Goal: Task Accomplishment & Management: Use online tool/utility

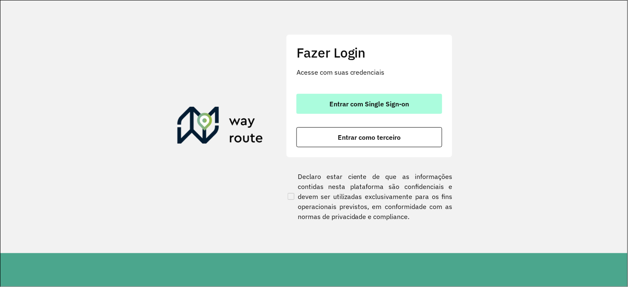
click at [372, 98] on button "Entrar com Single Sign-on" at bounding box center [370, 104] width 146 height 20
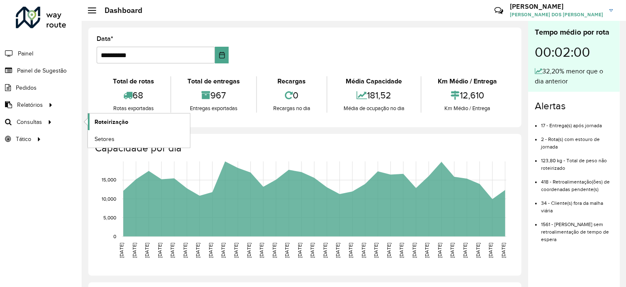
click at [106, 118] on span "Roteirização" at bounding box center [112, 121] width 34 height 9
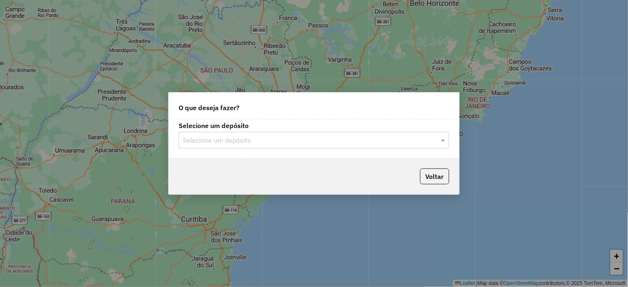
click at [239, 137] on input "text" at bounding box center [306, 140] width 246 height 10
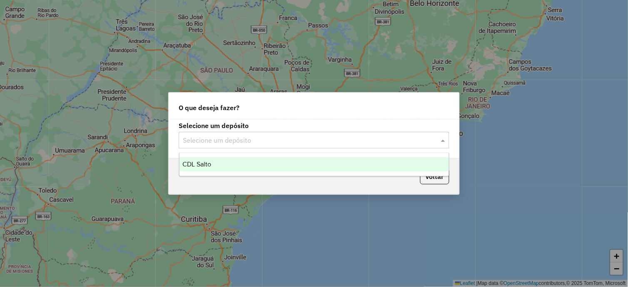
click at [222, 162] on div "CDL Salto" at bounding box center [315, 164] width 270 height 14
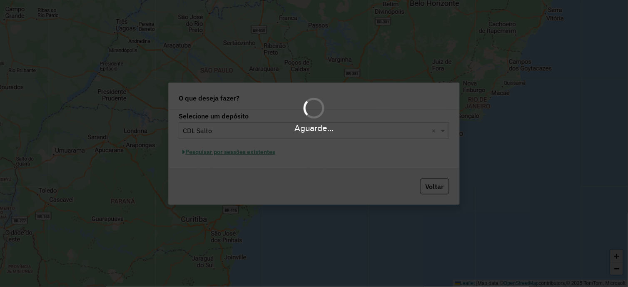
click at [223, 153] on div "Aguarde..." at bounding box center [314, 143] width 628 height 287
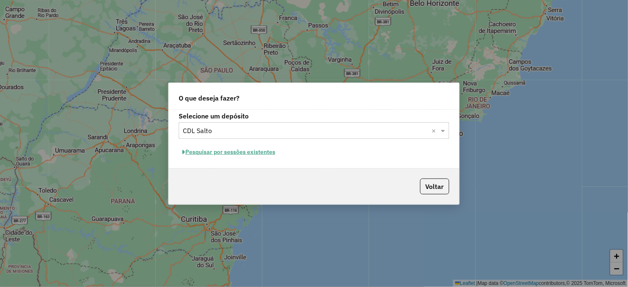
click at [227, 152] on button "Pesquisar por sessões existentes" at bounding box center [229, 151] width 100 height 13
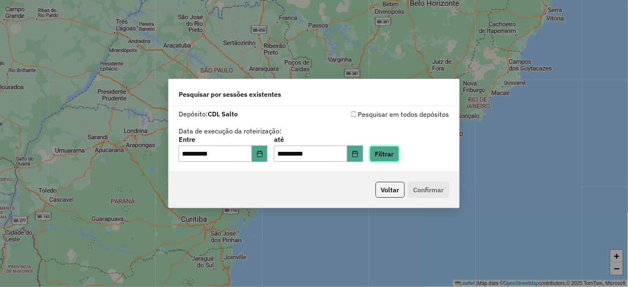
click at [394, 153] on button "Filtrar" at bounding box center [385, 154] width 30 height 16
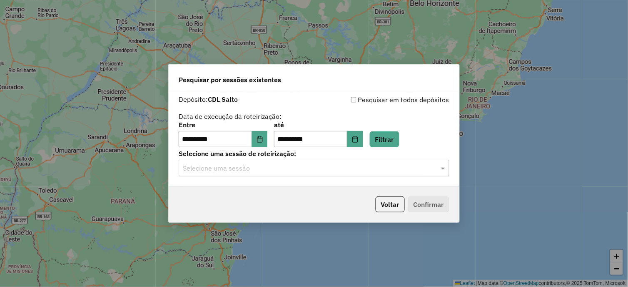
click at [240, 169] on input "text" at bounding box center [306, 168] width 246 height 10
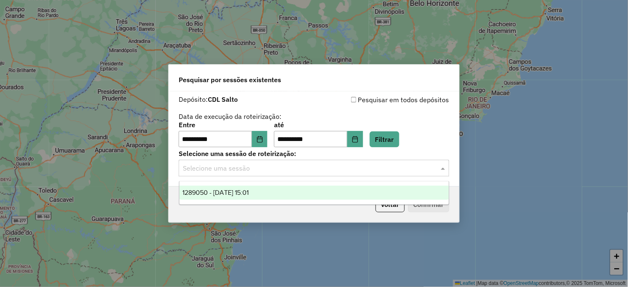
click at [240, 191] on span "1289050 - 06/10/2025 15:01" at bounding box center [216, 192] width 66 height 7
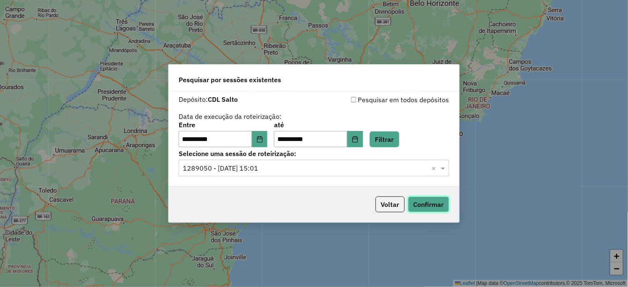
click at [422, 200] on button "Confirmar" at bounding box center [428, 204] width 41 height 16
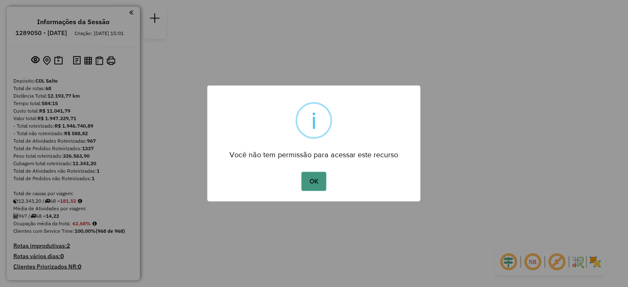
click at [317, 181] on button "OK" at bounding box center [314, 181] width 25 height 19
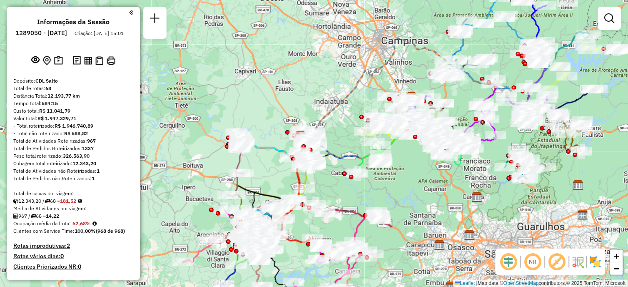
click at [280, 55] on div "Janela de atendimento Grade de atendimento Capacidade Transportadoras Veículos …" at bounding box center [314, 143] width 628 height 287
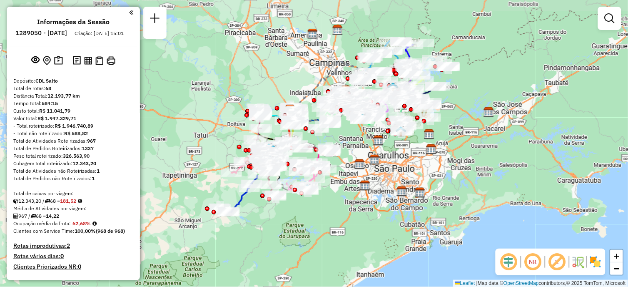
drag, startPoint x: 357, startPoint y: 185, endPoint x: 357, endPoint y: 199, distance: 14.6
click at [357, 199] on div "Janela de atendimento Grade de atendimento Capacidade Transportadoras Veículos …" at bounding box center [314, 143] width 628 height 287
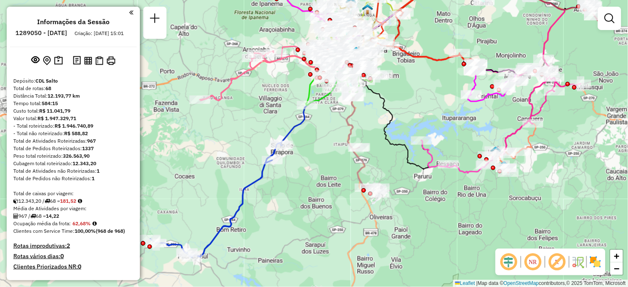
click at [254, 185] on icon at bounding box center [216, 200] width 132 height 114
select select "**********"
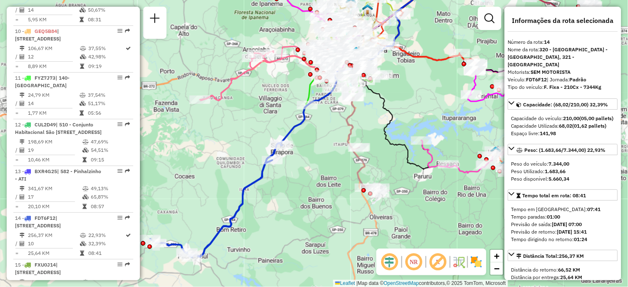
scroll to position [955, 0]
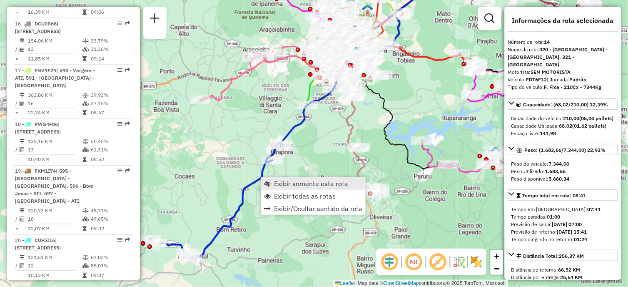
click at [307, 182] on span "Exibir somente esta rota" at bounding box center [311, 183] width 74 height 7
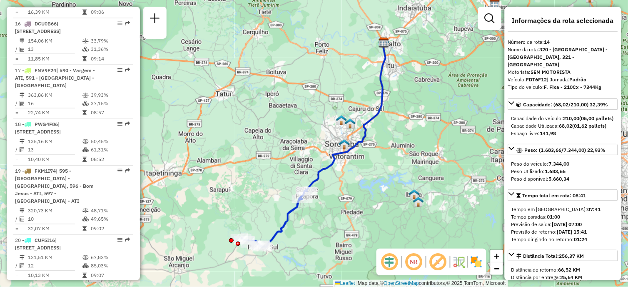
click at [540, 76] on strong "FDT6F12" at bounding box center [537, 79] width 21 height 6
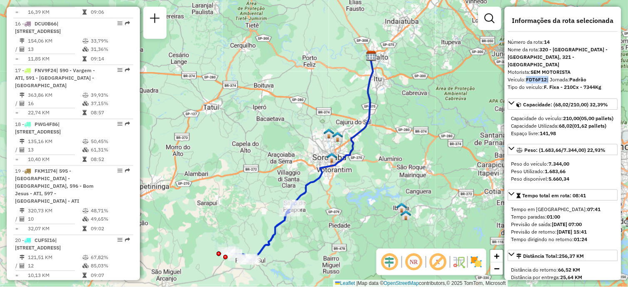
drag, startPoint x: 409, startPoint y: 117, endPoint x: 384, endPoint y: 142, distance: 35.9
click at [384, 142] on div "Janela de atendimento Grade de atendimento Capacidade Transportadoras Veículos …" at bounding box center [314, 143] width 628 height 287
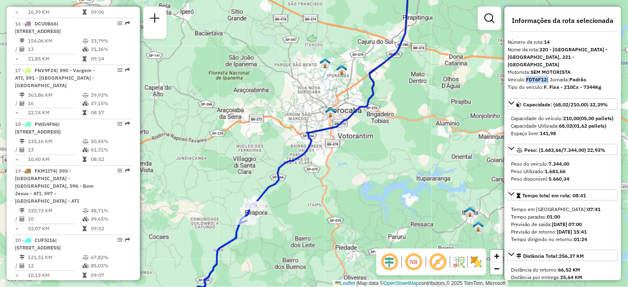
drag, startPoint x: 284, startPoint y: 185, endPoint x: 273, endPoint y: 165, distance: 23.1
click at [273, 165] on div "Janela de atendimento Grade de atendimento Capacidade Transportadoras Veículos …" at bounding box center [314, 143] width 628 height 287
click at [297, 92] on div "Janela de atendimento Grade de atendimento Capacidade Transportadoras Veículos …" at bounding box center [314, 143] width 628 height 287
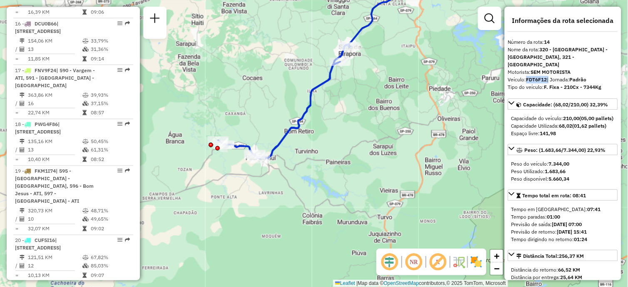
drag, startPoint x: 244, startPoint y: 220, endPoint x: 339, endPoint y: 150, distance: 117.7
click at [339, 150] on div "Janela de atendimento Grade de atendimento Capacidade Transportadoras Veículos …" at bounding box center [314, 143] width 628 height 287
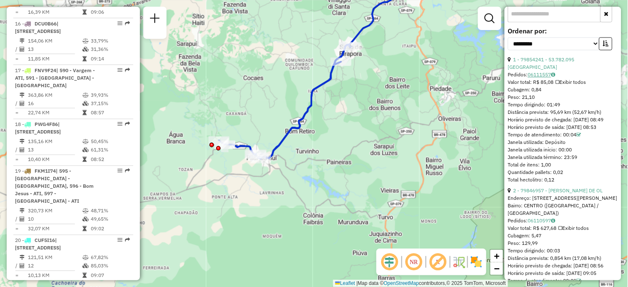
scroll to position [324, 0]
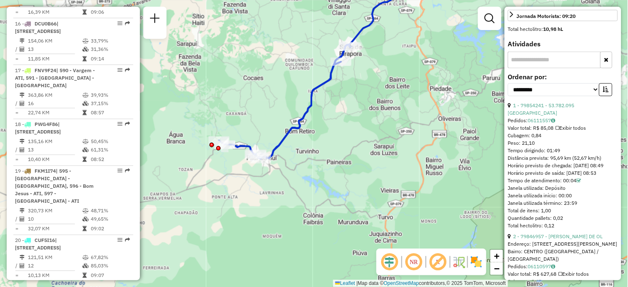
drag, startPoint x: 561, startPoint y: 142, endPoint x: 546, endPoint y: 142, distance: 15.0
click at [546, 147] on div "Tempo dirigindo: 01:49" at bounding box center [563, 150] width 110 height 7
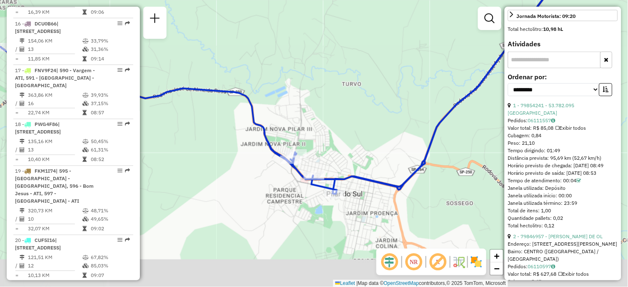
drag, startPoint x: 310, startPoint y: 160, endPoint x: 290, endPoint y: 130, distance: 36.2
click at [290, 130] on div "Janela de atendimento Grade de atendimento Capacidade Transportadoras Veículos …" at bounding box center [314, 143] width 628 height 287
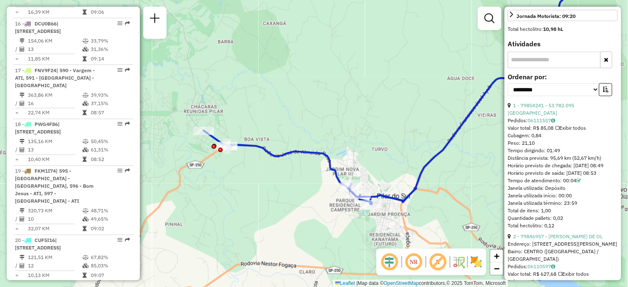
drag, startPoint x: 238, startPoint y: 151, endPoint x: 262, endPoint y: 160, distance: 25.5
click at [262, 160] on div "Janela de atendimento Grade de atendimento Capacidade Transportadoras Veículos …" at bounding box center [314, 143] width 628 height 287
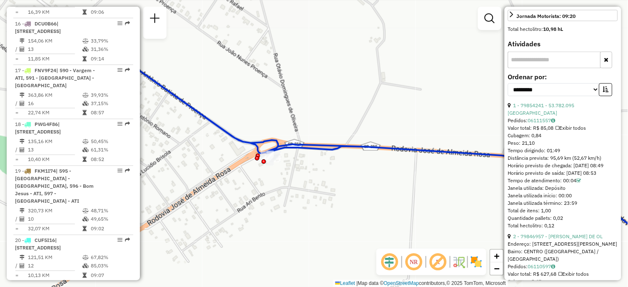
drag, startPoint x: 289, startPoint y: 131, endPoint x: 301, endPoint y: 135, distance: 13.0
click at [301, 135] on div "Janela de atendimento Grade de atendimento Capacidade Transportadoras Veículos …" at bounding box center [314, 143] width 628 height 287
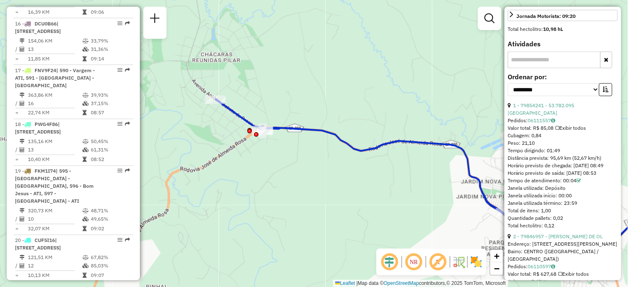
drag, startPoint x: 255, startPoint y: 112, endPoint x: 234, endPoint y: 104, distance: 22.1
click at [252, 113] on div "Janela de atendimento Grade de atendimento Capacidade Transportadoras Veículos …" at bounding box center [314, 143] width 628 height 287
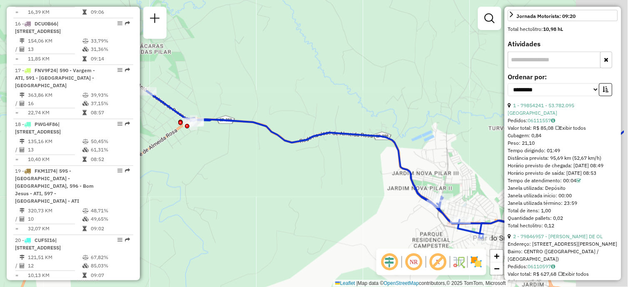
drag, startPoint x: 365, startPoint y: 120, endPoint x: 278, endPoint y: 102, distance: 88.6
click at [279, 102] on div "Janela de atendimento Grade de atendimento Capacidade Transportadoras Veículos …" at bounding box center [314, 143] width 628 height 287
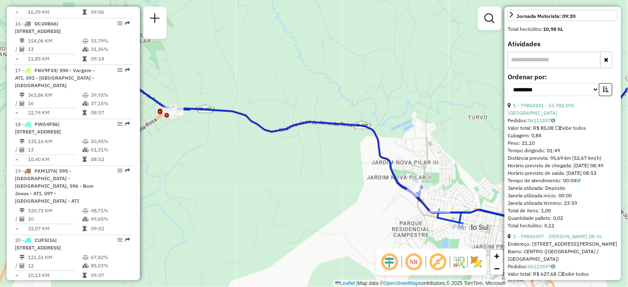
drag, startPoint x: 456, startPoint y: 157, endPoint x: 323, endPoint y: 149, distance: 133.5
click at [324, 149] on div "Rota 14 - Placa FDT6F12 79830416 - TIAGO [PERSON_NAME] DE PR Rota 14 - Placa FD…" at bounding box center [314, 143] width 628 height 287
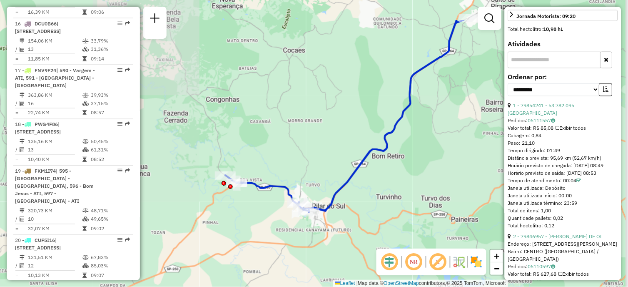
drag, startPoint x: 362, startPoint y: 112, endPoint x: 317, endPoint y: 193, distance: 92.3
click at [317, 193] on div "Janela de atendimento Grade de atendimento Capacidade Transportadoras Veículos …" at bounding box center [314, 143] width 628 height 287
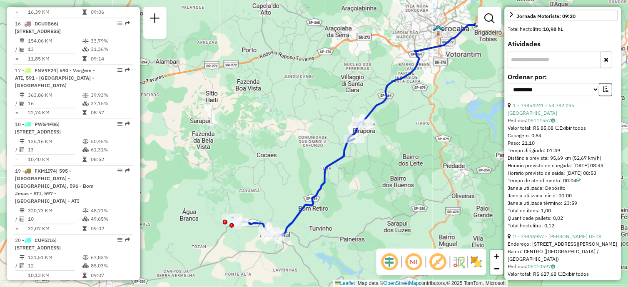
drag, startPoint x: 364, startPoint y: 113, endPoint x: 337, endPoint y: 145, distance: 41.7
click at [335, 147] on div "Janela de atendimento Grade de atendimento Capacidade Transportadoras Veículos …" at bounding box center [314, 143] width 628 height 287
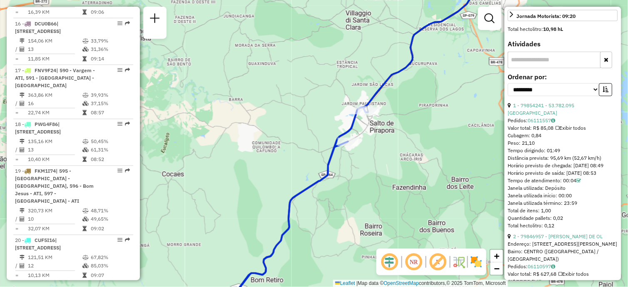
drag, startPoint x: 350, startPoint y: 189, endPoint x: 373, endPoint y: 107, distance: 84.4
click at [373, 107] on div "Janela de atendimento Grade de atendimento Capacidade Transportadoras Veículos …" at bounding box center [314, 143] width 628 height 287
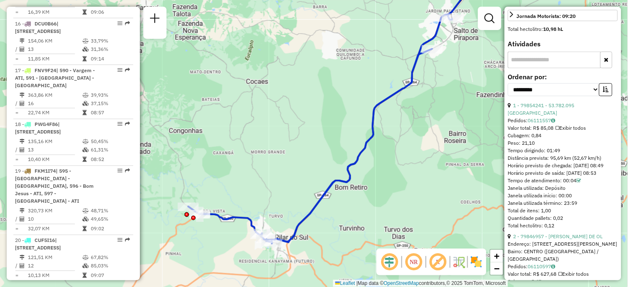
drag, startPoint x: 181, startPoint y: 198, endPoint x: 239, endPoint y: 184, distance: 59.5
click at [239, 184] on div "Janela de atendimento Grade de atendimento Capacidade Transportadoras Veículos …" at bounding box center [314, 143] width 628 height 287
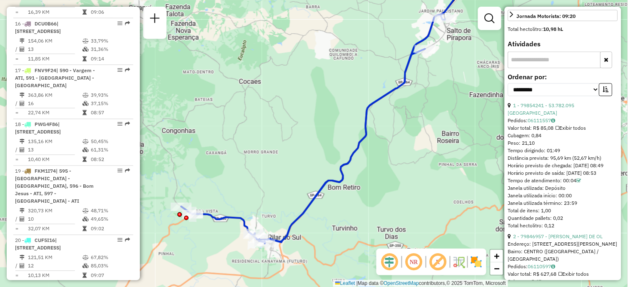
drag, startPoint x: 285, startPoint y: 219, endPoint x: 277, endPoint y: 219, distance: 7.5
click at [277, 219] on div "Janela de atendimento Grade de atendimento Capacidade Transportadoras Veículos …" at bounding box center [314, 143] width 628 height 287
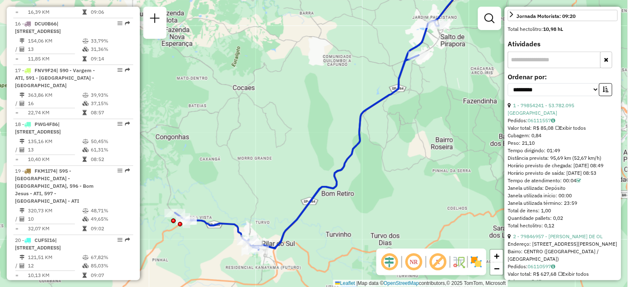
drag, startPoint x: 260, startPoint y: 190, endPoint x: 260, endPoint y: 197, distance: 6.7
click at [260, 197] on div "Janela de atendimento Grade de atendimento Capacidade Transportadoras Veículos …" at bounding box center [314, 143] width 628 height 287
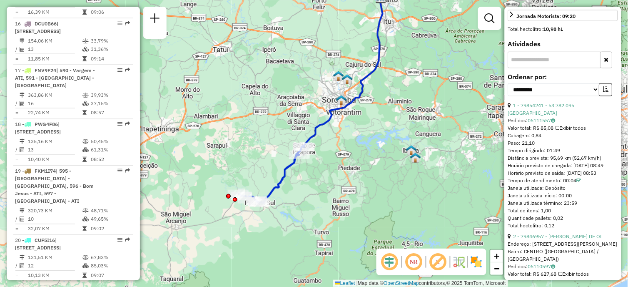
drag, startPoint x: 251, startPoint y: 147, endPoint x: 252, endPoint y: 167, distance: 20.0
click at [252, 167] on div "Janela de atendimento Grade de atendimento Capacidade Transportadoras Veículos …" at bounding box center [314, 143] width 628 height 287
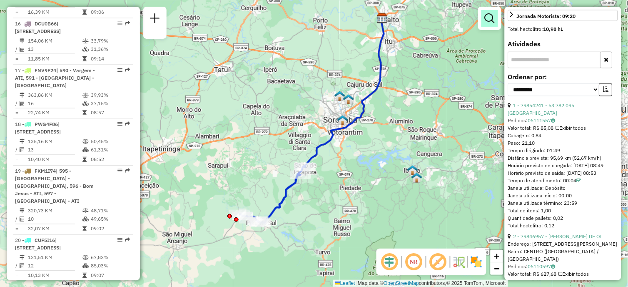
click at [489, 18] on em at bounding box center [490, 18] width 10 height 10
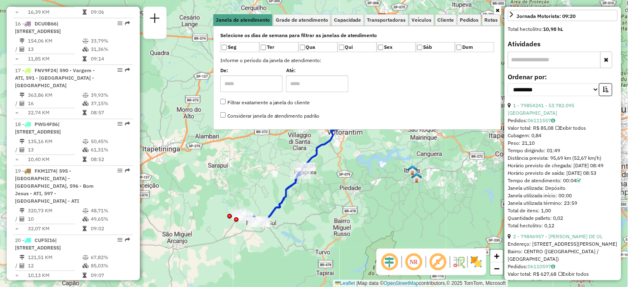
click at [497, 9] on icon at bounding box center [498, 10] width 4 height 5
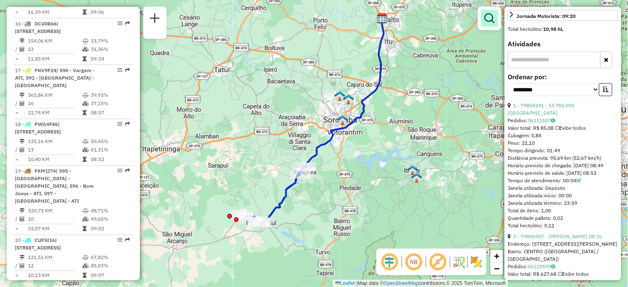
click at [486, 21] on em at bounding box center [490, 18] width 10 height 10
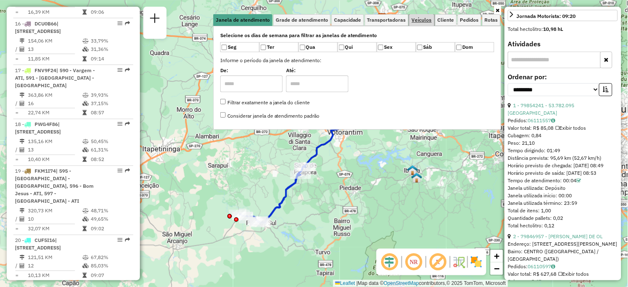
click at [421, 21] on span "Veículos" at bounding box center [422, 19] width 20 height 5
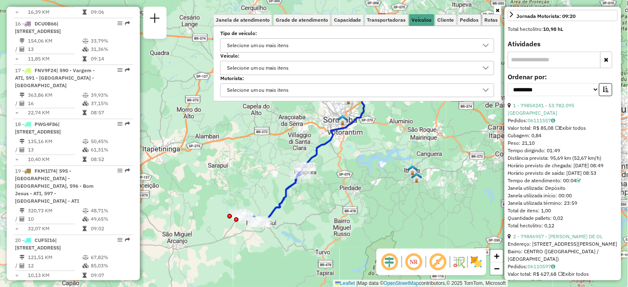
click at [310, 67] on div "Selecione um ou mais itens" at bounding box center [351, 67] width 254 height 13
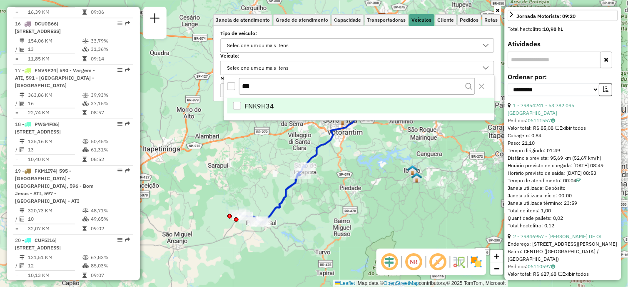
type input "***"
click at [233, 108] on div "FNK9H34" at bounding box center [237, 106] width 8 height 8
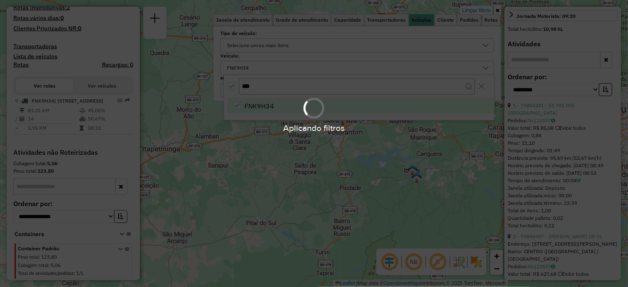
scroll to position [252, 0]
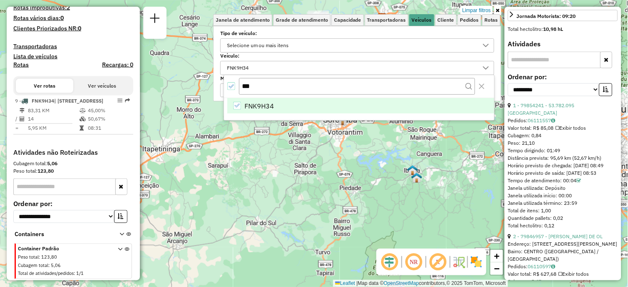
click at [497, 10] on icon at bounding box center [498, 10] width 4 height 5
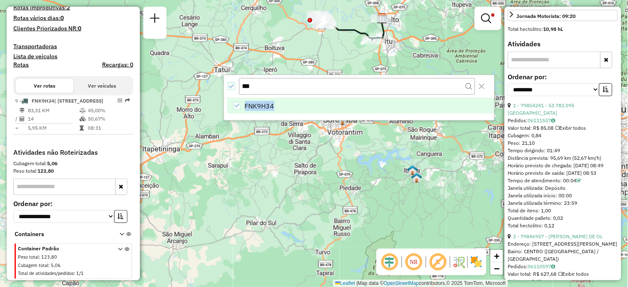
drag, startPoint x: 468, startPoint y: 90, endPoint x: 444, endPoint y: 99, distance: 25.5
click at [444, 99] on div "*** FNK9H34" at bounding box center [359, 98] width 271 height 46
drag, startPoint x: 444, startPoint y: 99, endPoint x: 443, endPoint y: 42, distance: 56.7
click at [431, 39] on div "Limpar filtros Janela de atendimento Grade de atendimento Capacidade Transporta…" at bounding box center [314, 143] width 628 height 287
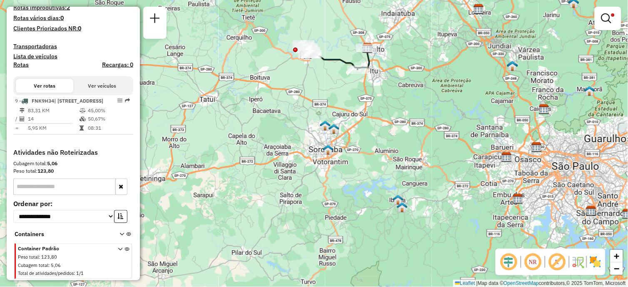
drag, startPoint x: 439, startPoint y: 42, endPoint x: 424, endPoint y: 72, distance: 33.0
click at [424, 72] on div "Limpar filtros Janela de atendimento Grade de atendimento Capacidade Transporta…" at bounding box center [314, 143] width 628 height 287
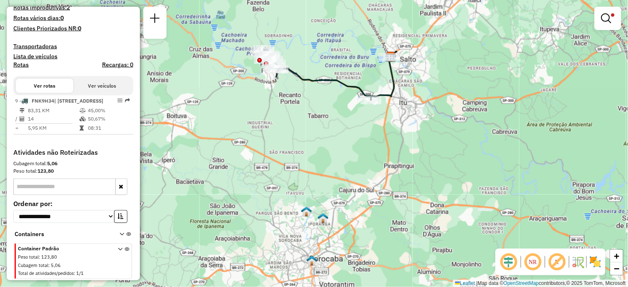
drag, startPoint x: 339, startPoint y: 46, endPoint x: 353, endPoint y: 69, distance: 26.9
click at [353, 69] on div "Limpar filtros Janela de atendimento Grade de atendimento Capacidade Transporta…" at bounding box center [314, 143] width 628 height 287
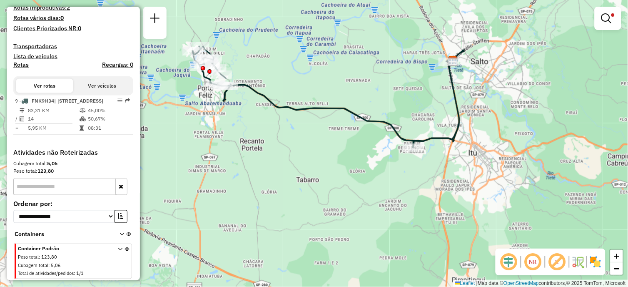
drag, startPoint x: 344, startPoint y: 61, endPoint x: 360, endPoint y: 73, distance: 19.9
click at [360, 73] on div "Limpar filtros Janela de atendimento Grade de atendimento Capacidade Transporta…" at bounding box center [314, 143] width 628 height 287
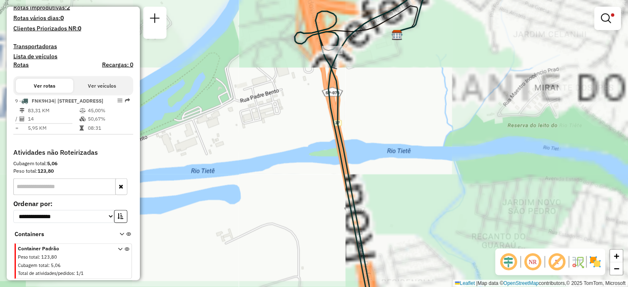
drag, startPoint x: 399, startPoint y: 61, endPoint x: 412, endPoint y: 95, distance: 36.0
click at [412, 95] on div "Limpar filtros Janela de atendimento Grade de atendimento Capacidade Transporta…" at bounding box center [314, 143] width 628 height 287
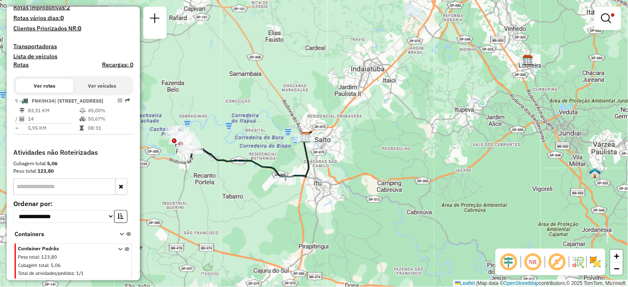
drag, startPoint x: 386, startPoint y: 86, endPoint x: 364, endPoint y: 117, distance: 37.1
click at [364, 117] on div "Limpar filtros Janela de atendimento Grade de atendimento Capacidade Transporta…" at bounding box center [314, 143] width 628 height 287
click at [233, 161] on icon at bounding box center [242, 155] width 133 height 51
select select "**********"
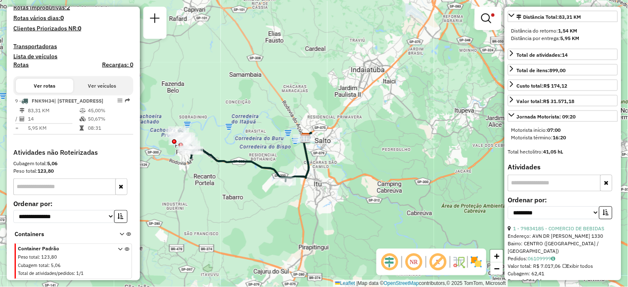
scroll to position [324, 0]
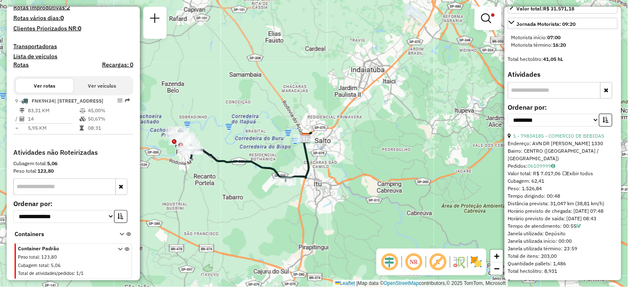
drag, startPoint x: 561, startPoint y: 200, endPoint x: 546, endPoint y: 203, distance: 14.8
click at [546, 200] on div "Tempo dirigindo: 00:48" at bounding box center [563, 195] width 110 height 7
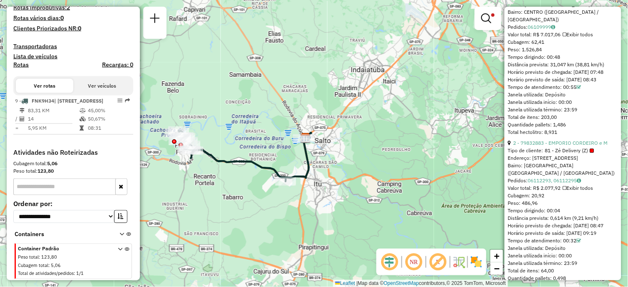
drag, startPoint x: 559, startPoint y: 215, endPoint x: 551, endPoint y: 214, distance: 8.9
click at [551, 214] on div "Tempo dirigindo: 00:04" at bounding box center [563, 210] width 110 height 7
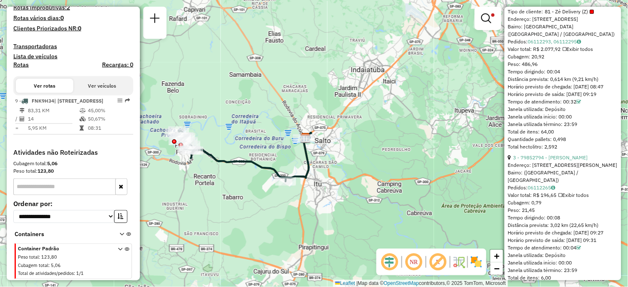
drag, startPoint x: 561, startPoint y: 222, endPoint x: 552, endPoint y: 222, distance: 9.2
click at [552, 221] on div "Tempo dirigindo: 00:08" at bounding box center [563, 217] width 110 height 7
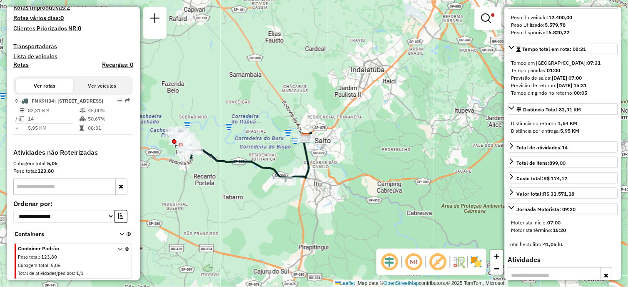
scroll to position [0, 0]
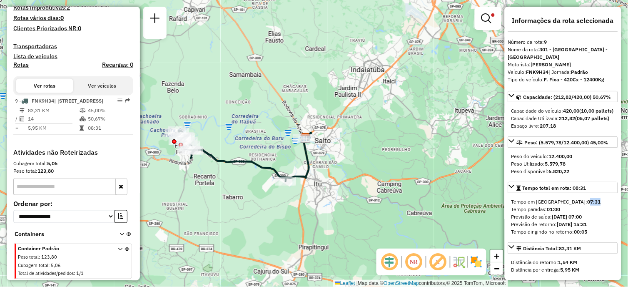
drag, startPoint x: 562, startPoint y: 210, endPoint x: 550, endPoint y: 211, distance: 12.5
click at [550, 205] on div "Tempo em [GEOGRAPHIC_DATA]: 07:31" at bounding box center [563, 201] width 103 height 7
drag, startPoint x: 550, startPoint y: 211, endPoint x: 549, endPoint y: 217, distance: 6.4
click at [549, 213] on div "Tempo paradas: 01:00" at bounding box center [563, 208] width 103 height 7
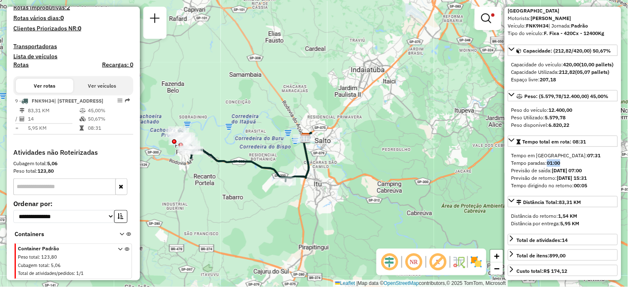
drag, startPoint x: 602, startPoint y: 185, endPoint x: 511, endPoint y: 184, distance: 91.7
click at [511, 184] on div "Tempo em [GEOGRAPHIC_DATA]: 07:31 Tempo paradas: 01:00 Previsão de saída: [DATE…" at bounding box center [563, 170] width 110 height 44
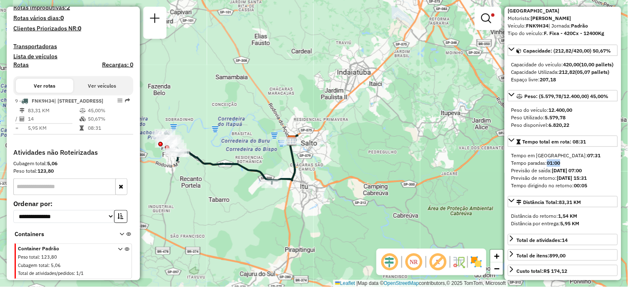
drag, startPoint x: 306, startPoint y: 177, endPoint x: 288, endPoint y: 180, distance: 18.1
click at [288, 180] on icon at bounding box center [228, 158] width 133 height 51
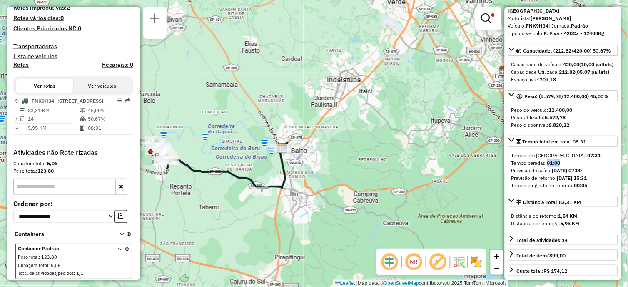
drag, startPoint x: 419, startPoint y: 137, endPoint x: 414, endPoint y: 145, distance: 9.0
click at [414, 145] on div "Limpar filtros Janela de atendimento Grade de atendimento Capacidade Transporta…" at bounding box center [314, 143] width 628 height 287
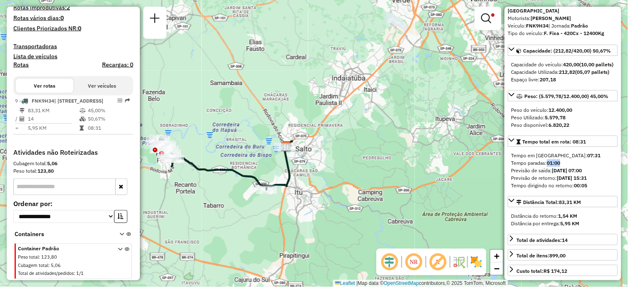
drag, startPoint x: 238, startPoint y: 143, endPoint x: 244, endPoint y: 142, distance: 5.7
click at [244, 142] on div "Limpar filtros Janela de atendimento Grade de atendimento Capacidade Transporta…" at bounding box center [314, 143] width 628 height 287
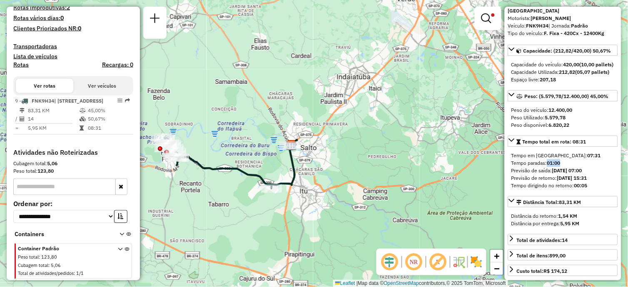
drag, startPoint x: 352, startPoint y: 162, endPoint x: 362, endPoint y: 161, distance: 10.1
click at [362, 161] on div "Limpar filtros Janela de atendimento Grade de atendimento Capacidade Transporta…" at bounding box center [314, 143] width 628 height 287
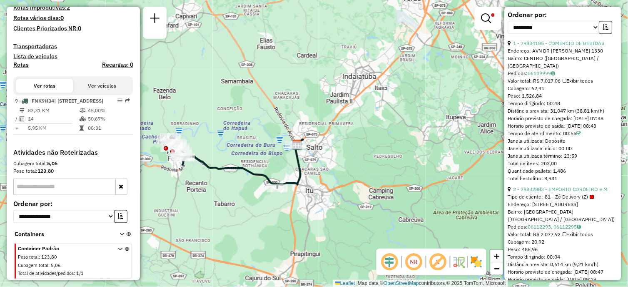
scroll to position [370, 0]
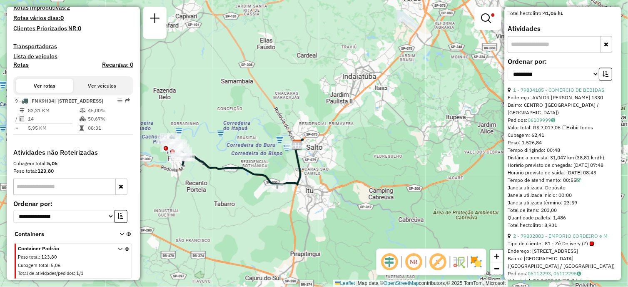
drag, startPoint x: 562, startPoint y: 155, endPoint x: 521, endPoint y: 157, distance: 40.9
click at [521, 154] on div "Tempo dirigindo: 00:48" at bounding box center [563, 149] width 110 height 7
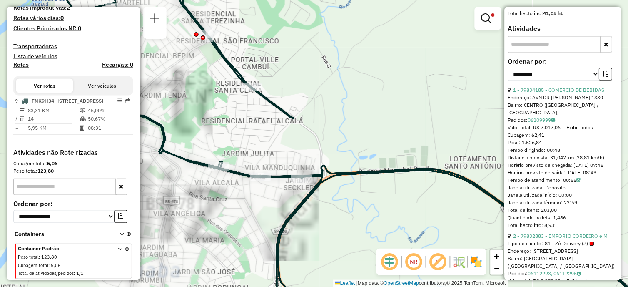
drag, startPoint x: 233, startPoint y: 141, endPoint x: 307, endPoint y: 120, distance: 76.3
click at [307, 120] on icon at bounding box center [336, 123] width 602 height 344
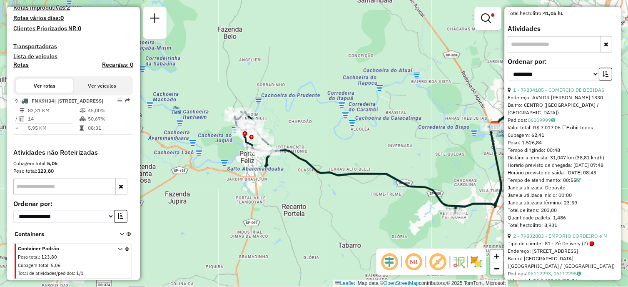
drag, startPoint x: 360, startPoint y: 138, endPoint x: 347, endPoint y: 148, distance: 16.1
click at [347, 148] on div "Limpar filtros Janela de atendimento Grade de atendimento Capacidade Transporta…" at bounding box center [314, 143] width 628 height 287
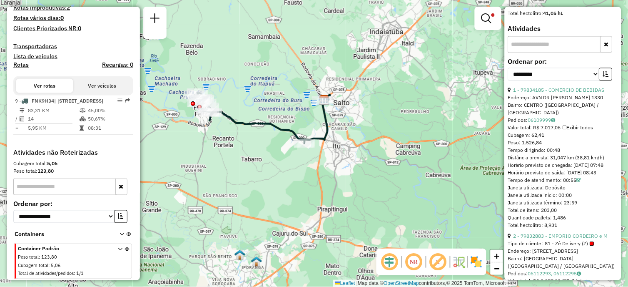
click at [495, 27] on div at bounding box center [488, 18] width 27 height 23
click at [484, 24] on link at bounding box center [488, 18] width 20 height 17
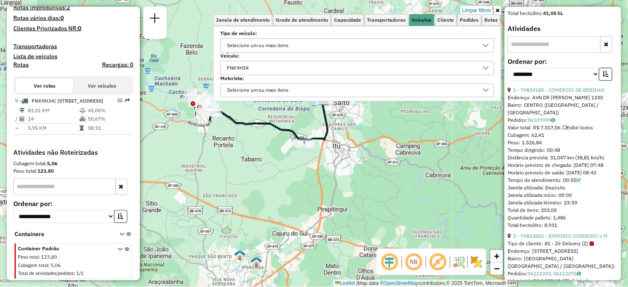
click at [252, 61] on div "FNK9H34" at bounding box center [237, 67] width 27 height 13
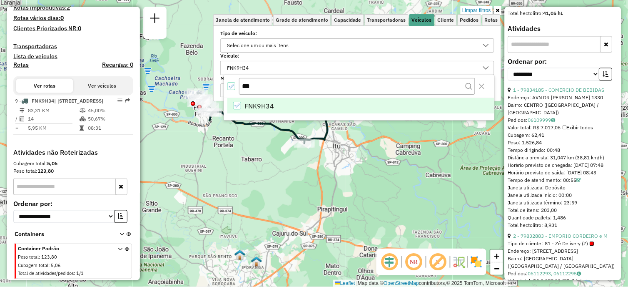
click at [240, 106] on div "FNK9H34" at bounding box center [237, 106] width 8 height 8
drag, startPoint x: 260, startPoint y: 86, endPoint x: 251, endPoint y: 86, distance: 8.3
click at [251, 86] on input "***" at bounding box center [357, 86] width 236 height 16
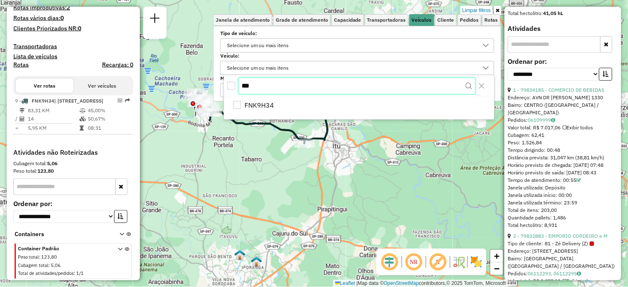
paste input "****"
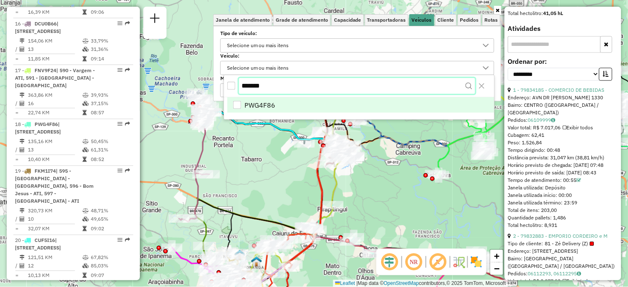
type input "*******"
click at [237, 102] on div "PWG4F86" at bounding box center [237, 106] width 8 height 8
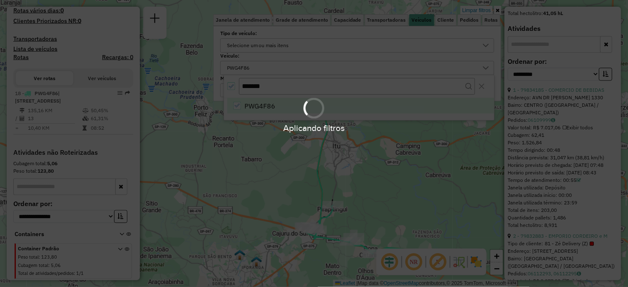
scroll to position [252, 0]
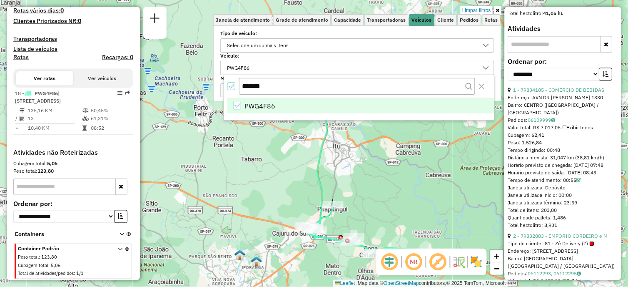
click at [497, 10] on icon at bounding box center [498, 10] width 4 height 5
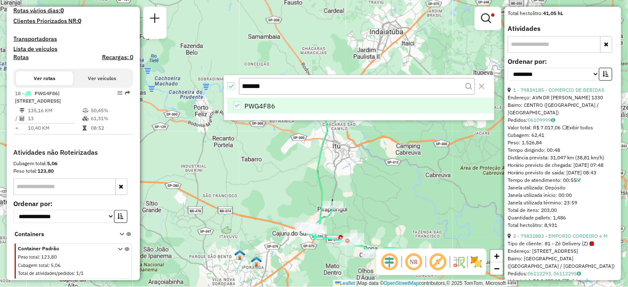
click at [374, 164] on div "Limpar filtros Janela de atendimento Grade de atendimento Capacidade Transporta…" at bounding box center [314, 143] width 628 height 287
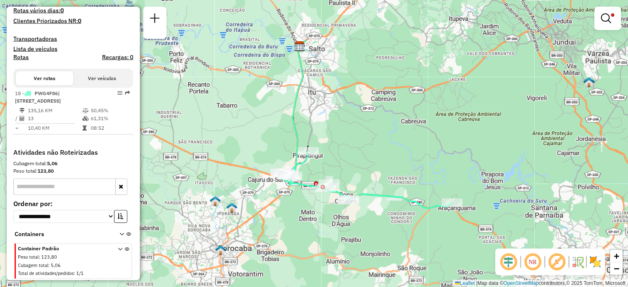
drag, startPoint x: 388, startPoint y: 190, endPoint x: 362, endPoint y: 135, distance: 60.9
click at [362, 135] on div "Limpar filtros Janela de atendimento Grade de atendimento Capacidade Transporta…" at bounding box center [314, 143] width 628 height 287
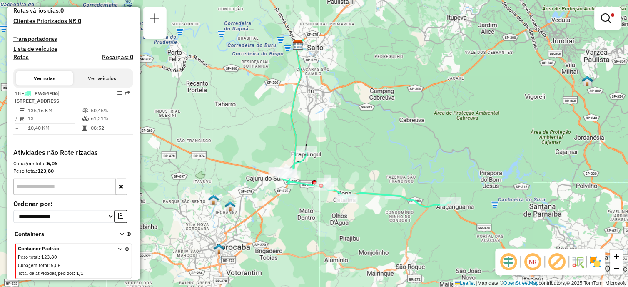
click at [297, 136] on icon at bounding box center [369, 123] width 163 height 167
select select "**********"
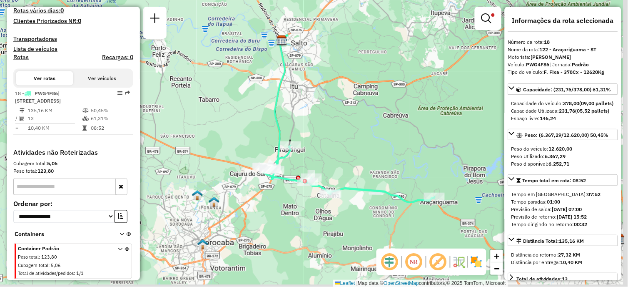
drag, startPoint x: 383, startPoint y: 141, endPoint x: 363, endPoint y: 135, distance: 20.7
click at [363, 135] on div "Limpar filtros Janela de atendimento Grade de atendimento Capacidade Transporta…" at bounding box center [314, 143] width 628 height 287
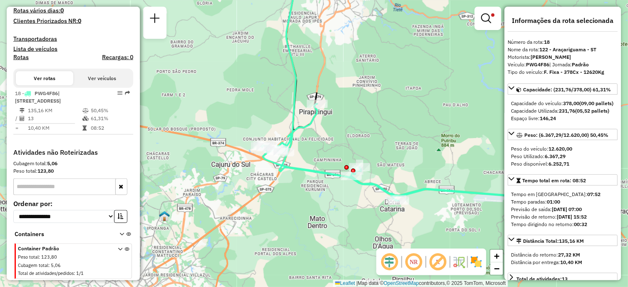
drag, startPoint x: 282, startPoint y: 82, endPoint x: 292, endPoint y: 92, distance: 14.2
click at [278, 106] on div "Limpar filtros Janela de atendimento Grade de atendimento Capacidade Transporta…" at bounding box center [314, 143] width 628 height 287
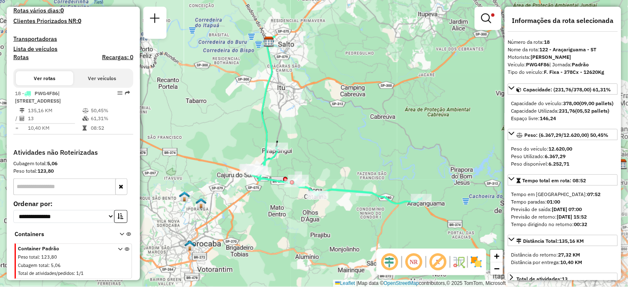
drag, startPoint x: 407, startPoint y: 91, endPoint x: 317, endPoint y: 136, distance: 100.6
click at [317, 136] on div "Limpar filtros Janela de atendimento Grade de atendimento Capacidade Transporta…" at bounding box center [314, 143] width 628 height 287
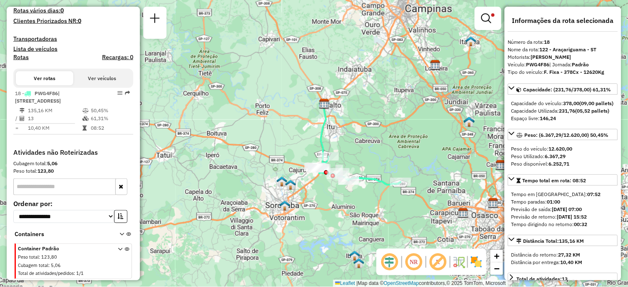
click at [493, 27] on div at bounding box center [488, 18] width 27 height 23
click at [484, 21] on em at bounding box center [487, 18] width 10 height 10
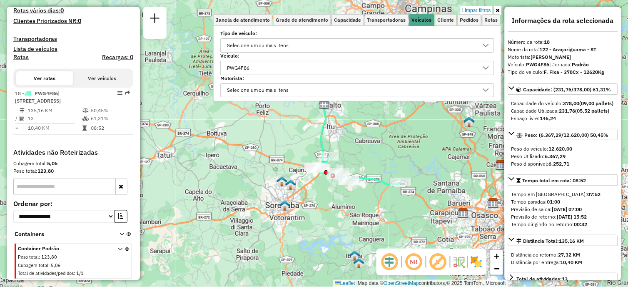
click at [295, 70] on div "PWG4F86" at bounding box center [351, 67] width 254 height 13
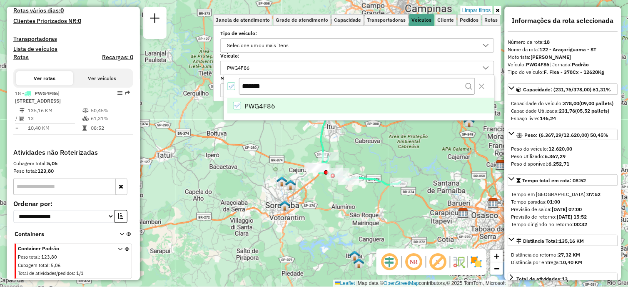
click at [234, 86] on icon "All items selected" at bounding box center [231, 86] width 6 height 6
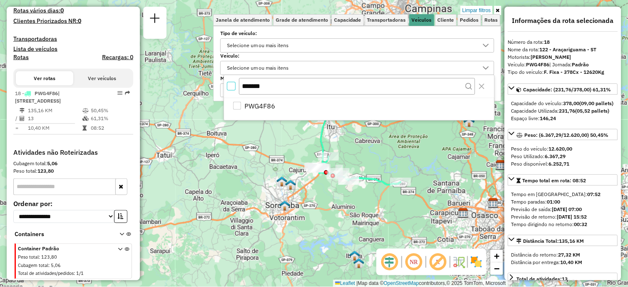
click at [498, 8] on icon at bounding box center [498, 10] width 4 height 5
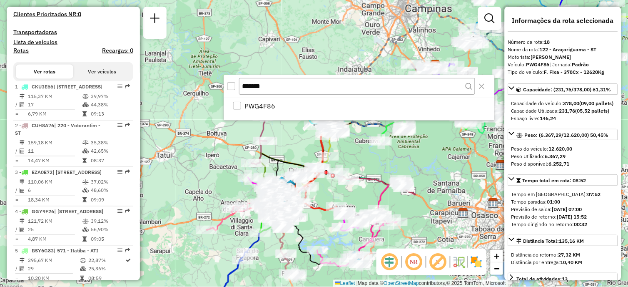
click at [498, 10] on link at bounding box center [490, 18] width 17 height 17
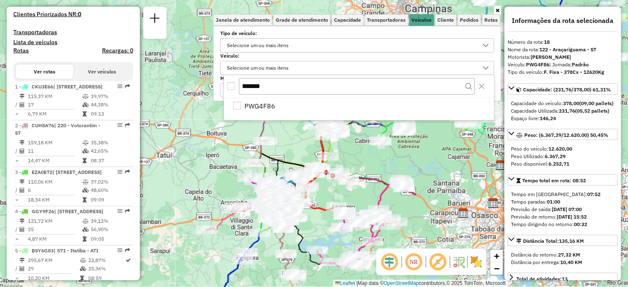
scroll to position [955, 0]
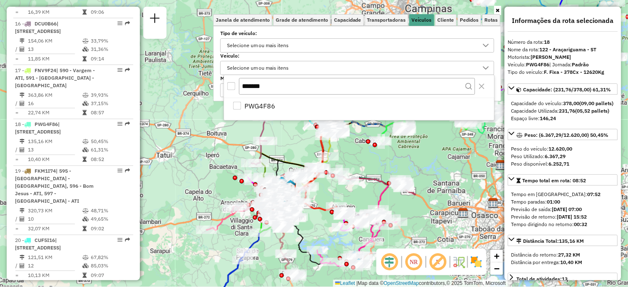
click at [498, 12] on icon at bounding box center [498, 10] width 4 height 5
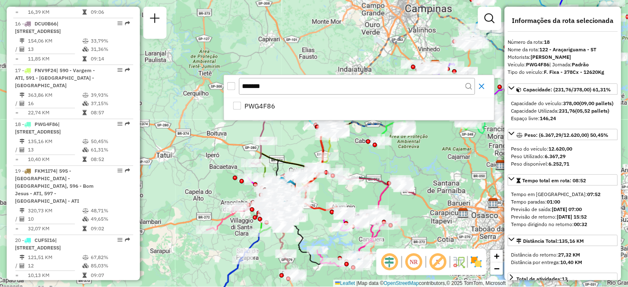
click at [480, 84] on icon "Close" at bounding box center [482, 86] width 7 height 7
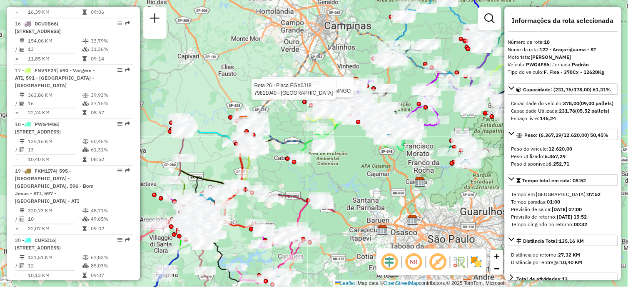
click at [452, 60] on div "Rota 34 - Placa DZW0D71 79801609 - AUTO POSTO FLAMINGO Rota 26 - Placa EGX0J18 …" at bounding box center [314, 143] width 628 height 287
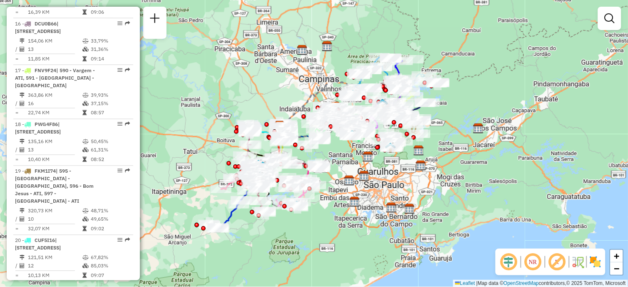
drag, startPoint x: 467, startPoint y: 126, endPoint x: 415, endPoint y: 149, distance: 57.1
click at [415, 149] on img at bounding box center [419, 150] width 11 height 11
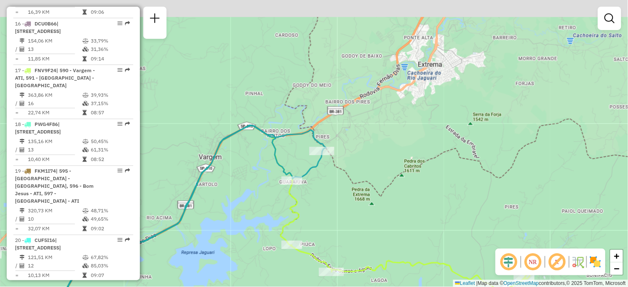
drag, startPoint x: 399, startPoint y: 60, endPoint x: 447, endPoint y: 155, distance: 106.4
click at [449, 166] on div "Janela de atendimento Grade de atendimento Capacidade Transportadoras Veículos …" at bounding box center [314, 143] width 628 height 287
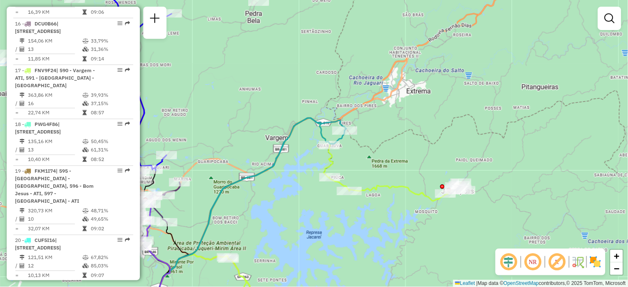
drag, startPoint x: 360, startPoint y: 146, endPoint x: 380, endPoint y: 128, distance: 26.6
click at [380, 128] on div "Janela de atendimento Grade de atendimento Capacidade Transportadoras Veículos …" at bounding box center [314, 143] width 628 height 287
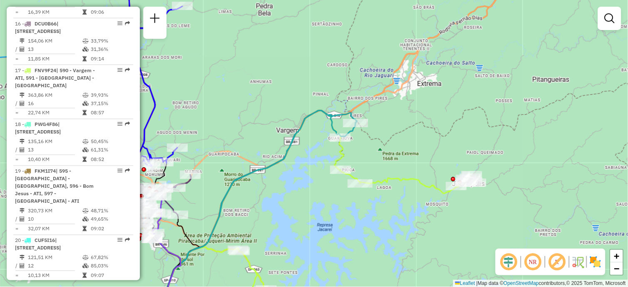
drag, startPoint x: 382, startPoint y: 118, endPoint x: 392, endPoint y: 111, distance: 13.2
click at [392, 111] on div "Janela de atendimento Grade de atendimento Capacidade Transportadoras Veículos …" at bounding box center [314, 143] width 628 height 287
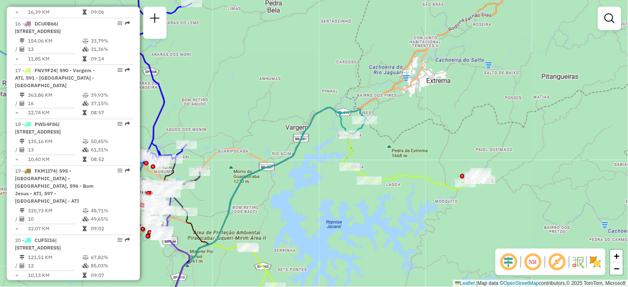
drag, startPoint x: 278, startPoint y: 192, endPoint x: 285, endPoint y: 190, distance: 7.5
click at [285, 190] on div "Janela de atendimento Grade de atendimento Capacidade Transportadoras Veículos …" at bounding box center [314, 143] width 628 height 287
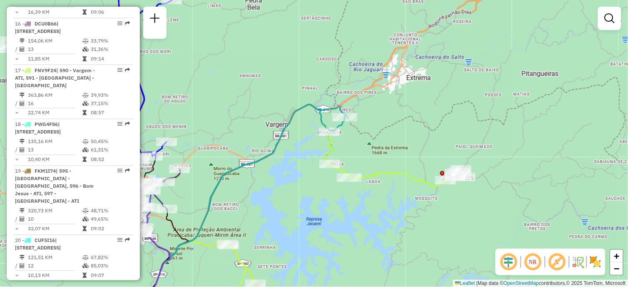
drag, startPoint x: 444, startPoint y: 112, endPoint x: 418, endPoint y: 109, distance: 25.6
click at [418, 109] on div "Janela de atendimento Grade de atendimento Capacidade Transportadoras Veículos …" at bounding box center [314, 143] width 628 height 287
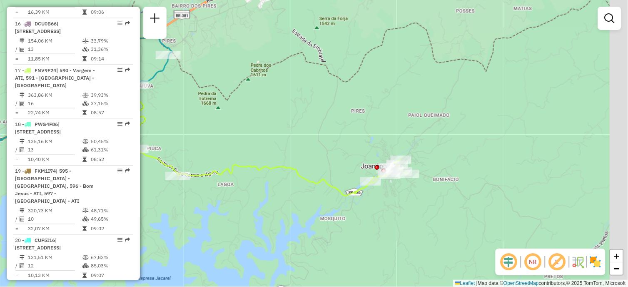
drag, startPoint x: 424, startPoint y: 123, endPoint x: 390, endPoint y: 126, distance: 34.3
click at [382, 115] on div "Janela de atendimento Grade de atendimento Capacidade Transportadoras Veículos …" at bounding box center [314, 143] width 628 height 287
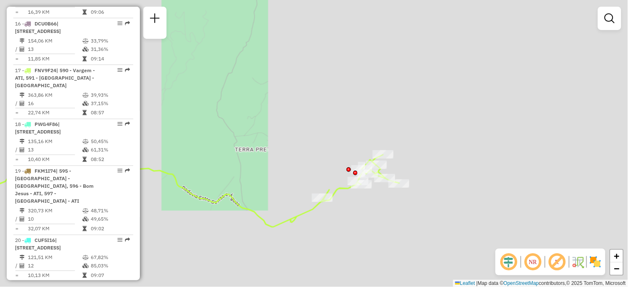
click at [334, 188] on icon at bounding box center [168, 191] width 462 height 72
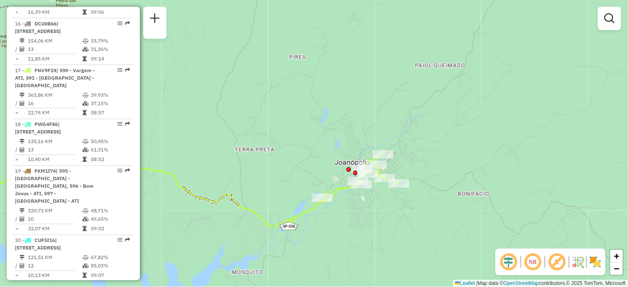
select select "**********"
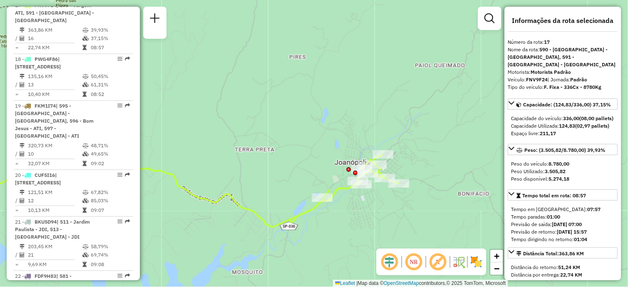
scroll to position [1087, 0]
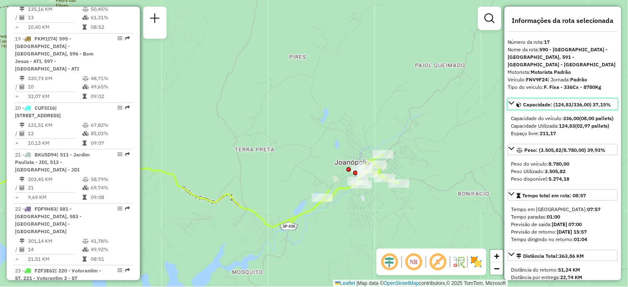
drag, startPoint x: 556, startPoint y: 97, endPoint x: 582, endPoint y: 118, distance: 33.8
click at [582, 118] on div "Capacidade: (124,83/336,00) 37,15% Capacidade do veículo: 336,00 (08,00 pallets…" at bounding box center [563, 119] width 110 height 42
click at [532, 76] on strong "FNV9F24" at bounding box center [538, 79] width 22 height 6
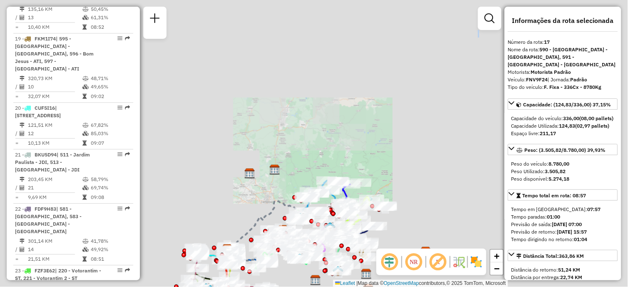
drag, startPoint x: 320, startPoint y: 222, endPoint x: 352, endPoint y: 174, distance: 57.8
click at [387, 124] on div "Janela de atendimento Grade de atendimento Capacidade Transportadoras Veículos …" at bounding box center [314, 143] width 628 height 287
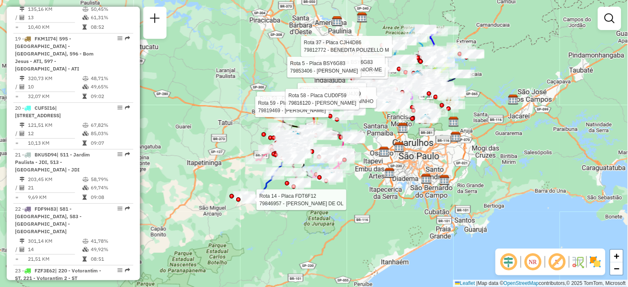
select select "**********"
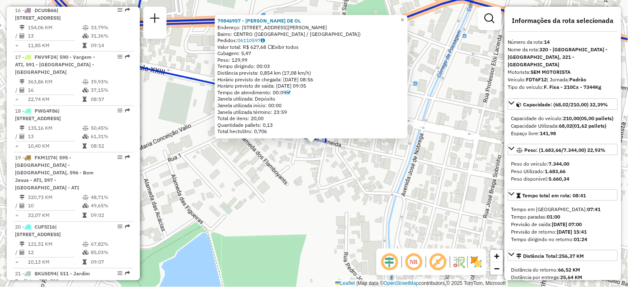
scroll to position [955, 0]
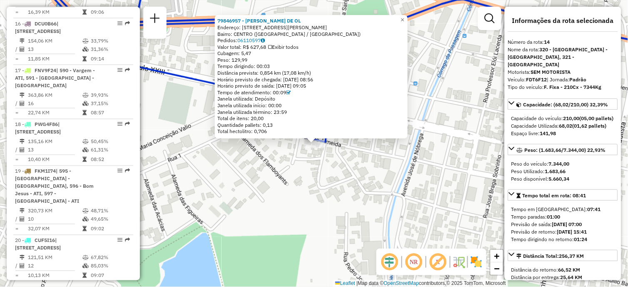
click at [264, 187] on div "79846957 - [PERSON_NAME] DE OL Endereço: [STREET_ADDRESS][PERSON_NAME] Pedidos:…" at bounding box center [314, 143] width 628 height 287
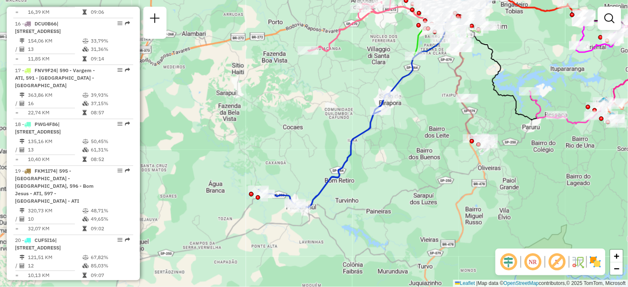
drag, startPoint x: 409, startPoint y: 165, endPoint x: 321, endPoint y: 210, distance: 99.3
click at [321, 210] on div "Janela de atendimento Grade de atendimento Capacidade Transportadoras Veículos …" at bounding box center [314, 143] width 628 height 287
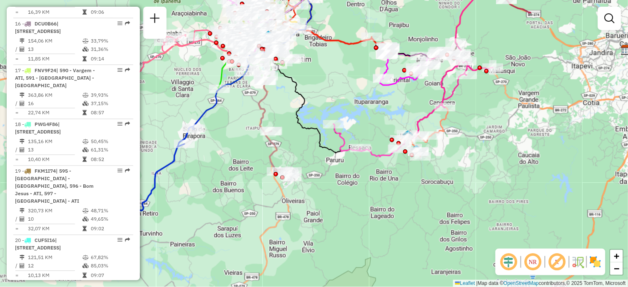
drag, startPoint x: 476, startPoint y: 164, endPoint x: 329, endPoint y: 178, distance: 147.3
click at [329, 178] on div "Janela de atendimento Grade de atendimento Capacidade Transportadoras Veículos …" at bounding box center [314, 143] width 628 height 287
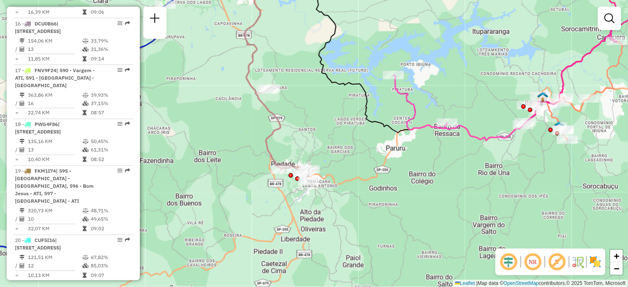
click at [270, 153] on icon at bounding box center [276, 79] width 65 height 205
select select "**********"
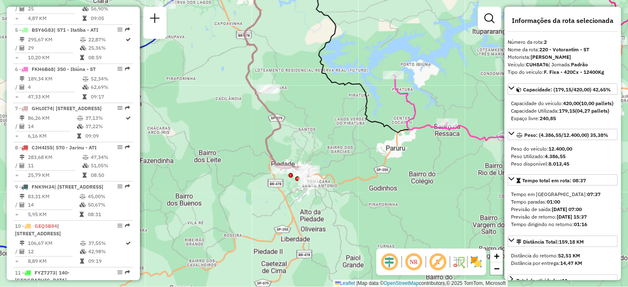
scroll to position [388, 0]
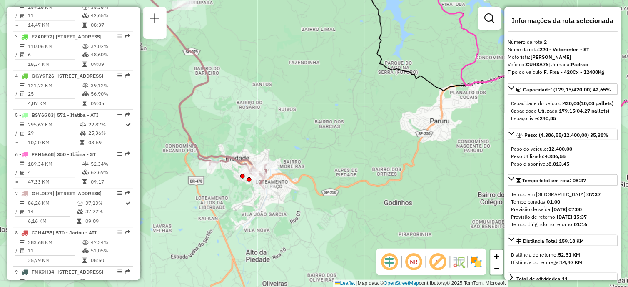
drag, startPoint x: 312, startPoint y: 182, endPoint x: 340, endPoint y: 197, distance: 31.3
click at [340, 197] on div "Janela de atendimento Grade de atendimento Capacidade Transportadoras Veículos …" at bounding box center [314, 143] width 628 height 287
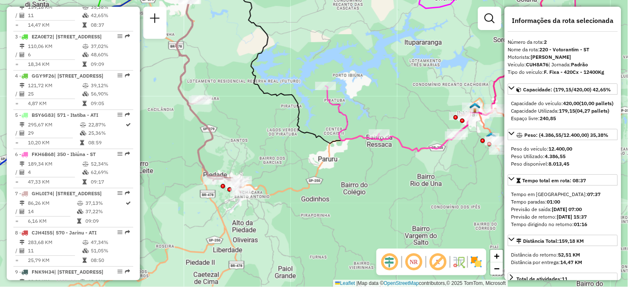
drag, startPoint x: 382, startPoint y: 176, endPoint x: 349, endPoint y: 176, distance: 32.5
click at [349, 176] on div "Janela de atendimento Grade de atendimento Capacidade Transportadoras Veículos …" at bounding box center [314, 143] width 628 height 287
drag, startPoint x: 576, startPoint y: 88, endPoint x: 599, endPoint y: 107, distance: 30.5
click at [599, 102] on div "Capacidade: (179,15/420,00) 42,65% Capacidade do veículo: 420,00 (10,00 pallets…" at bounding box center [563, 104] width 110 height 42
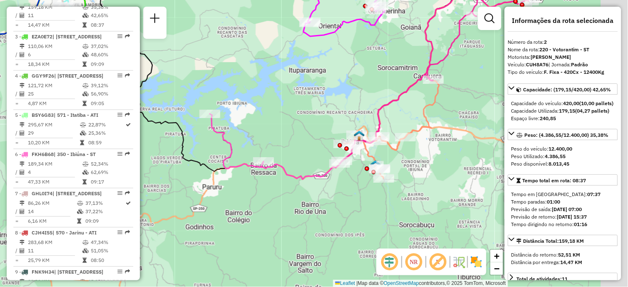
drag, startPoint x: 386, startPoint y: 160, endPoint x: 268, endPoint y: 186, distance: 120.8
click at [268, 187] on div "Janela de atendimento Grade de atendimento Capacidade Transportadoras Veículos …" at bounding box center [314, 143] width 628 height 287
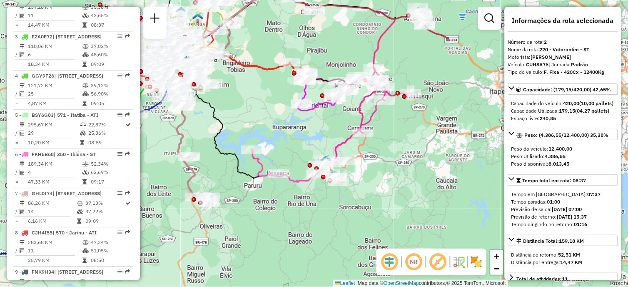
drag, startPoint x: 379, startPoint y: 180, endPoint x: 371, endPoint y: 179, distance: 8.4
click at [371, 179] on div "Janela de atendimento Grade de atendimento Capacidade Transportadoras Veículos …" at bounding box center [314, 143] width 628 height 287
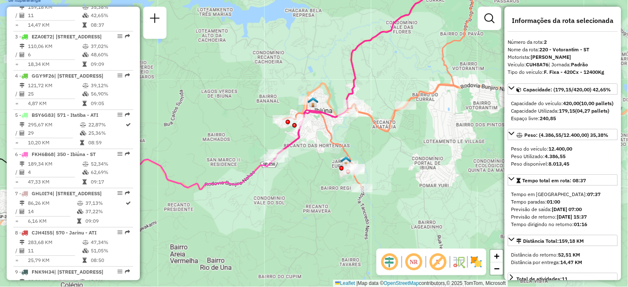
click at [296, 140] on icon at bounding box center [367, 64] width 187 height 187
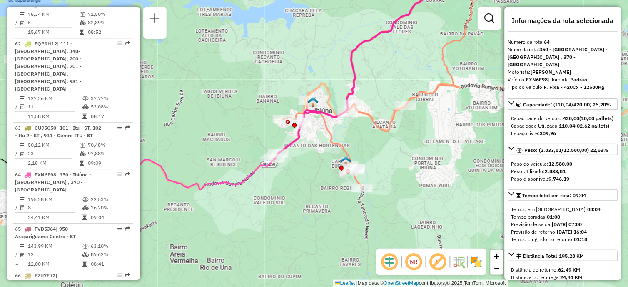
scroll to position [3435, 0]
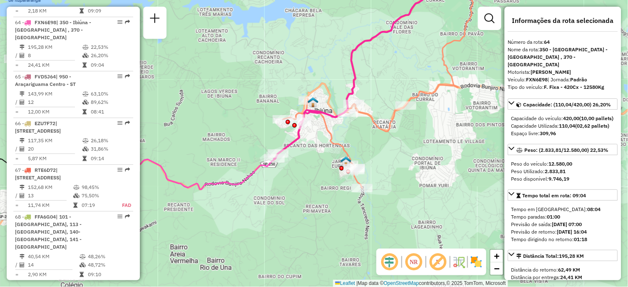
click at [337, 149] on div "Janela de atendimento Grade de atendimento Capacidade Transportadoras Veículos …" at bounding box center [314, 143] width 628 height 287
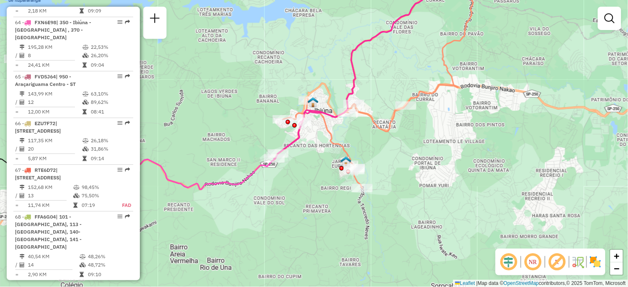
click at [337, 147] on icon at bounding box center [378, 89] width 190 height 197
select select "**********"
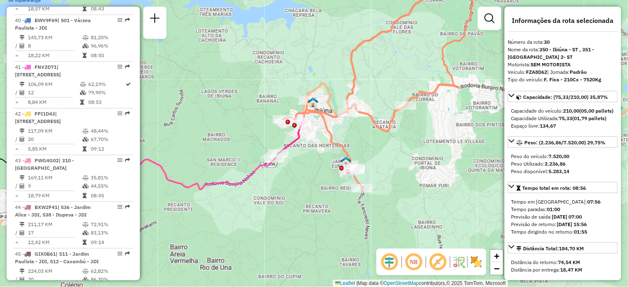
scroll to position [1715, 0]
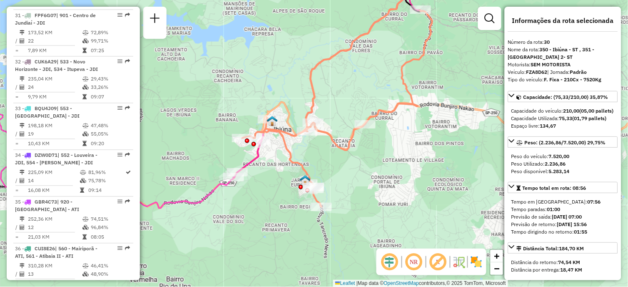
drag, startPoint x: 434, startPoint y: 159, endPoint x: 398, endPoint y: 175, distance: 39.1
click at [398, 175] on div "Janela de atendimento Grade de atendimento Capacidade Transportadoras Veículos …" at bounding box center [314, 143] width 628 height 287
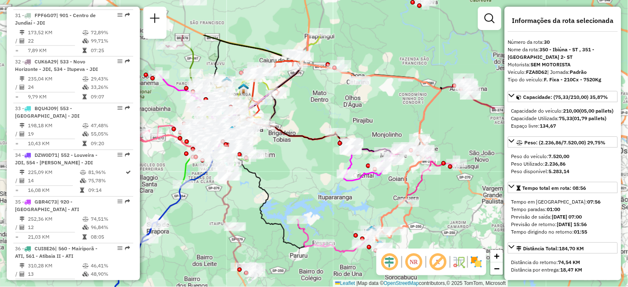
drag, startPoint x: 377, startPoint y: 108, endPoint x: 384, endPoint y: 172, distance: 64.5
click at [384, 172] on div at bounding box center [380, 167] width 21 height 8
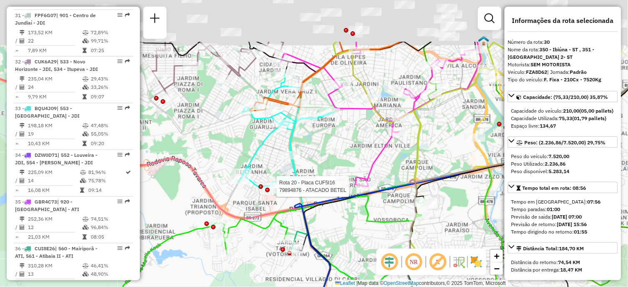
drag, startPoint x: 281, startPoint y: 121, endPoint x: 260, endPoint y: 194, distance: 75.9
click at [260, 189] on div at bounding box center [261, 186] width 5 height 5
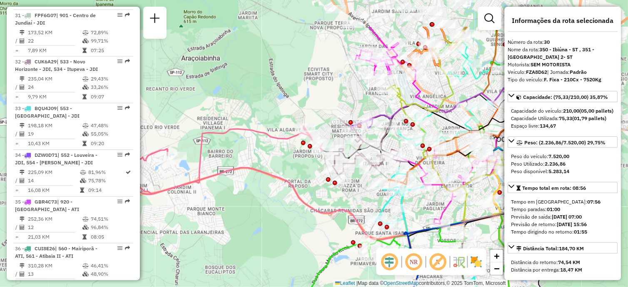
drag, startPoint x: 257, startPoint y: 148, endPoint x: 353, endPoint y: 190, distance: 104.6
click at [353, 190] on div "Rota 60 - Placa EHH6B10 79843968 - [PERSON_NAME] de atendimento Grade de atendi…" at bounding box center [314, 143] width 628 height 287
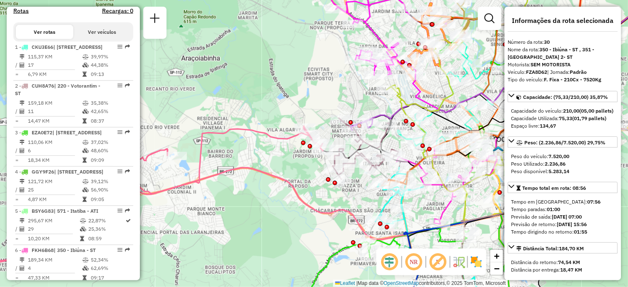
scroll to position [0, 0]
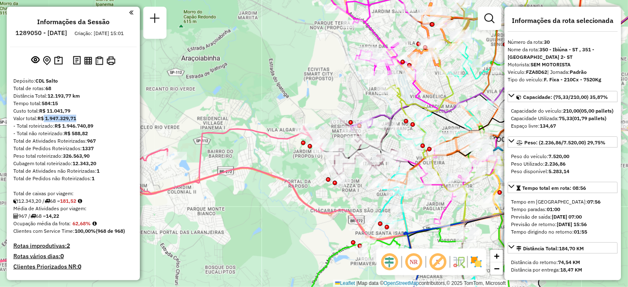
drag, startPoint x: 45, startPoint y: 123, endPoint x: 84, endPoint y: 125, distance: 39.2
click at [84, 122] on div "Valor total: R$ 1.947.329,71" at bounding box center [73, 118] width 120 height 7
drag, startPoint x: 84, startPoint y: 125, endPoint x: 110, endPoint y: 132, distance: 27.3
click at [110, 130] on div "- Total roteirizado: R$ 1.946.740,89" at bounding box center [73, 125] width 120 height 7
drag, startPoint x: 110, startPoint y: 132, endPoint x: 93, endPoint y: 139, distance: 18.3
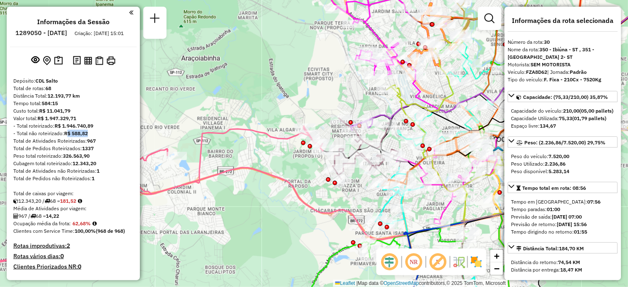
click at [93, 137] on div "- Total não roteirizado: R$ 588,82" at bounding box center [73, 133] width 120 height 7
click at [129, 10] on em at bounding box center [131, 12] width 4 height 7
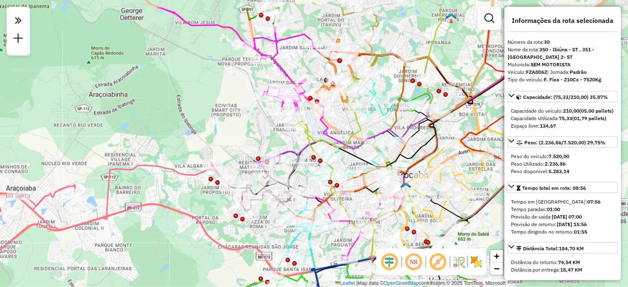
drag, startPoint x: 211, startPoint y: 89, endPoint x: 137, endPoint y: 121, distance: 79.9
click at [116, 126] on div "Rota 60 - Placa EHH6B10 79843968 - [PERSON_NAME] de atendimento Grade de atendi…" at bounding box center [314, 143] width 628 height 287
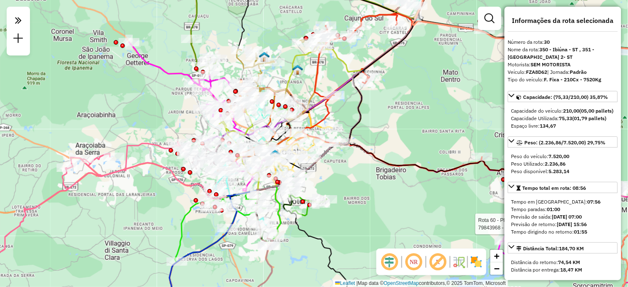
drag, startPoint x: 169, startPoint y: 123, endPoint x: 210, endPoint y: 91, distance: 52.8
click at [209, 91] on div "Rota 60 - Placa EHH6B10 79843968 - [PERSON_NAME] de atendimento Grade de atendi…" at bounding box center [314, 143] width 628 height 287
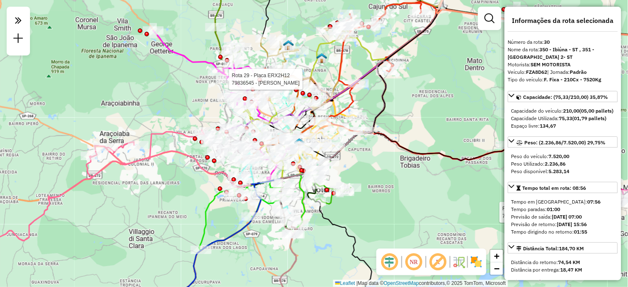
drag, startPoint x: 122, startPoint y: 135, endPoint x: 189, endPoint y: 134, distance: 67.1
click at [114, 151] on div "Rota 60 - Placa EHH6B10 79843968 - [PERSON_NAME] 29 - Placa ERX2H12 79836545 - …" at bounding box center [314, 143] width 628 height 287
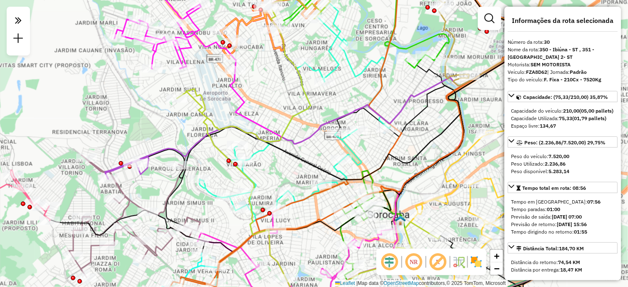
drag, startPoint x: 298, startPoint y: 118, endPoint x: 176, endPoint y: 137, distance: 124.0
click at [176, 137] on div "Rota 60 - Placa EHH6B10 79843968 - [PERSON_NAME] MAC Rota 29 - Placa ERX2H12 79…" at bounding box center [314, 143] width 628 height 287
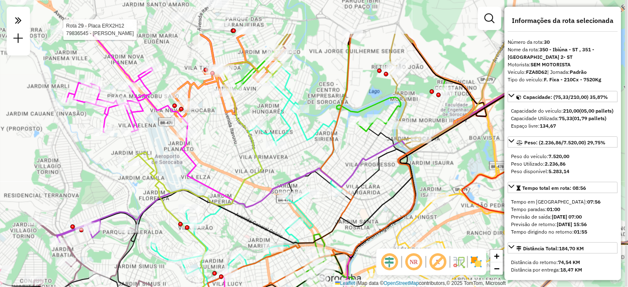
drag, startPoint x: 321, startPoint y: 105, endPoint x: 271, endPoint y: 175, distance: 85.8
click at [271, 175] on div "Rota 60 - Placa EHH6B10 79843968 - [PERSON_NAME] MAC Rota 29 - Placa ERX2H12 79…" at bounding box center [314, 143] width 628 height 287
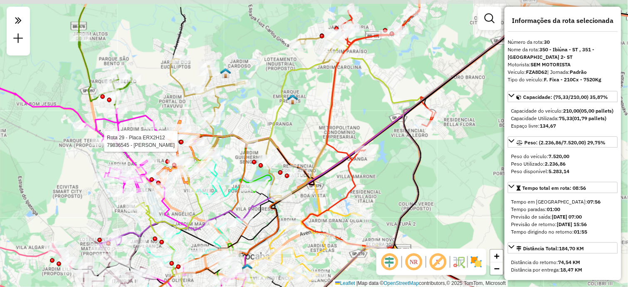
drag, startPoint x: 288, startPoint y: 114, endPoint x: 237, endPoint y: 137, distance: 56.7
click at [225, 150] on div "Rota 60 - Placa EHH6B10 79843968 - [PERSON_NAME] 29 - Placa ERX2H12 79836545 - …" at bounding box center [314, 143] width 628 height 287
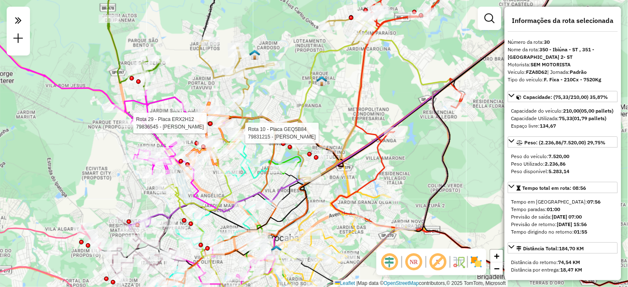
drag, startPoint x: 252, startPoint y: 132, endPoint x: 247, endPoint y: 125, distance: 8.3
click at [282, 113] on div "Rota 60 - Placa EHH6B10 79843968 - [PERSON_NAME] 29 - Placa ERX2H12 79836545 - …" at bounding box center [314, 143] width 628 height 287
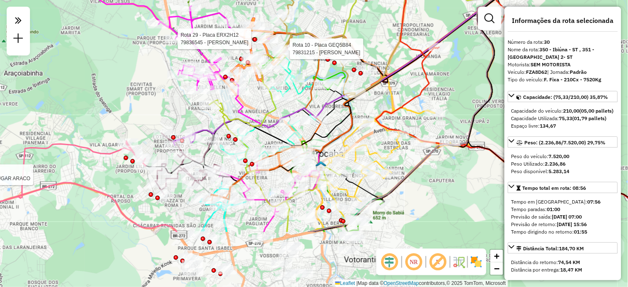
drag, startPoint x: 181, startPoint y: 190, endPoint x: 228, endPoint y: 82, distance: 118.5
click at [227, 82] on icon at bounding box center [407, 59] width 395 height 344
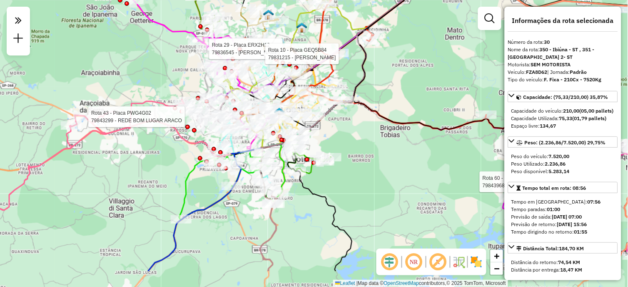
drag, startPoint x: 155, startPoint y: 196, endPoint x: 180, endPoint y: 161, distance: 43.2
click at [180, 161] on div "Rota 60 - Placa EHH6B10 79843968 - [PERSON_NAME] 29 - Placa ERX2H12 79836545 - …" at bounding box center [314, 143] width 628 height 287
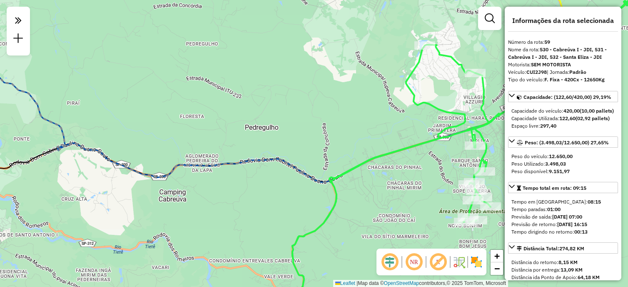
select select "**********"
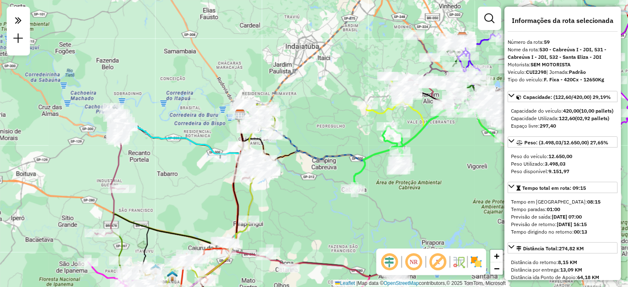
drag, startPoint x: 248, startPoint y: 199, endPoint x: 294, endPoint y: 182, distance: 48.9
click at [294, 182] on div "Janela de atendimento Grade de atendimento Capacidade Transportadoras Veículos …" at bounding box center [314, 143] width 628 height 287
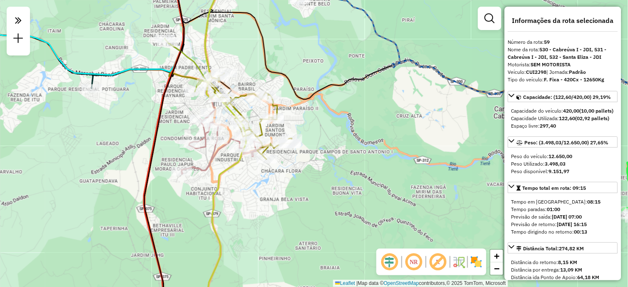
click at [230, 110] on icon at bounding box center [225, 143] width 42 height 344
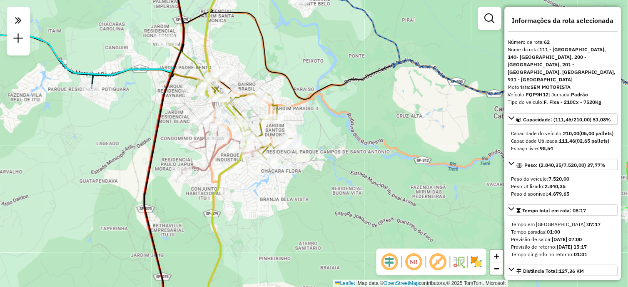
click at [235, 110] on icon at bounding box center [225, 143] width 42 height 344
click at [236, 110] on icon at bounding box center [225, 143] width 42 height 344
click at [240, 95] on icon at bounding box center [249, 116] width 86 height 86
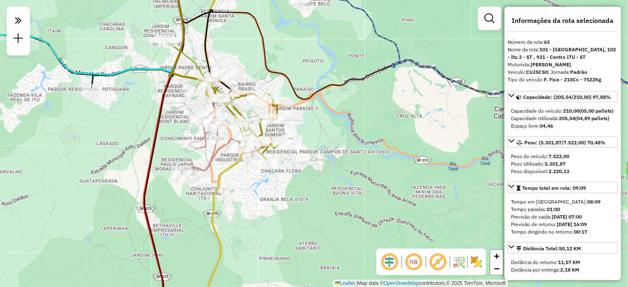
click at [539, 69] on strong "CUJ5C50" at bounding box center [538, 72] width 22 height 6
copy div "CUJ5C50"
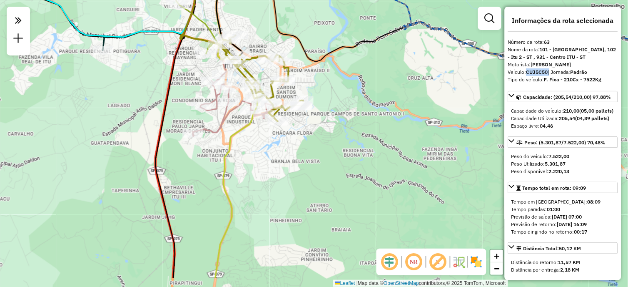
drag, startPoint x: 331, startPoint y: 147, endPoint x: 342, endPoint y: 109, distance: 39.5
click at [342, 109] on div "Janela de atendimento Grade de atendimento Capacidade Transportadoras Veículos …" at bounding box center [314, 143] width 628 height 287
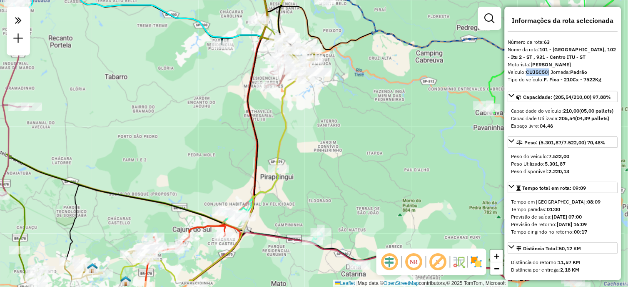
drag, startPoint x: 341, startPoint y: 137, endPoint x: 348, endPoint y: 127, distance: 13.2
click at [339, 90] on div "Janela de atendimento Grade de atendimento Capacidade Transportadoras Veículos …" at bounding box center [314, 143] width 628 height 287
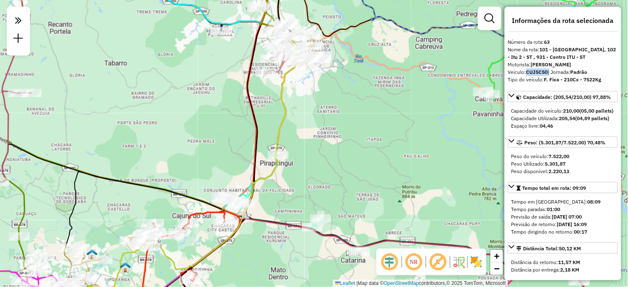
drag, startPoint x: 343, startPoint y: 157, endPoint x: 342, endPoint y: 92, distance: 65.4
click at [338, 94] on div "Janela de atendimento Grade de atendimento Capacidade Transportadoras Veículos …" at bounding box center [314, 143] width 628 height 287
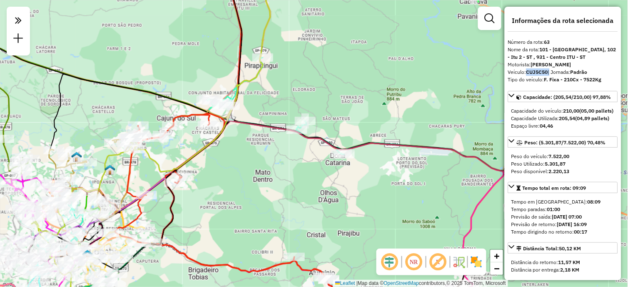
drag, startPoint x: 361, startPoint y: 130, endPoint x: 359, endPoint y: 127, distance: 4.3
click at [359, 127] on div "Janela de atendimento Grade de atendimento Capacidade Transportadoras Veículos …" at bounding box center [314, 143] width 628 height 287
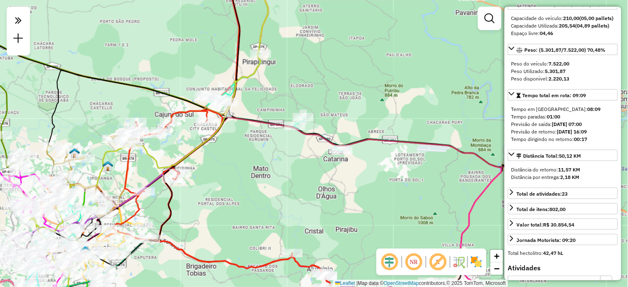
scroll to position [231, 0]
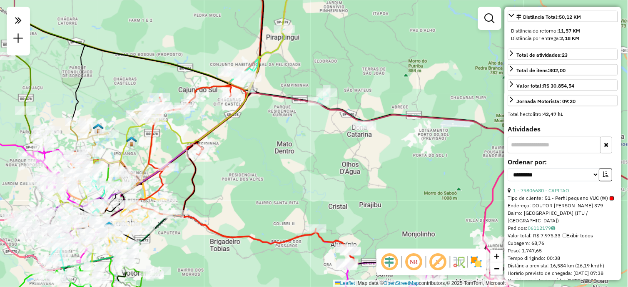
drag, startPoint x: 235, startPoint y: 162, endPoint x: 265, endPoint y: 117, distance: 54.2
click at [263, 134] on div "Janela de atendimento Grade de atendimento Capacidade Transportadoras Veículos …" at bounding box center [314, 143] width 628 height 287
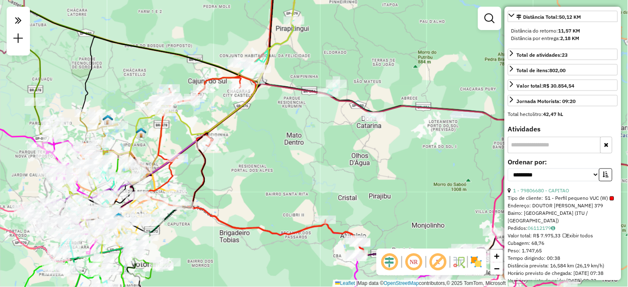
click at [482, 27] on div at bounding box center [489, 18] width 23 height 23
click at [492, 21] on em at bounding box center [490, 18] width 10 height 10
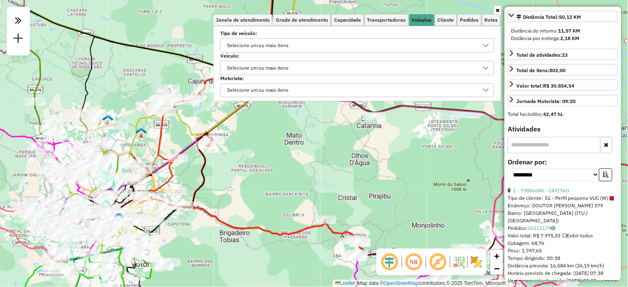
click at [263, 61] on div "Selecione um ou mais itens" at bounding box center [258, 67] width 68 height 13
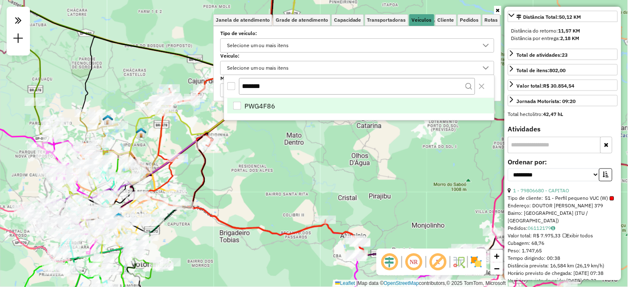
click at [205, 86] on body "Aplicando filtros Pop-up bloqueado! Seu navegador bloqueou automáticamente a ab…" at bounding box center [314, 143] width 628 height 287
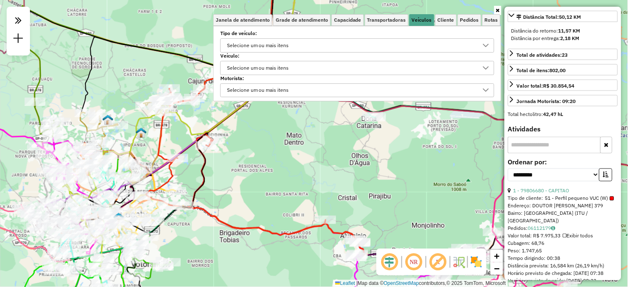
click at [265, 70] on div "Selecione um ou mais itens" at bounding box center [258, 67] width 68 height 13
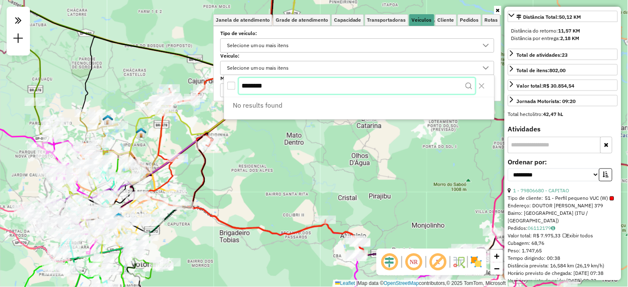
paste input "text"
type input "*******"
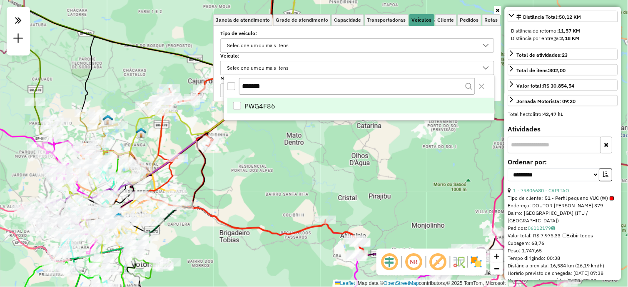
click at [241, 107] on div "PWG4F86" at bounding box center [237, 106] width 8 height 8
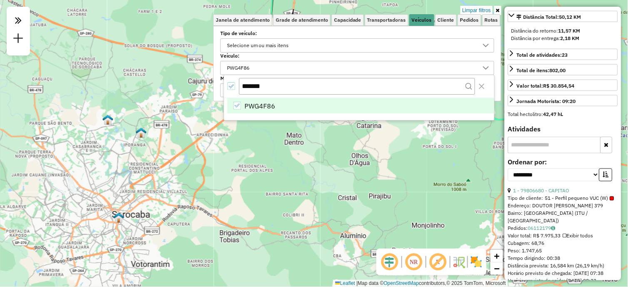
click at [497, 10] on icon at bounding box center [498, 10] width 4 height 5
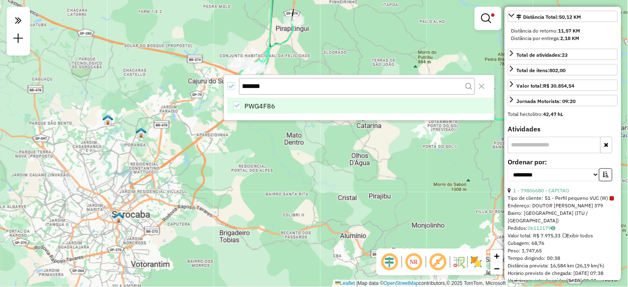
click at [206, 201] on div "Limpar filtros Janela de atendimento Grade de atendimento Capacidade Transporta…" at bounding box center [314, 143] width 628 height 287
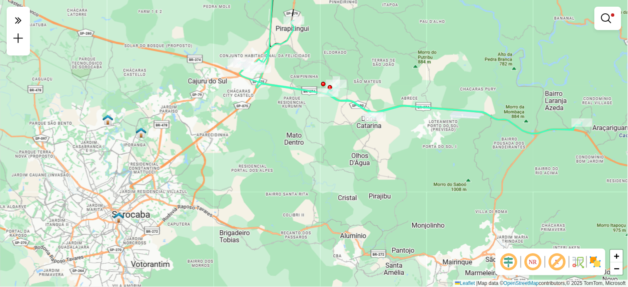
click at [286, 87] on icon at bounding box center [410, 76] width 344 height 113
select select "**********"
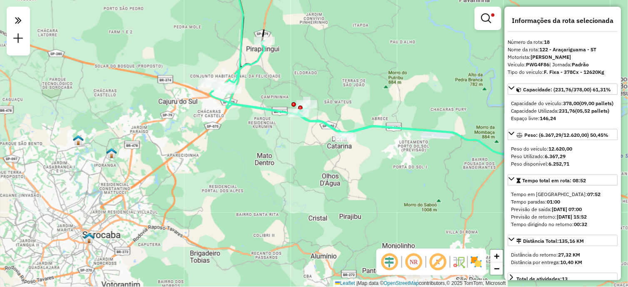
drag, startPoint x: 295, startPoint y: 113, endPoint x: 301, endPoint y: 122, distance: 11.1
click at [261, 133] on div "Limpar filtros Janela de atendimento Grade de atendimento Capacidade Transporta…" at bounding box center [314, 143] width 628 height 287
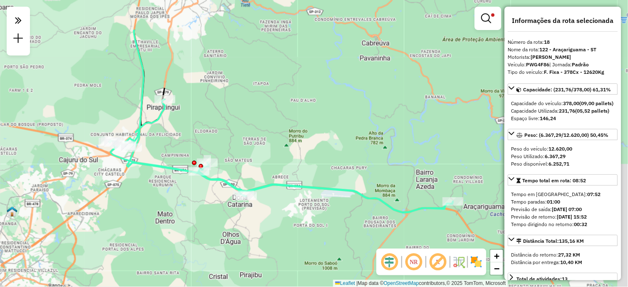
drag, startPoint x: 456, startPoint y: 67, endPoint x: 360, endPoint y: 126, distance: 112.4
click at [360, 126] on div "Limpar filtros Janela de atendimento Grade de atendimento Capacidade Transporta…" at bounding box center [314, 143] width 628 height 287
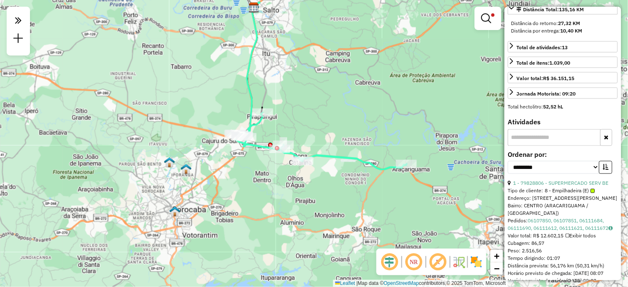
scroll to position [324, 0]
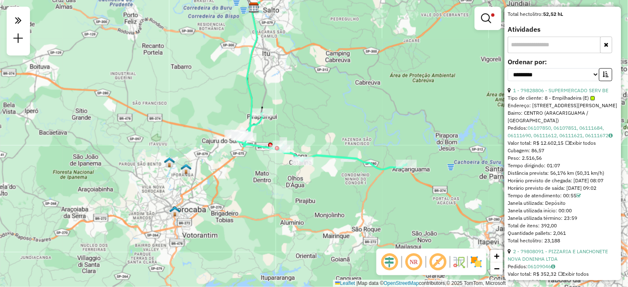
drag, startPoint x: 562, startPoint y: 180, endPoint x: 507, endPoint y: 180, distance: 54.2
click at [507, 180] on div "**********" at bounding box center [563, 143] width 117 height 273
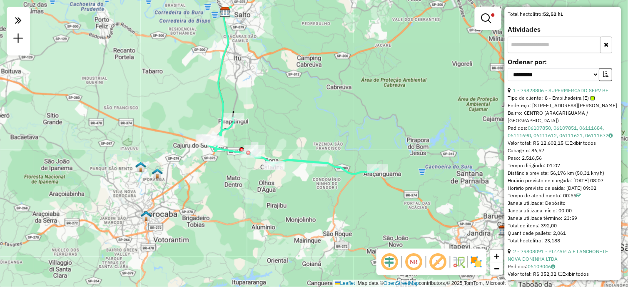
drag, startPoint x: 376, startPoint y: 119, endPoint x: 347, endPoint y: 124, distance: 29.6
click at [347, 124] on div "Limpar filtros Janela de atendimento Grade de atendimento Capacidade Transporta…" at bounding box center [314, 143] width 628 height 287
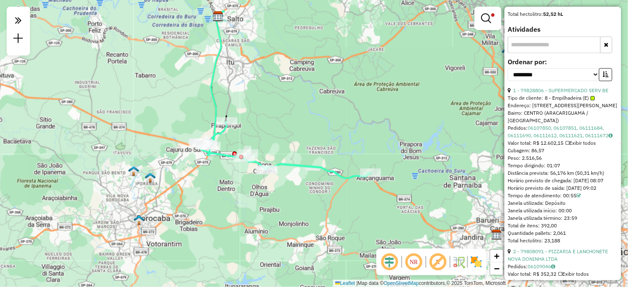
drag, startPoint x: 350, startPoint y: 120, endPoint x: 343, endPoint y: 124, distance: 7.9
click at [343, 124] on div "Limpar filtros Janela de atendimento Grade de atendimento Capacidade Transporta…" at bounding box center [314, 143] width 628 height 287
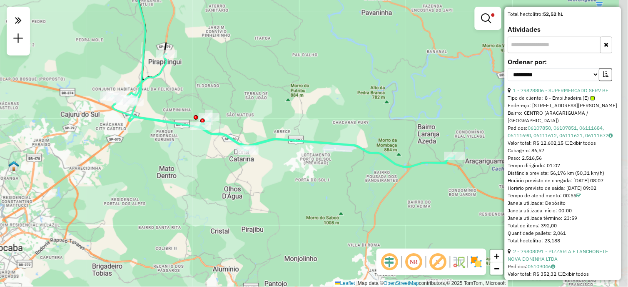
drag, startPoint x: 293, startPoint y: 169, endPoint x: 277, endPoint y: 172, distance: 16.0
click at [277, 172] on div "Limpar filtros Janela de atendimento Grade de atendimento Capacidade Transporta…" at bounding box center [314, 143] width 628 height 287
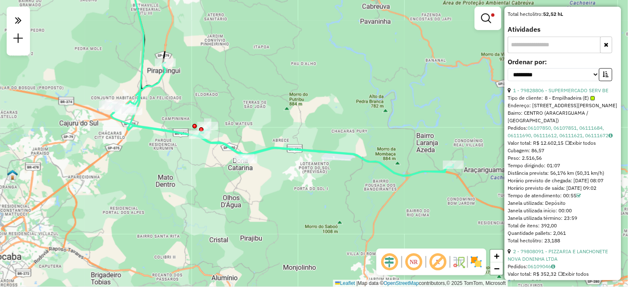
drag, startPoint x: 314, startPoint y: 117, endPoint x: 313, endPoint y: 127, distance: 10.1
click at [313, 127] on div "Limpar filtros Janela de atendimento Grade de atendimento Capacidade Transporta…" at bounding box center [314, 143] width 628 height 287
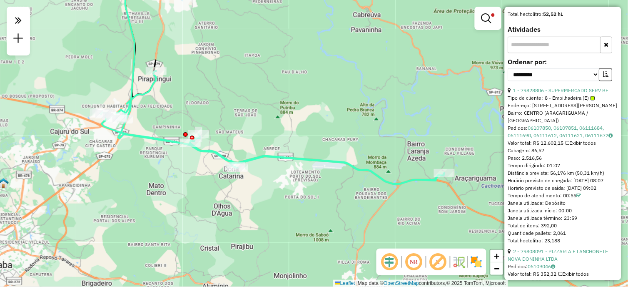
drag, startPoint x: 381, startPoint y: 103, endPoint x: 376, endPoint y: 108, distance: 7.1
click at [376, 108] on div "Limpar filtros Janela de atendimento Grade de atendimento Capacidade Transporta…" at bounding box center [314, 143] width 628 height 287
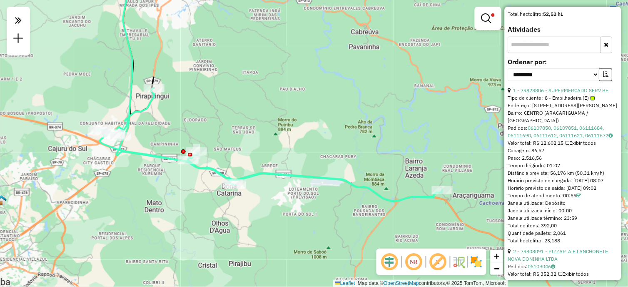
drag, startPoint x: 317, startPoint y: 85, endPoint x: 315, endPoint y: 99, distance: 14.3
click at [315, 99] on div "Limpar filtros Janela de atendimento Grade de atendimento Capacidade Transporta…" at bounding box center [314, 143] width 628 height 287
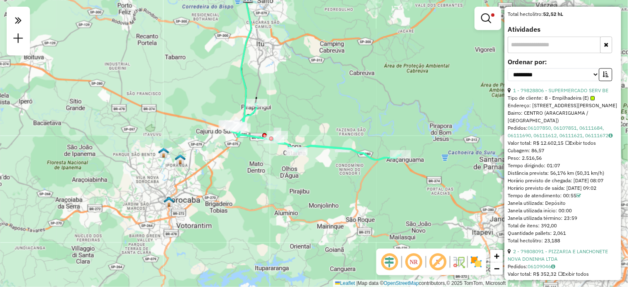
drag, startPoint x: 371, startPoint y: 105, endPoint x: 366, endPoint y: 107, distance: 6.0
click at [366, 107] on div "Limpar filtros Janela de atendimento Grade de atendimento Capacidade Transporta…" at bounding box center [314, 143] width 628 height 287
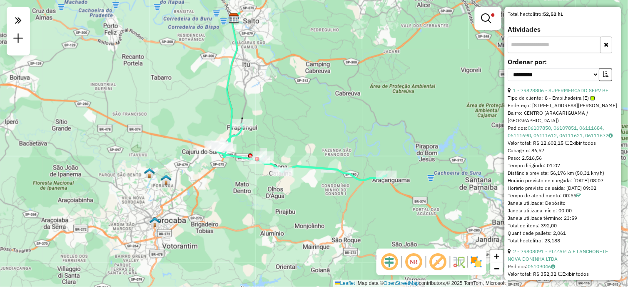
drag, startPoint x: 333, startPoint y: 105, endPoint x: 320, endPoint y: 126, distance: 24.4
click at [320, 126] on div "Limpar filtros Janela de atendimento Grade de atendimento Capacidade Transporta…" at bounding box center [314, 143] width 628 height 287
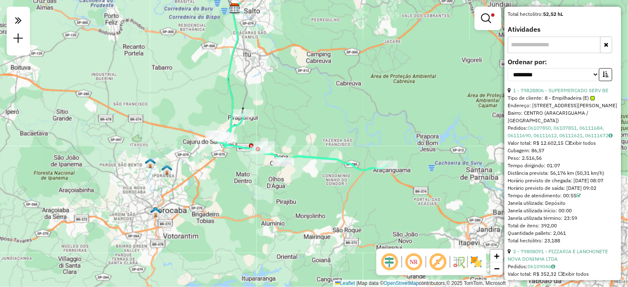
drag, startPoint x: 306, startPoint y: 131, endPoint x: 309, endPoint y: 122, distance: 8.7
click at [309, 122] on div "Limpar filtros Janela de atendimento Grade de atendimento Capacidade Transporta…" at bounding box center [314, 143] width 628 height 287
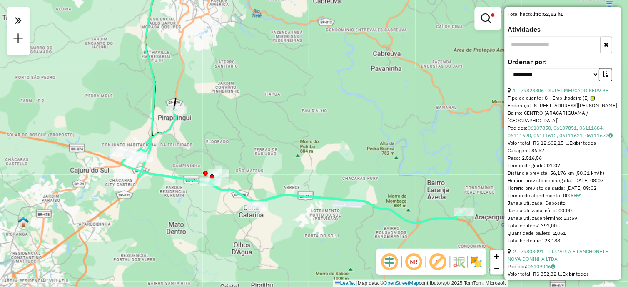
drag, startPoint x: 310, startPoint y: 116, endPoint x: 303, endPoint y: 128, distance: 13.6
click at [303, 128] on div "Limpar filtros Janela de atendimento Grade de atendimento Capacidade Transporta…" at bounding box center [314, 143] width 628 height 287
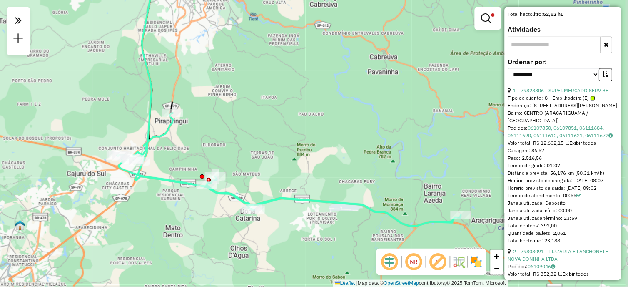
drag, startPoint x: 303, startPoint y: 128, endPoint x: 299, endPoint y: 132, distance: 5.9
click at [299, 132] on div "Limpar filtros Janela de atendimento Grade de atendimento Capacidade Transporta…" at bounding box center [314, 143] width 628 height 287
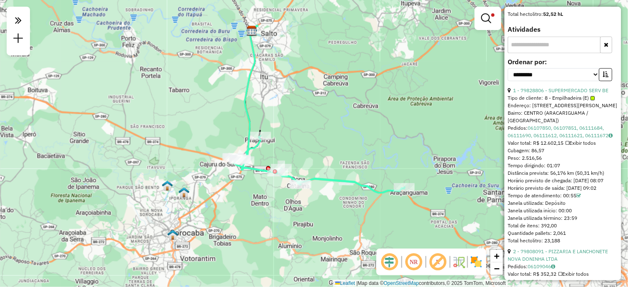
click at [563, 170] on div "Tempo dirigindo: 01:07" at bounding box center [563, 165] width 110 height 7
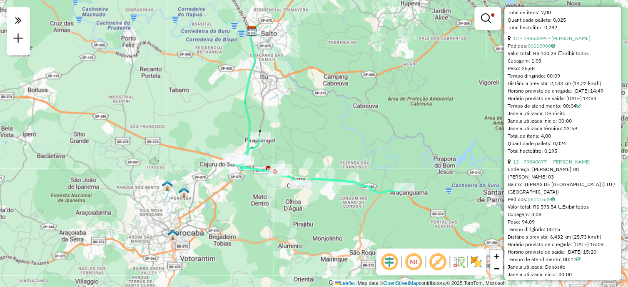
scroll to position [2090, 0]
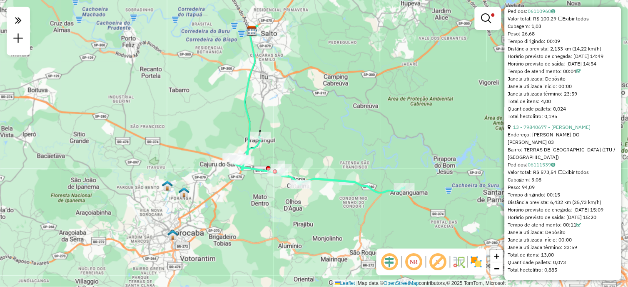
click at [622, 255] on div "Limpar filtros Janela de atendimento Grade de atendimento Capacidade Transporta…" at bounding box center [314, 143] width 628 height 287
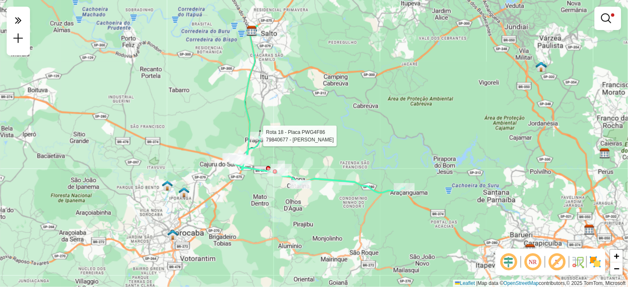
select select "**********"
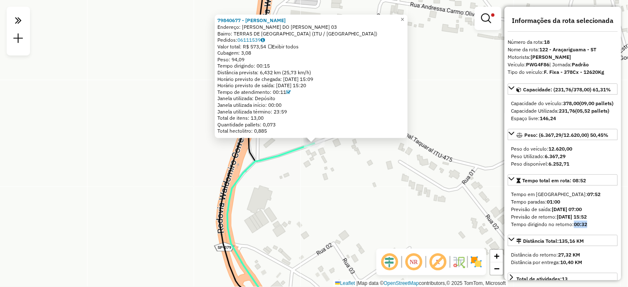
drag, startPoint x: 589, startPoint y: 238, endPoint x: 577, endPoint y: 240, distance: 13.1
click at [577, 228] on div "Tempo dirigindo no retorno: 00:32" at bounding box center [563, 223] width 103 height 7
click at [345, 176] on div "79840677 - MARIA DE LOURDES APA Endereço: R ANDRESSA DO CARMO OLIVEIRA 03 Bairr…" at bounding box center [314, 143] width 628 height 287
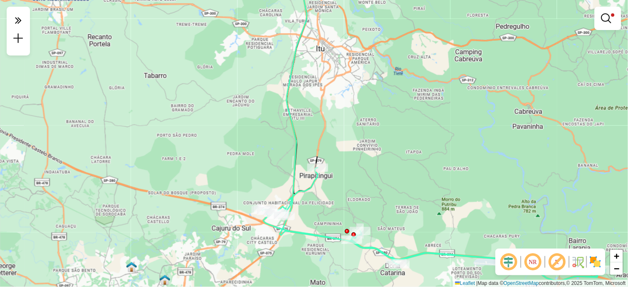
drag, startPoint x: 344, startPoint y: 126, endPoint x: 342, endPoint y: 150, distance: 24.7
click at [342, 150] on div "Limpar filtros Janela de atendimento Grade de atendimento Capacidade Transporta…" at bounding box center [314, 143] width 628 height 287
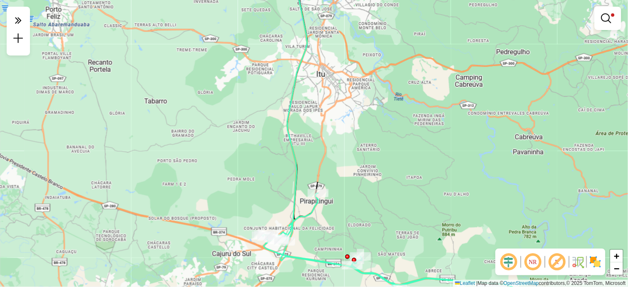
drag, startPoint x: 335, startPoint y: 154, endPoint x: 335, endPoint y: 180, distance: 25.4
click at [335, 180] on div "Limpar filtros Janela de atendimento Grade de atendimento Capacidade Transporta…" at bounding box center [314, 143] width 628 height 287
select select "**********"
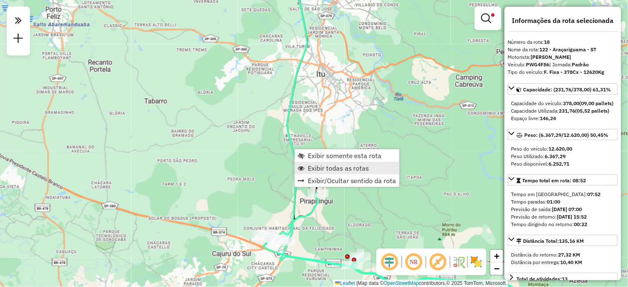
click at [330, 165] on span "Exibir todas as rotas" at bounding box center [339, 168] width 62 height 7
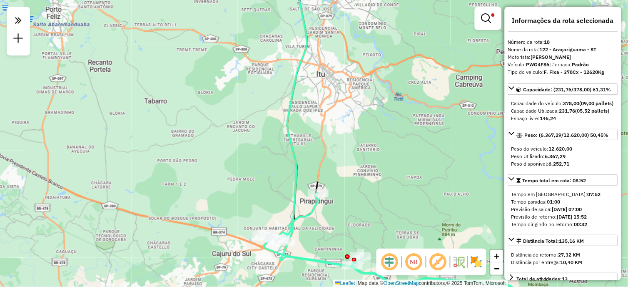
click at [295, 159] on icon at bounding box center [443, 138] width 326 height 335
click at [325, 136] on div "Limpar filtros Janela de atendimento Grade de atendimento Capacidade Transporta…" at bounding box center [314, 143] width 628 height 287
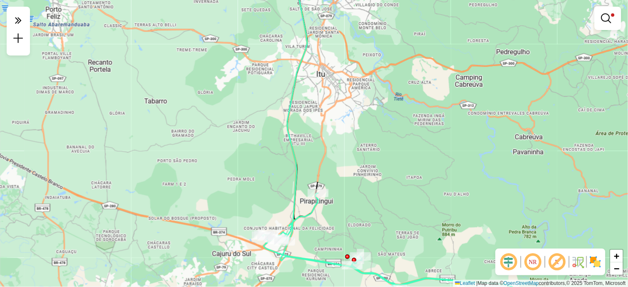
click at [327, 159] on div "Limpar filtros Janela de atendimento Grade de atendimento Capacidade Transporta…" at bounding box center [314, 143] width 628 height 287
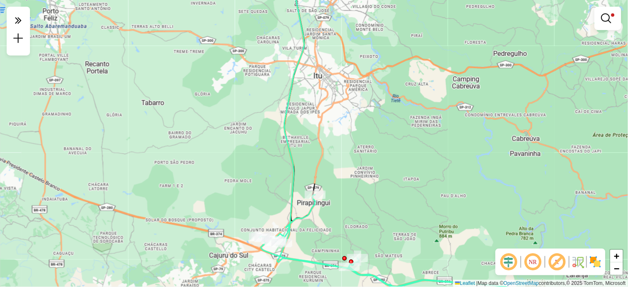
select select "**********"
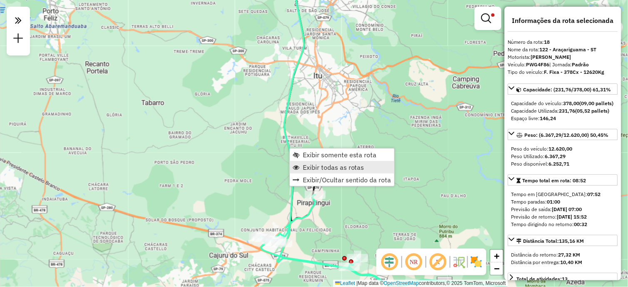
click at [313, 167] on span "Exibir todas as rotas" at bounding box center [334, 167] width 62 height 7
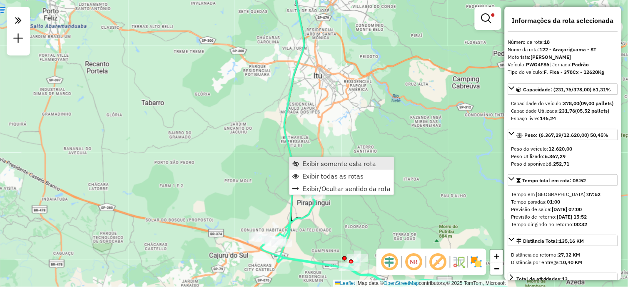
click at [297, 162] on span "Exibir somente esta rota" at bounding box center [295, 163] width 7 height 7
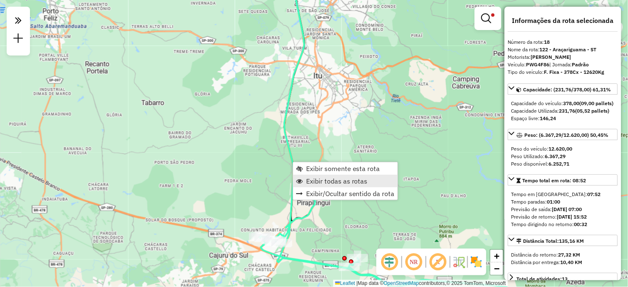
click at [307, 177] on span "Exibir todas as rotas" at bounding box center [337, 180] width 62 height 7
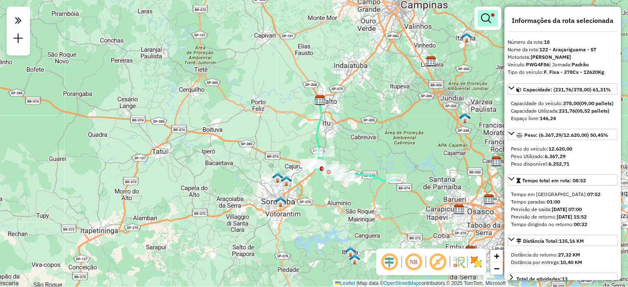
click at [493, 20] on link at bounding box center [488, 18] width 20 height 17
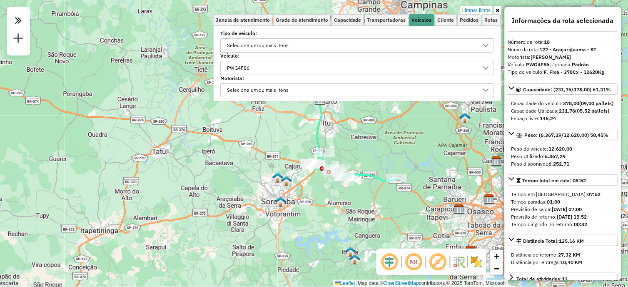
drag, startPoint x: 329, startPoint y: 53, endPoint x: 389, endPoint y: 59, distance: 59.4
click at [329, 55] on label "Veículo:" at bounding box center [357, 55] width 274 height 7
click at [461, 65] on div "PWG4F86" at bounding box center [351, 67] width 254 height 13
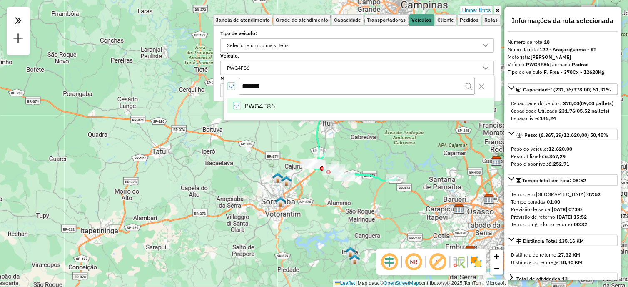
click at [229, 86] on icon "All items selected" at bounding box center [231, 86] width 6 height 6
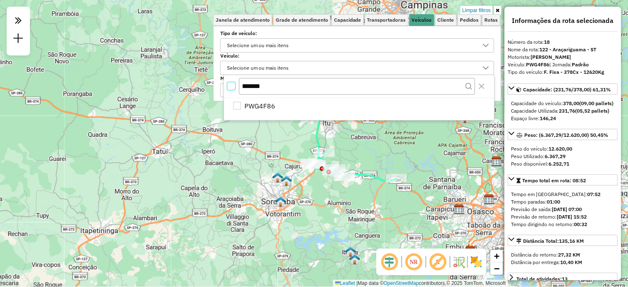
scroll to position [5, 2]
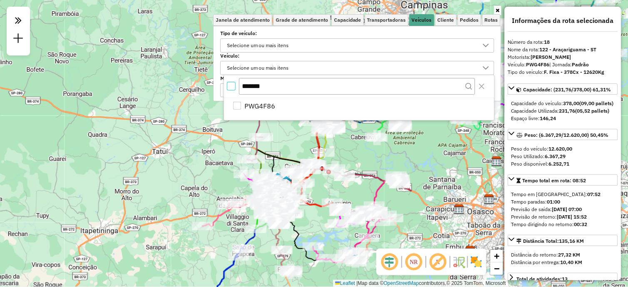
click at [497, 10] on icon at bounding box center [498, 10] width 4 height 5
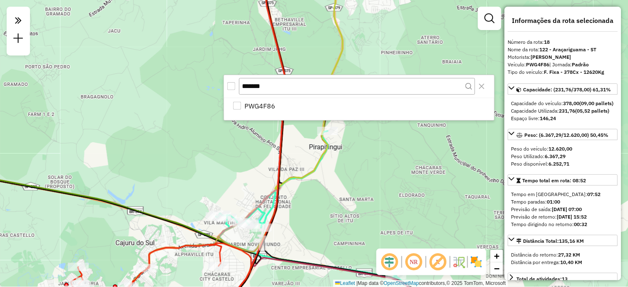
drag, startPoint x: 391, startPoint y: 169, endPoint x: 339, endPoint y: 157, distance: 52.6
click at [339, 157] on div "Janela de atendimento Grade de atendimento Capacidade Transportadoras Veículos …" at bounding box center [314, 143] width 628 height 287
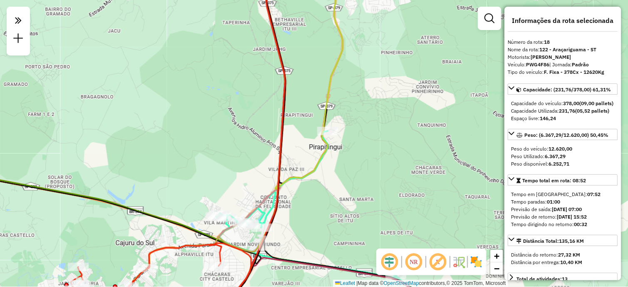
click at [330, 77] on icon at bounding box center [201, 143] width 283 height 344
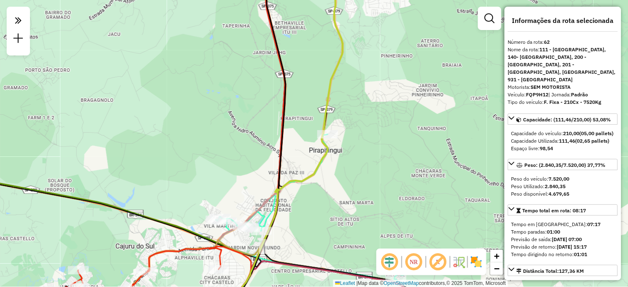
click at [349, 102] on div "Janela de atendimento Grade de atendimento Capacidade Transportadoras Veículos …" at bounding box center [314, 143] width 628 height 287
click at [280, 127] on icon at bounding box center [248, 143] width 75 height 344
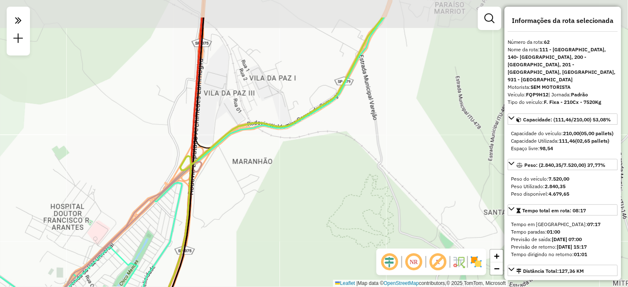
drag, startPoint x: 313, startPoint y: 135, endPoint x: 299, endPoint y: 187, distance: 54.0
click at [299, 187] on div "Janela de atendimento Grade de atendimento Capacidade Transportadoras Veículos …" at bounding box center [314, 143] width 628 height 287
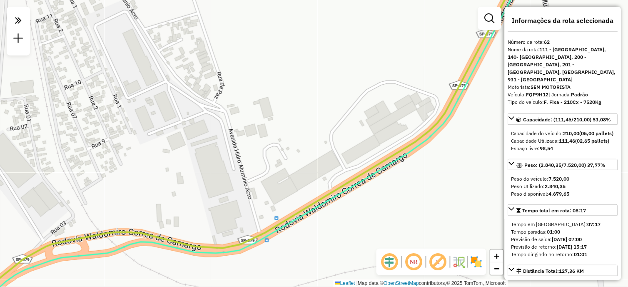
click at [387, 158] on icon at bounding box center [238, 143] width 564 height 344
click at [387, 165] on icon at bounding box center [246, 143] width 559 height 344
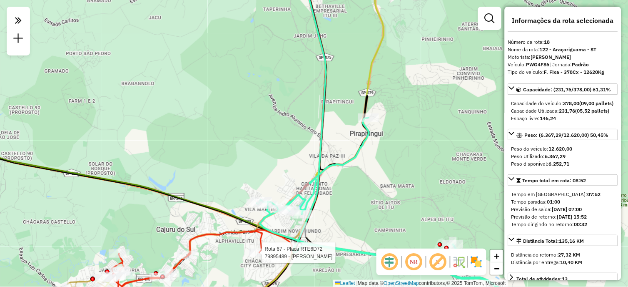
click at [264, 257] on div at bounding box center [259, 252] width 21 height 8
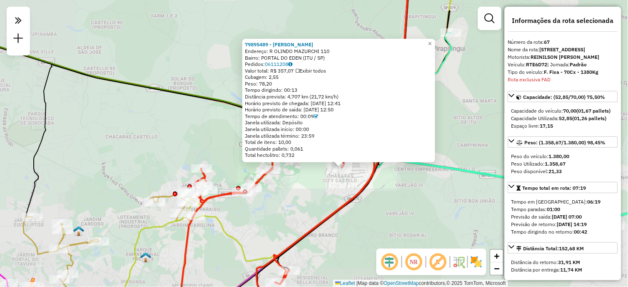
click at [393, 174] on div "79895489 - ADILSON DA SILVA FER Endereço: R OLINDO MAZURCHI 110 Bairro: PORTAL …" at bounding box center [314, 143] width 628 height 287
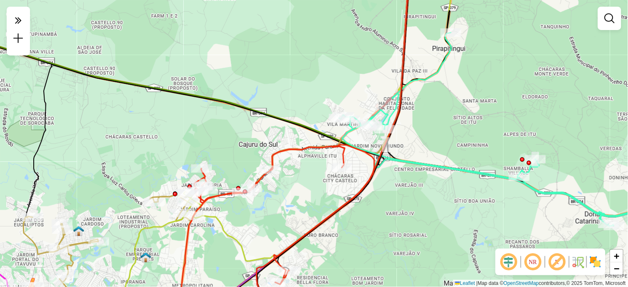
click at [289, 150] on icon at bounding box center [277, 230] width 195 height 171
select select "**********"
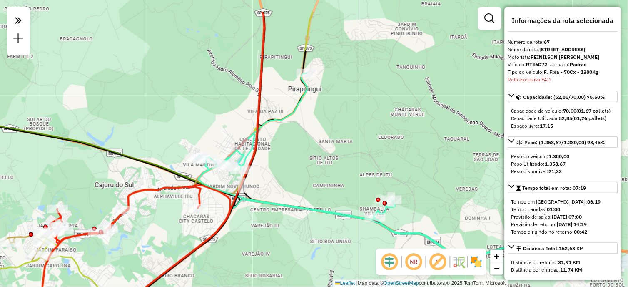
drag, startPoint x: 436, startPoint y: 130, endPoint x: 290, endPoint y: 146, distance: 147.1
click at [287, 152] on div "Janela de atendimento Grade de atendimento Capacidade Transportadoras Veículos …" at bounding box center [314, 143] width 628 height 287
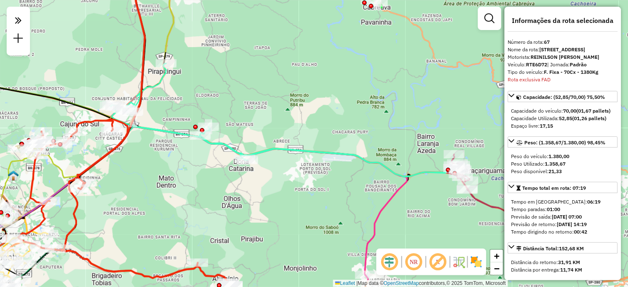
drag, startPoint x: 391, startPoint y: 161, endPoint x: 261, endPoint y: 126, distance: 134.7
click at [261, 126] on div "Janela de atendimento Grade de atendimento Capacidade Transportadoras Veículos …" at bounding box center [314, 143] width 628 height 287
click at [387, 205] on icon at bounding box center [267, 143] width 279 height 344
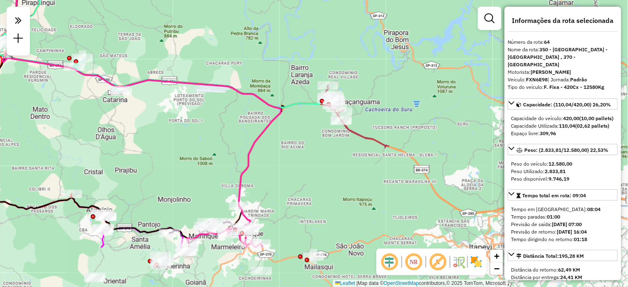
drag, startPoint x: 422, startPoint y: 212, endPoint x: 296, endPoint y: 143, distance: 143.7
click at [296, 143] on div "Janela de atendimento Grade de atendimento Capacidade Transportadoras Veículos …" at bounding box center [314, 143] width 628 height 287
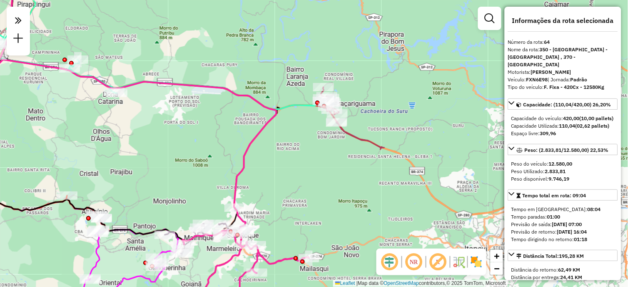
drag, startPoint x: 334, startPoint y: 207, endPoint x: 329, endPoint y: 208, distance: 4.9
click at [329, 208] on div "Janela de atendimento Grade de atendimento Capacidade Transportadoras Veículos …" at bounding box center [314, 143] width 628 height 287
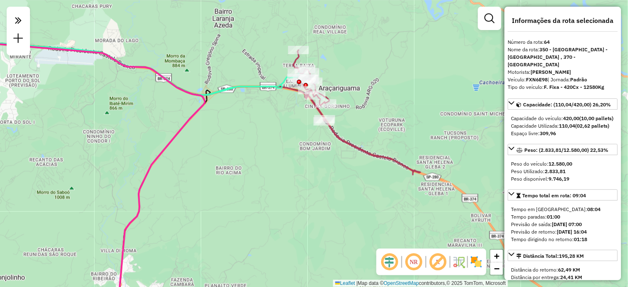
click at [345, 140] on icon at bounding box center [357, 112] width 127 height 125
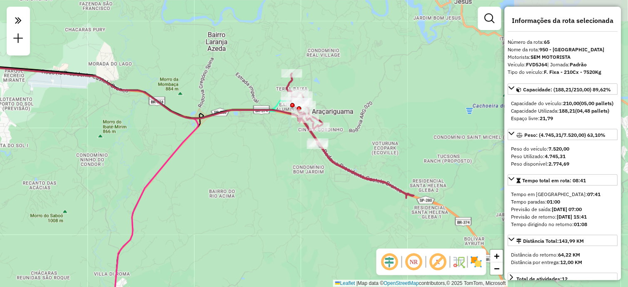
drag, startPoint x: 309, startPoint y: 150, endPoint x: 302, endPoint y: 178, distance: 28.8
click at [299, 182] on div "Janela de atendimento Grade de atendimento Capacidade Transportadoras Veículos …" at bounding box center [314, 143] width 628 height 287
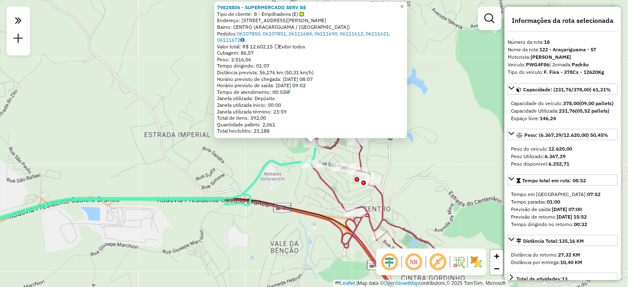
drag, startPoint x: 257, startPoint y: 51, endPoint x: 245, endPoint y: 51, distance: 12.5
click at [245, 51] on div "Cubagem: 86,57" at bounding box center [311, 53] width 188 height 7
drag, startPoint x: 245, startPoint y: 51, endPoint x: 248, endPoint y: 60, distance: 9.4
click at [248, 60] on span "Peso: 2.516,56" at bounding box center [234, 59] width 34 height 6
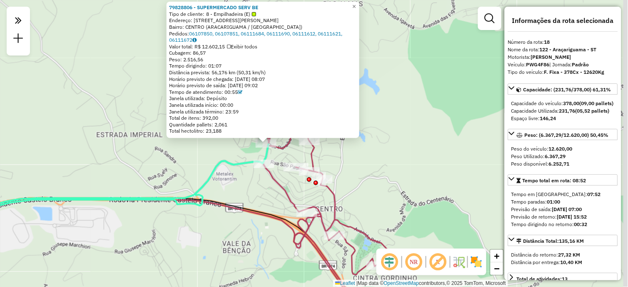
drag, startPoint x: 411, startPoint y: 162, endPoint x: 363, endPoint y: 162, distance: 47.9
click at [363, 162] on div "79828806 - SUPERMERCADO SERV BE Tipo de cliente: 8 - Empilhadeira (E) Endereço:…" at bounding box center [314, 143] width 628 height 287
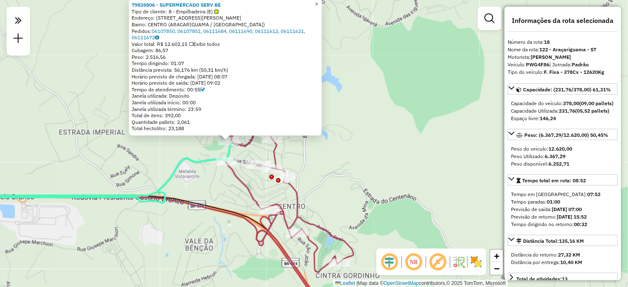
drag, startPoint x: 385, startPoint y: 154, endPoint x: 347, endPoint y: 151, distance: 38.8
click at [347, 151] on div "79828806 - SUPERMERCADO SERV BE Tipo de cliente: 8 - Empilhadeira (E) Endereço:…" at bounding box center [314, 143] width 628 height 287
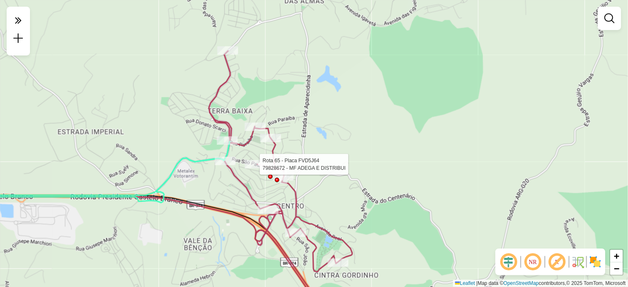
select select "**********"
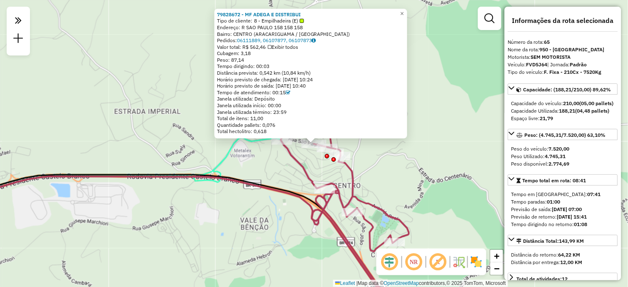
click at [438, 180] on div "79828672 - MF ADEGA E DISTRIBUI Tipo de cliente: 8 - Empilhadeira (E) Endereço:…" at bounding box center [314, 143] width 628 height 287
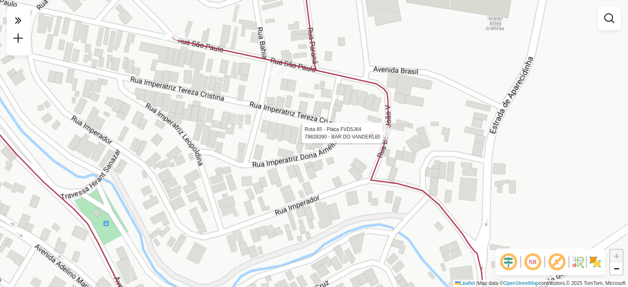
click at [379, 135] on div at bounding box center [379, 136] width 5 height 5
select select "**********"
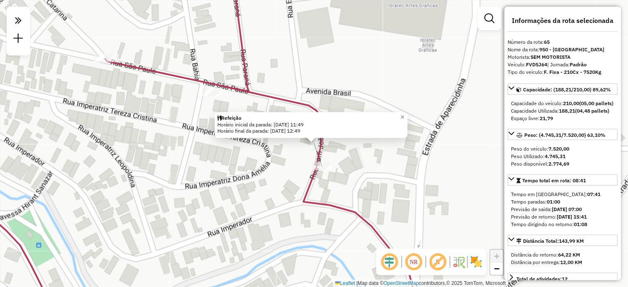
click at [259, 171] on div "Refeição Horário inicial da parada: 06/10/2025 11:49 Horário final da parada: 0…" at bounding box center [314, 143] width 628 height 287
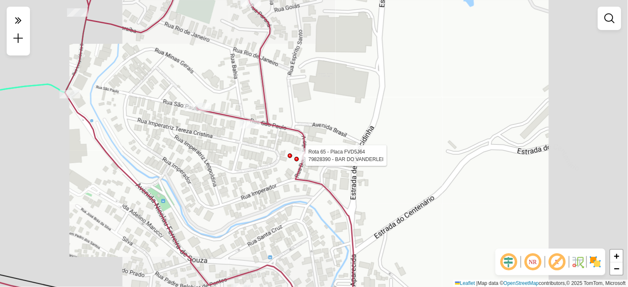
click at [290, 155] on div at bounding box center [290, 155] width 5 height 5
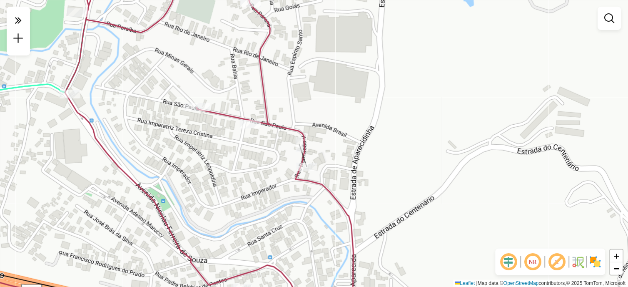
click at [277, 157] on div "Janela de atendimento Grade de atendimento Capacidade Transportadoras Veículos …" at bounding box center [314, 143] width 628 height 287
click at [264, 175] on div "Janela de atendimento Grade de atendimento Capacidade Transportadoras Veículos …" at bounding box center [314, 143] width 628 height 287
select select "**********"
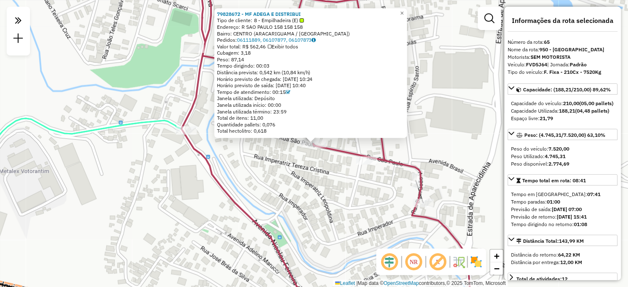
drag, startPoint x: 283, startPoint y: 20, endPoint x: 309, endPoint y: 21, distance: 25.4
click at [309, 21] on div "Tipo de cliente: 8 - Empilhadeira (E)" at bounding box center [311, 20] width 188 height 7
click at [335, 172] on div "79828672 - MF ADEGA E DISTRIBUI Tipo de cliente: 8 - Empilhadeira (E) Endereço:…" at bounding box center [314, 143] width 628 height 287
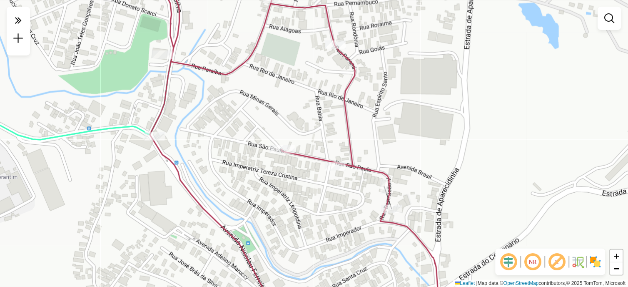
drag, startPoint x: 342, startPoint y: 164, endPoint x: 310, endPoint y: 170, distance: 32.2
click at [310, 170] on div "Janela de atendimento Grade de atendimento Capacidade Transportadoras Veículos …" at bounding box center [314, 143] width 628 height 287
click at [290, 144] on div "Rota 65 - Placa FVD5J64 79828672 - MF ADEGA E DISTRIBUI Janela de atendimento G…" at bounding box center [314, 143] width 628 height 287
select select "**********"
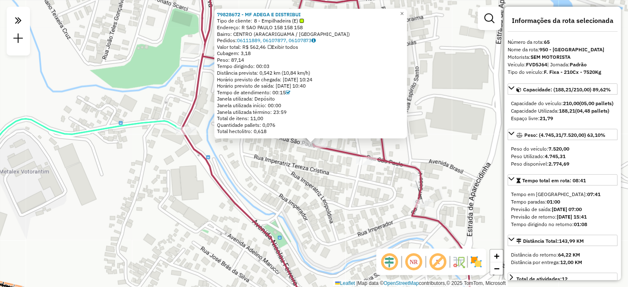
click at [288, 23] on span "8 - Empilhadeira (E)" at bounding box center [279, 20] width 50 height 7
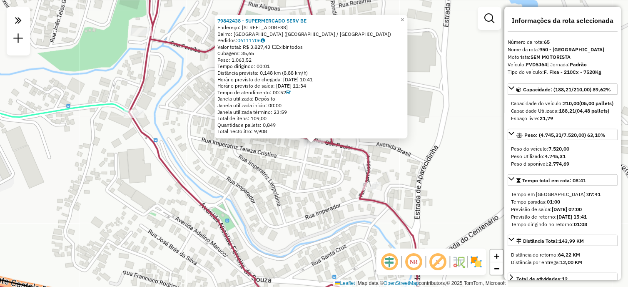
click at [358, 173] on div "Rota 65 - Placa FVD5J64 79828390 - BAR DO VANDERLEI 79842438 - SUPERMERCADO SER…" at bounding box center [314, 143] width 628 height 287
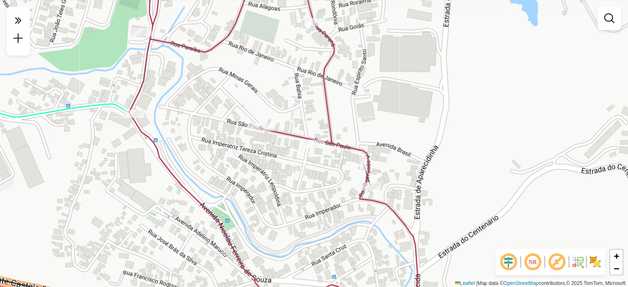
click at [144, 24] on div "Rota 18 - Placa PWG4F86 79828806 - SUPERMERCADO SERV BE Janela de atendimento G…" at bounding box center [314, 143] width 628 height 287
select select "**********"
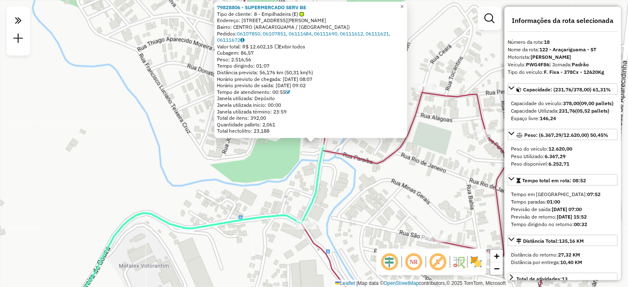
click at [303, 14] on div at bounding box center [302, 14] width 4 height 4
click at [357, 171] on div "79828806 - SUPERMERCADO SERV BE Tipo de cliente: 8 - Empilhadeira (E) Endereço:…" at bounding box center [314, 143] width 628 height 287
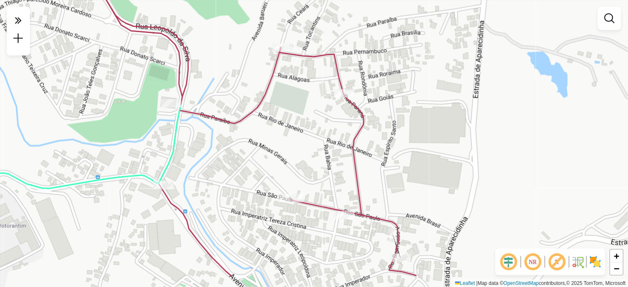
drag, startPoint x: 401, startPoint y: 175, endPoint x: 259, endPoint y: 135, distance: 148.1
click at [259, 135] on div "Janela de atendimento Grade de atendimento Capacidade Transportadoras Veículos …" at bounding box center [314, 143] width 628 height 287
click at [438, 233] on div "Rota 65 - Placa FVD5J64 79828390 - BAR DO VANDERLEI Janela de atendimento Grade…" at bounding box center [314, 143] width 628 height 287
select select "**********"
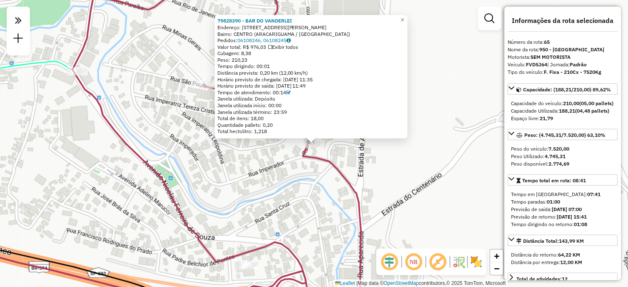
click at [319, 161] on icon at bounding box center [235, 143] width 327 height 344
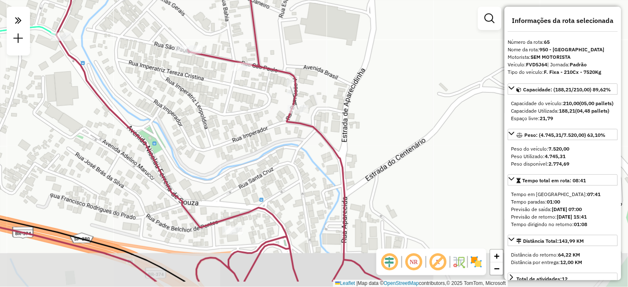
drag, startPoint x: 282, startPoint y: 160, endPoint x: 265, endPoint y: 125, distance: 38.2
click at [265, 125] on div "Janela de atendimento Grade de atendimento Capacidade Transportadoras Veículos …" at bounding box center [314, 143] width 628 height 287
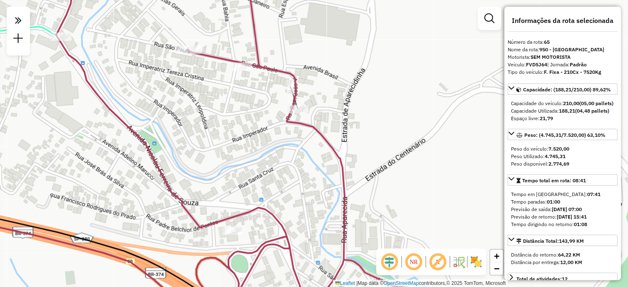
click at [273, 150] on div "Janela de atendimento Grade de atendimento Capacidade Transportadoras Veículos …" at bounding box center [314, 143] width 628 height 287
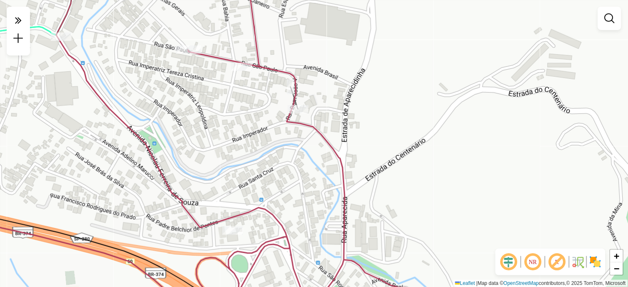
click at [510, 259] on em at bounding box center [509, 262] width 20 height 20
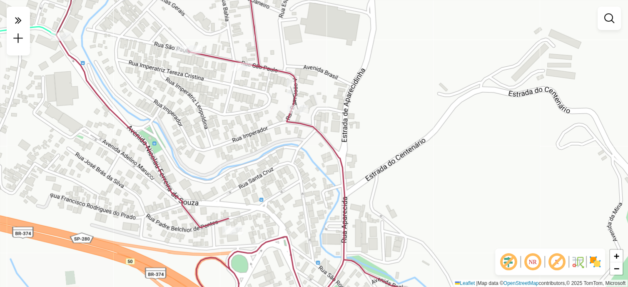
click at [510, 259] on em at bounding box center [509, 262] width 20 height 20
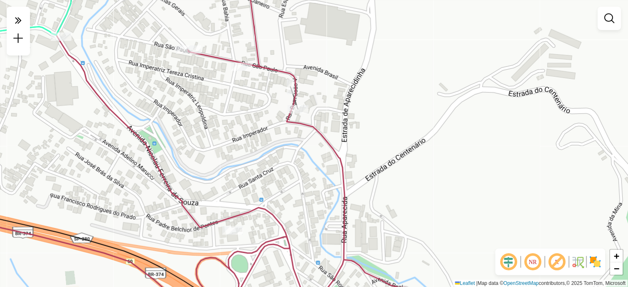
click at [510, 259] on em at bounding box center [509, 262] width 20 height 20
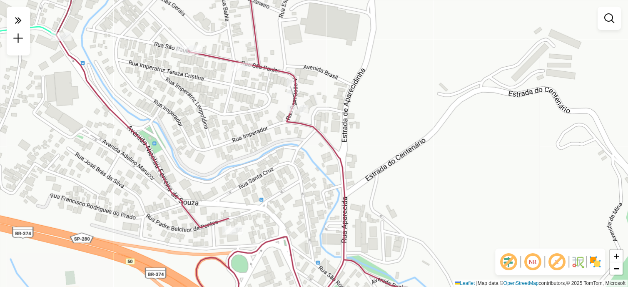
click at [510, 259] on em at bounding box center [509, 262] width 20 height 20
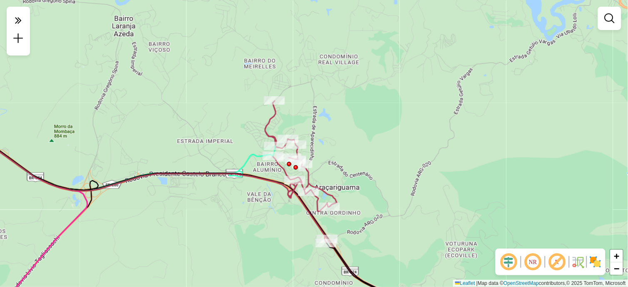
click at [310, 177] on icon at bounding box center [360, 208] width 190 height 215
select select "**********"
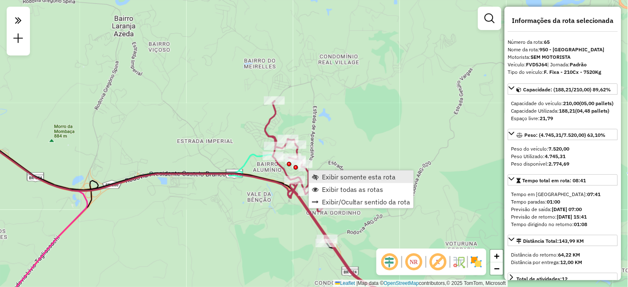
click at [325, 174] on span "Exibir somente esta rota" at bounding box center [359, 176] width 74 height 7
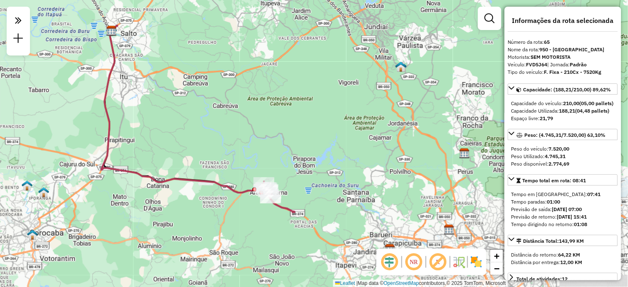
drag, startPoint x: 421, startPoint y: 182, endPoint x: 305, endPoint y: 157, distance: 119.2
click at [305, 157] on div "Janela de atendimento Grade de atendimento Capacidade Transportadoras Veículos …" at bounding box center [314, 143] width 628 height 287
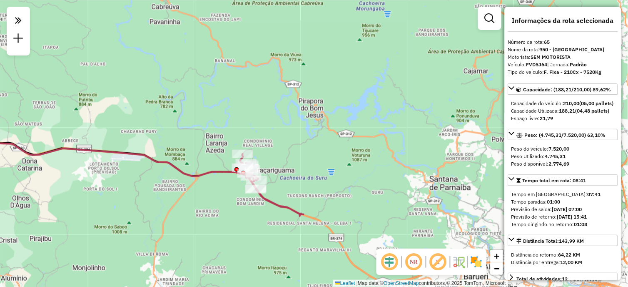
click at [393, 260] on em at bounding box center [390, 262] width 20 height 20
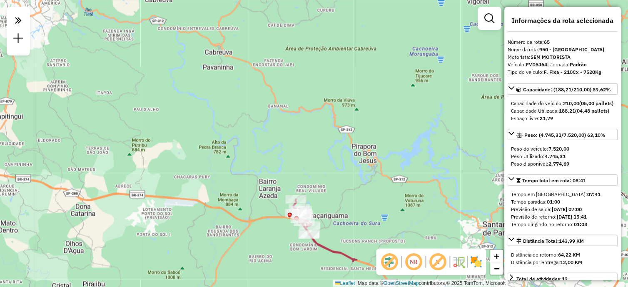
drag, startPoint x: 109, startPoint y: 168, endPoint x: 155, endPoint y: 208, distance: 61.1
click at [155, 208] on div "Janela de atendimento Grade de atendimento Capacidade Transportadoras Veículos …" at bounding box center [314, 143] width 628 height 287
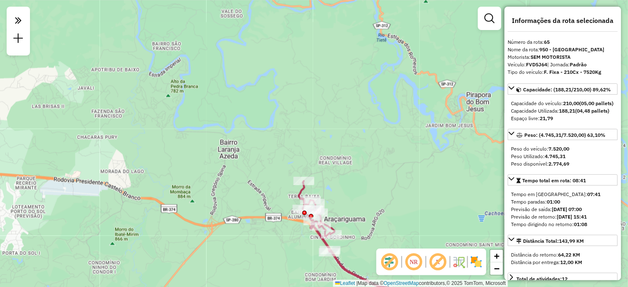
drag, startPoint x: 288, startPoint y: 206, endPoint x: 260, endPoint y: 186, distance: 34.0
click at [260, 186] on div "Janela de atendimento Grade de atendimento Capacidade Transportadoras Veículos …" at bounding box center [314, 143] width 628 height 287
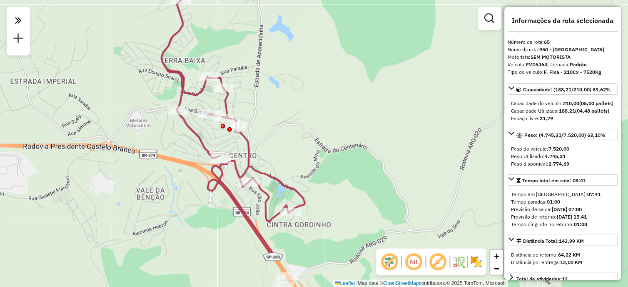
drag, startPoint x: 364, startPoint y: 189, endPoint x: 272, endPoint y: 128, distance: 109.6
click at [272, 128] on div "Janela de atendimento Grade de atendimento Capacidade Transportadoras Veículos …" at bounding box center [314, 143] width 628 height 287
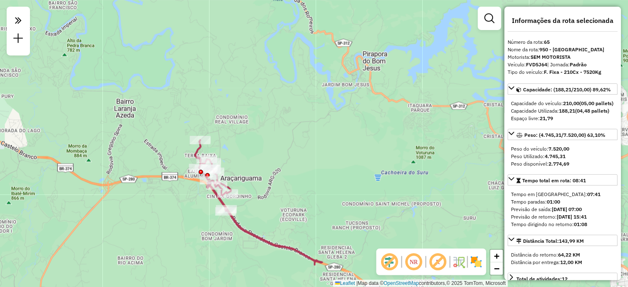
drag, startPoint x: 319, startPoint y: 221, endPoint x: 293, endPoint y: 206, distance: 29.3
click at [295, 206] on div "Janela de atendimento Grade de atendimento Capacidade Transportadoras Veículos …" at bounding box center [314, 143] width 628 height 287
click at [394, 260] on em at bounding box center [390, 262] width 20 height 20
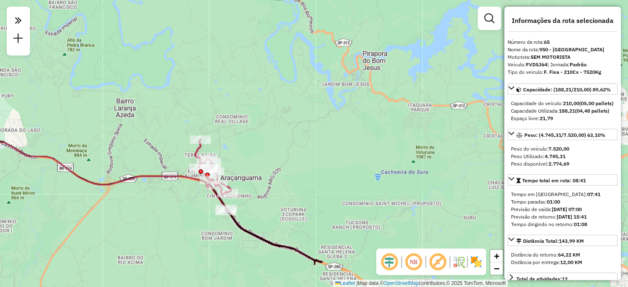
click at [410, 257] on em at bounding box center [414, 262] width 20 height 20
click at [443, 260] on em at bounding box center [438, 262] width 20 height 20
click at [442, 264] on em at bounding box center [438, 262] width 20 height 20
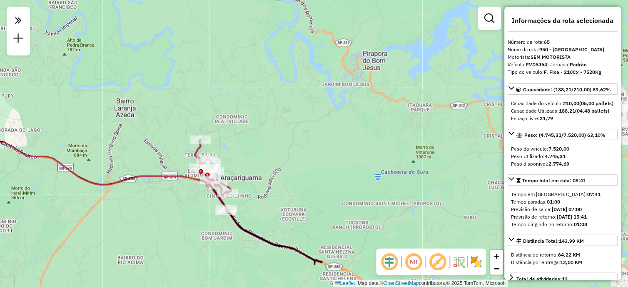
click at [442, 264] on em at bounding box center [438, 262] width 20 height 20
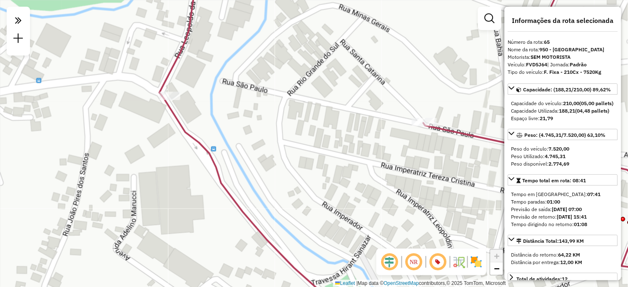
click at [439, 266] on em at bounding box center [438, 262] width 20 height 20
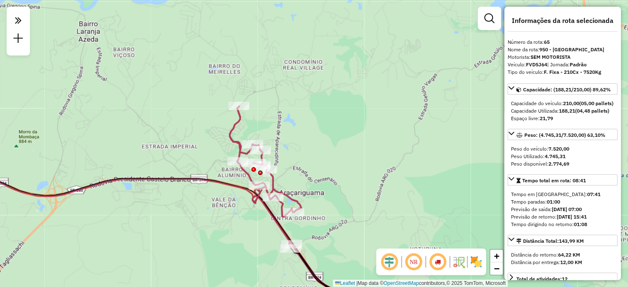
drag, startPoint x: 423, startPoint y: 168, endPoint x: 307, endPoint y: 142, distance: 118.6
click at [307, 142] on div "Janela de atendimento Grade de atendimento Capacidade Transportadoras Veículos …" at bounding box center [314, 143] width 628 height 287
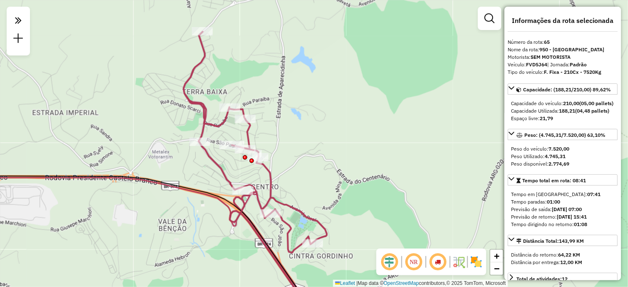
click at [442, 265] on em at bounding box center [438, 262] width 20 height 20
click at [442, 262] on em at bounding box center [438, 262] width 20 height 20
click at [433, 257] on em at bounding box center [438, 262] width 20 height 20
click at [444, 265] on em at bounding box center [438, 262] width 20 height 20
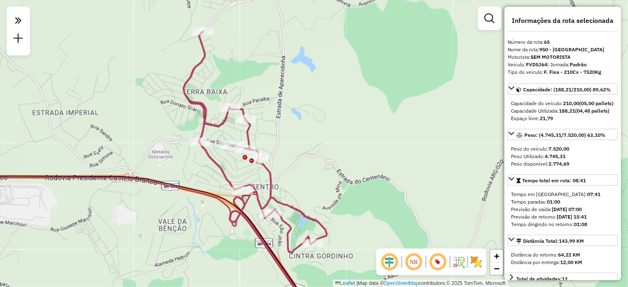
click at [439, 260] on em at bounding box center [438, 262] width 20 height 20
click at [441, 265] on em at bounding box center [438, 262] width 20 height 20
click at [436, 261] on em at bounding box center [438, 262] width 20 height 20
click at [437, 263] on em at bounding box center [438, 262] width 20 height 20
click at [437, 259] on em at bounding box center [438, 262] width 20 height 20
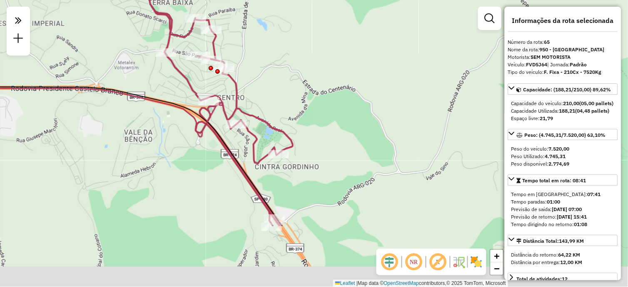
drag, startPoint x: 351, startPoint y: 226, endPoint x: 306, endPoint y: 112, distance: 122.7
click at [306, 112] on div "Janela de atendimento Grade de atendimento Capacidade Transportadoras Veículos …" at bounding box center [314, 143] width 628 height 287
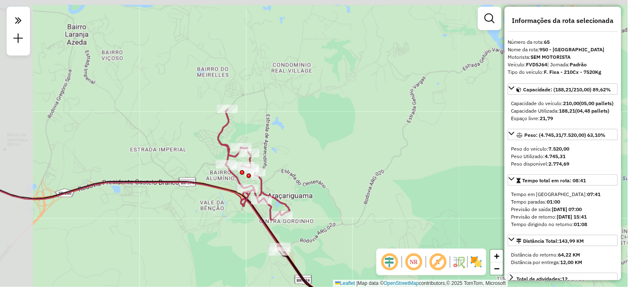
drag, startPoint x: 171, startPoint y: 118, endPoint x: 246, endPoint y: 200, distance: 111.2
click at [233, 200] on icon at bounding box center [119, 194] width 272 height 24
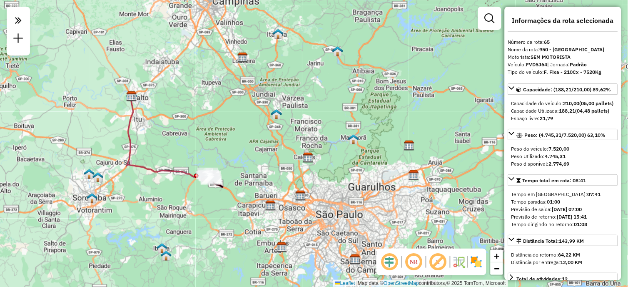
drag, startPoint x: 167, startPoint y: 150, endPoint x: 180, endPoint y: 146, distance: 13.2
click at [180, 146] on div "Janela de atendimento Grade de atendimento Capacidade Transportadoras Veículos …" at bounding box center [314, 143] width 628 height 287
click at [454, 262] on img at bounding box center [458, 261] width 13 height 13
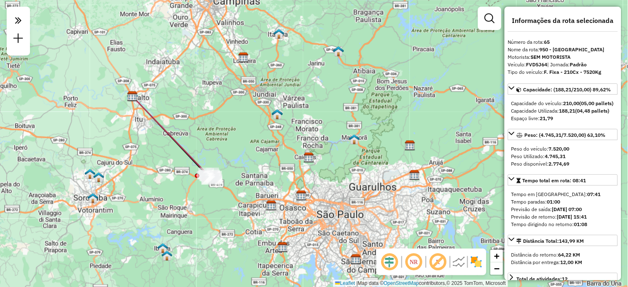
click at [454, 262] on img at bounding box center [458, 261] width 13 height 13
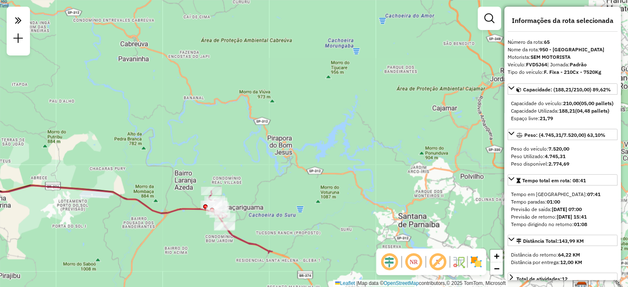
drag, startPoint x: 268, startPoint y: 180, endPoint x: 278, endPoint y: 184, distance: 11.2
click at [278, 184] on div "Janela de atendimento Grade de atendimento Capacidade Transportadoras Veículos …" at bounding box center [314, 143] width 628 height 287
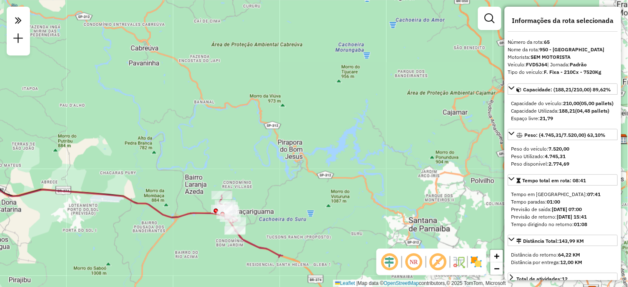
click at [462, 263] on img at bounding box center [458, 261] width 13 height 13
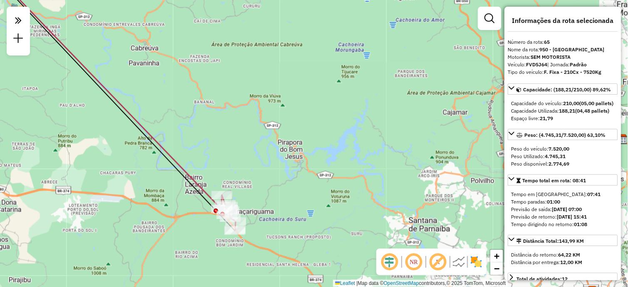
click at [462, 263] on img at bounding box center [458, 261] width 13 height 13
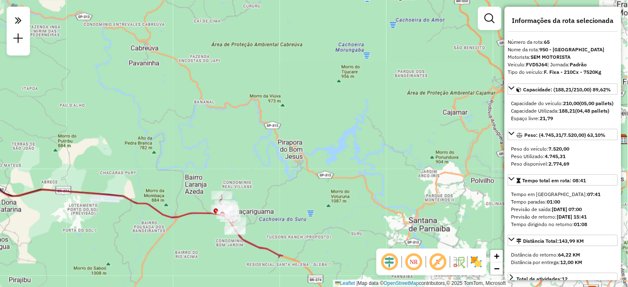
click at [474, 261] on img at bounding box center [476, 261] width 13 height 13
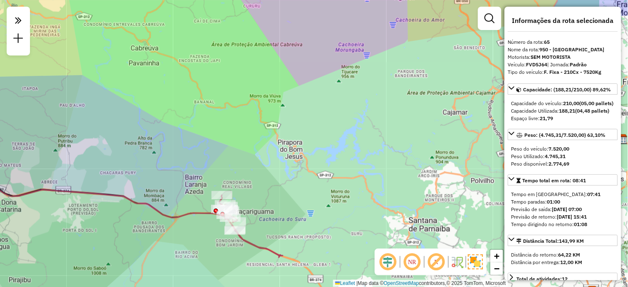
click at [474, 261] on img at bounding box center [475, 261] width 15 height 15
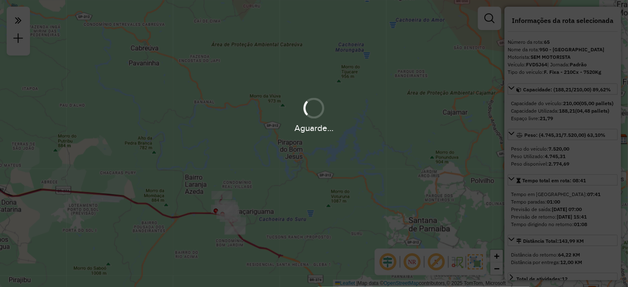
click at [474, 261] on div "Aguarde..." at bounding box center [314, 143] width 628 height 287
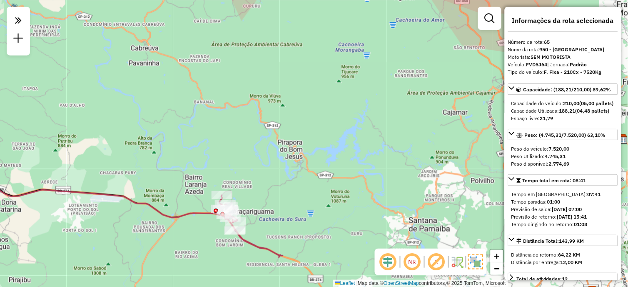
click at [474, 263] on img at bounding box center [475, 261] width 15 height 15
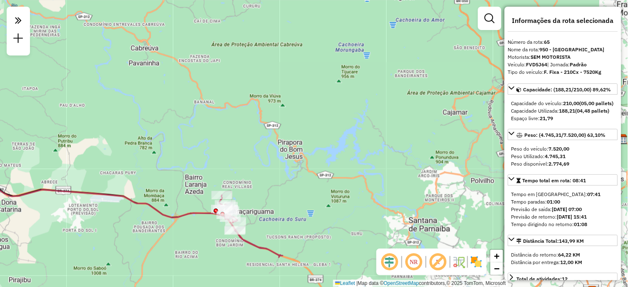
click at [475, 262] on img at bounding box center [476, 261] width 13 height 13
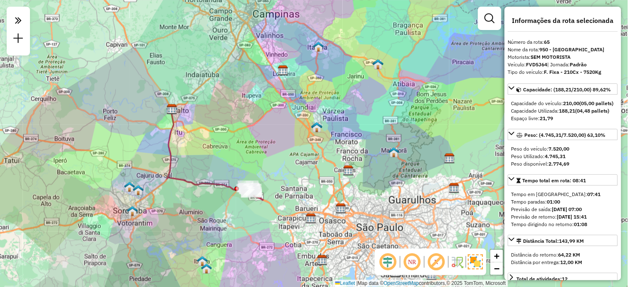
drag, startPoint x: 281, startPoint y: 205, endPoint x: 314, endPoint y: 192, distance: 35.7
click at [314, 192] on div "Janela de atendimento Grade de atendimento Capacidade Transportadoras Veículos …" at bounding box center [314, 143] width 628 height 287
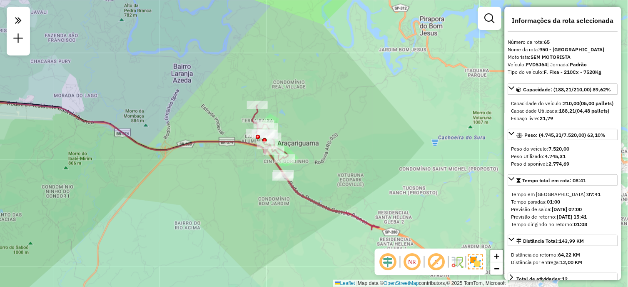
drag, startPoint x: 185, startPoint y: 190, endPoint x: 213, endPoint y: 195, distance: 28.8
click at [213, 195] on div "Janela de atendimento Grade de atendimento Capacidade Transportadoras Veículos …" at bounding box center [314, 143] width 628 height 287
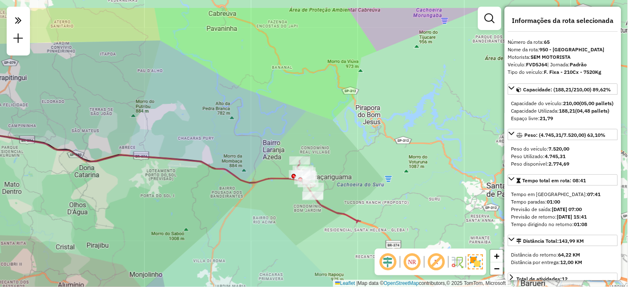
drag, startPoint x: 125, startPoint y: 170, endPoint x: 187, endPoint y: 203, distance: 70.6
click at [187, 207] on div "Janela de atendimento Grade de atendimento Capacidade Transportadoras Veículos …" at bounding box center [314, 143] width 628 height 287
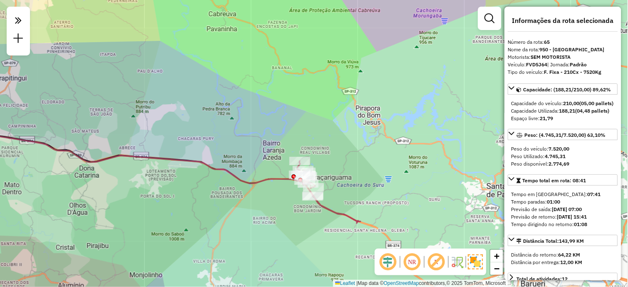
click at [191, 142] on div "Janela de atendimento Grade de atendimento Capacidade Transportadoras Veículos …" at bounding box center [314, 143] width 628 height 287
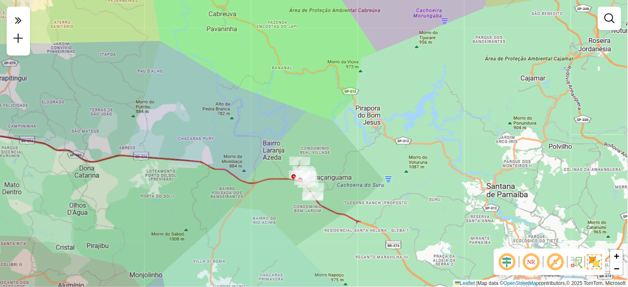
click at [267, 180] on icon at bounding box center [140, 78] width 333 height 214
select select "**********"
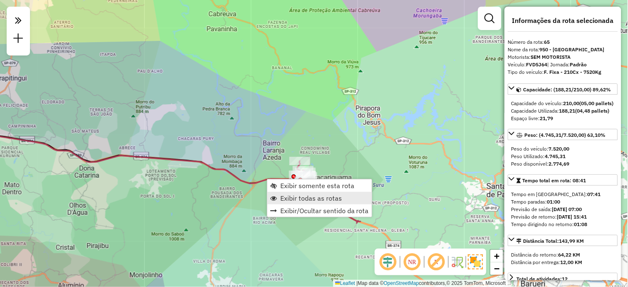
click at [285, 195] on span "Exibir todas as rotas" at bounding box center [311, 198] width 62 height 7
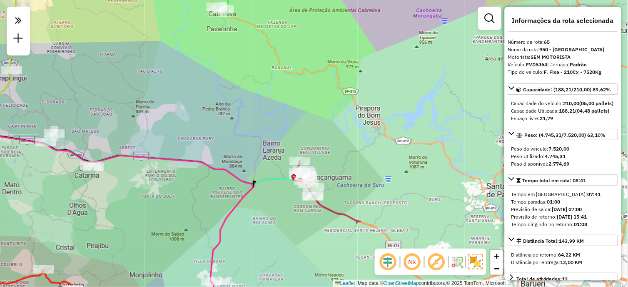
click at [252, 144] on div "Janela de atendimento Grade de atendimento Capacidade Transportadoras Veículos …" at bounding box center [314, 143] width 628 height 287
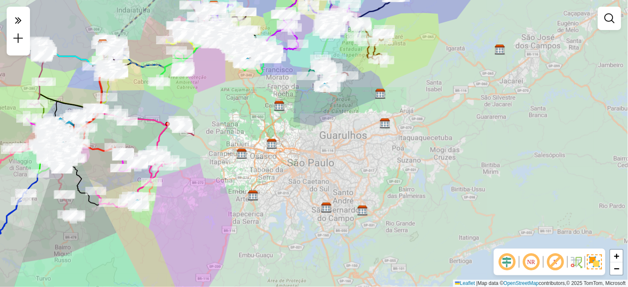
drag, startPoint x: 130, startPoint y: 107, endPoint x: 148, endPoint y: 114, distance: 19.6
click at [148, 114] on div "Janela de atendimento Grade de atendimento Capacidade Transportadoras Veículos …" at bounding box center [314, 143] width 628 height 287
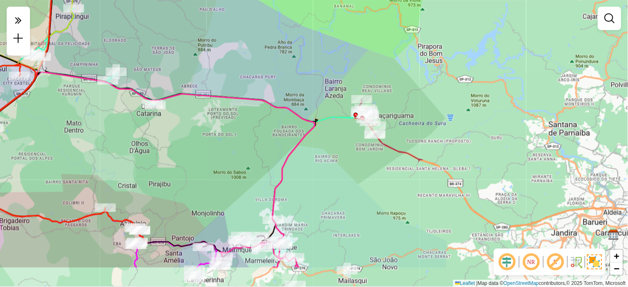
drag, startPoint x: 220, startPoint y: 201, endPoint x: 197, endPoint y: 161, distance: 46.1
click at [197, 161] on div "Janela de atendimento Grade de atendimento Capacidade Transportadoras Veículos …" at bounding box center [314, 143] width 628 height 287
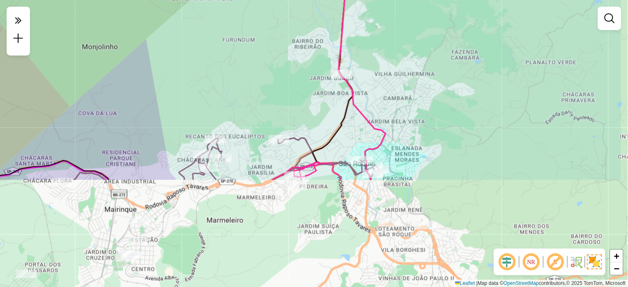
drag, startPoint x: 216, startPoint y: 197, endPoint x: 156, endPoint y: 84, distance: 128.6
click at [156, 84] on div "Janela de atendimento Grade de atendimento Capacidade Transportadoras Veículos …" at bounding box center [314, 143] width 628 height 287
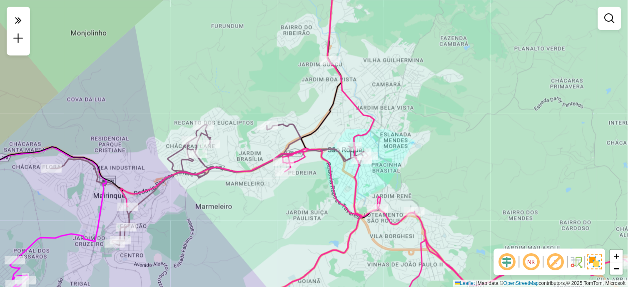
drag, startPoint x: 322, startPoint y: 199, endPoint x: 310, endPoint y: 184, distance: 18.9
click at [310, 184] on div "Janela de atendimento Grade de atendimento Capacidade Transportadoras Veículos …" at bounding box center [314, 143] width 628 height 287
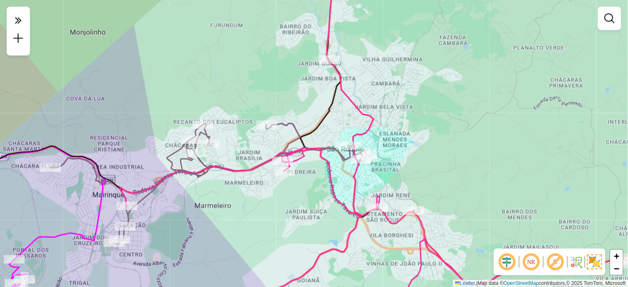
click at [298, 160] on icon at bounding box center [373, 231] width 507 height 168
select select "**********"
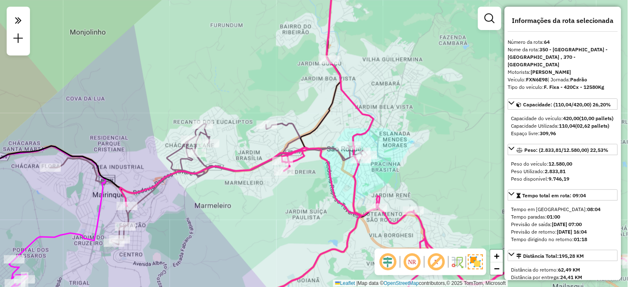
click at [299, 132] on icon at bounding box center [315, 143] width 128 height 344
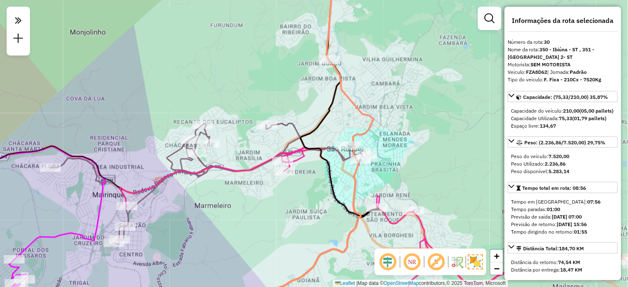
click at [296, 155] on icon at bounding box center [373, 231] width 507 height 168
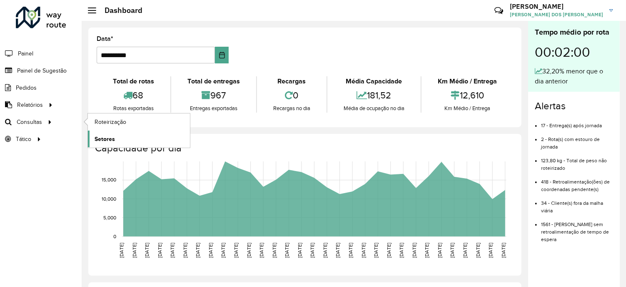
click at [95, 135] on span "Setores" at bounding box center [105, 139] width 20 height 9
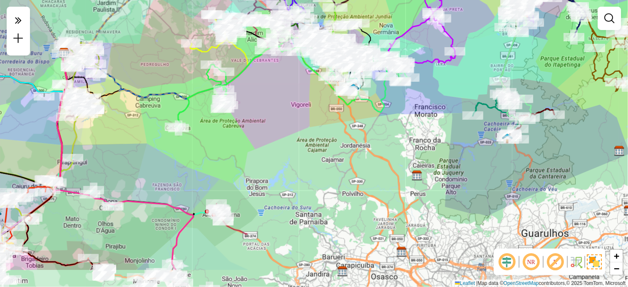
click at [151, 195] on icon at bounding box center [124, 158] width 140 height 222
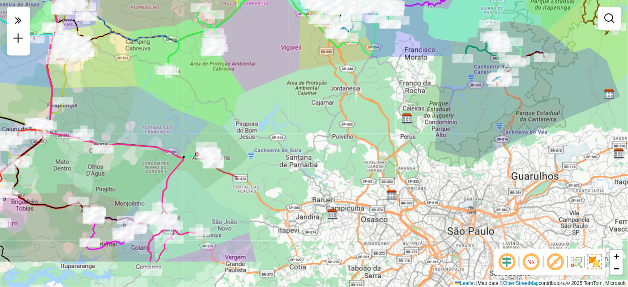
drag, startPoint x: 187, startPoint y: 210, endPoint x: 182, endPoint y: 138, distance: 72.2
click at [181, 134] on icon at bounding box center [114, 125] width 140 height 271
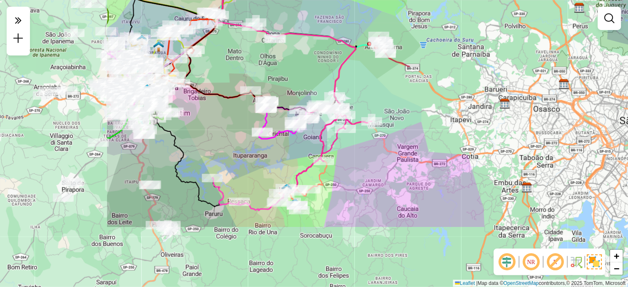
drag, startPoint x: 228, startPoint y: 182, endPoint x: 398, endPoint y: 93, distance: 191.9
click at [398, 93] on div "Janela de atendimento Grade de atendimento Capacidade Transportadoras Veículos …" at bounding box center [314, 143] width 628 height 287
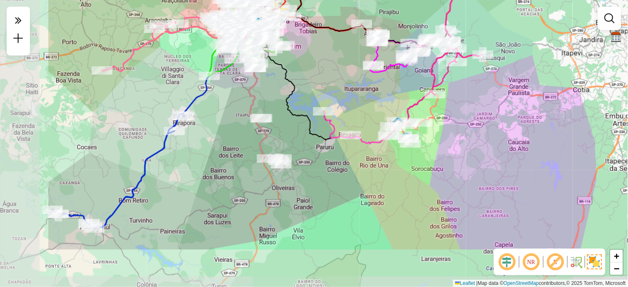
drag, startPoint x: 231, startPoint y: 159, endPoint x: 347, endPoint y: 106, distance: 127.3
click at [349, 90] on div "Janela de atendimento Grade de atendimento Capacidade Transportadoras Veículos …" at bounding box center [314, 143] width 628 height 287
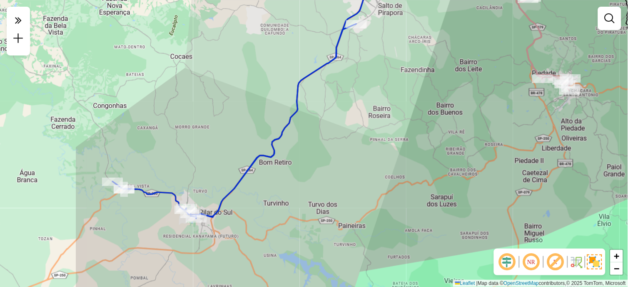
drag, startPoint x: 101, startPoint y: 182, endPoint x: 224, endPoint y: 172, distance: 123.3
click at [224, 172] on div "Janela de atendimento Grade de atendimento Capacidade Transportadoras Veículos …" at bounding box center [314, 143] width 628 height 287
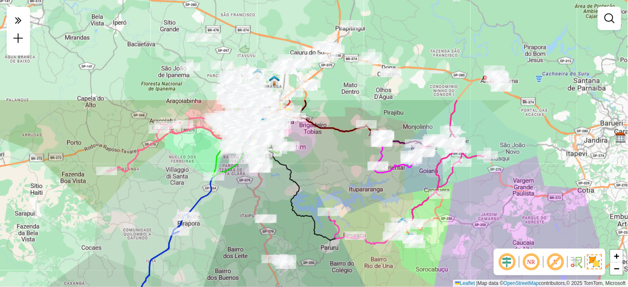
drag, startPoint x: 216, startPoint y: 127, endPoint x: 165, endPoint y: 226, distance: 111.8
click at [165, 226] on div "Janela de atendimento Grade de atendimento Capacidade Transportadoras Veículos …" at bounding box center [314, 143] width 628 height 287
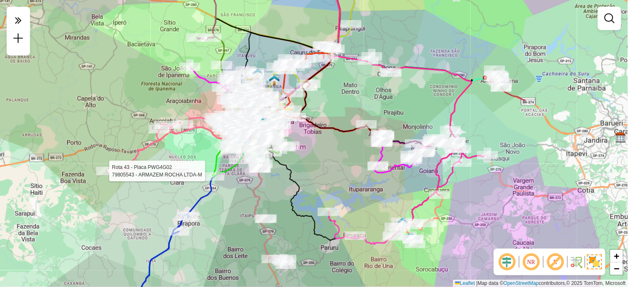
select select "**********"
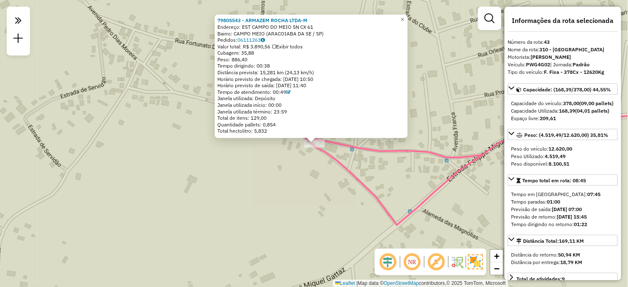
click at [315, 175] on div "79805543 - ARMAZEM ROCHA LTDA-M Endereço: EST CAMPO DO MEIO SN CX 61 Bairro: CA…" at bounding box center [314, 143] width 628 height 287
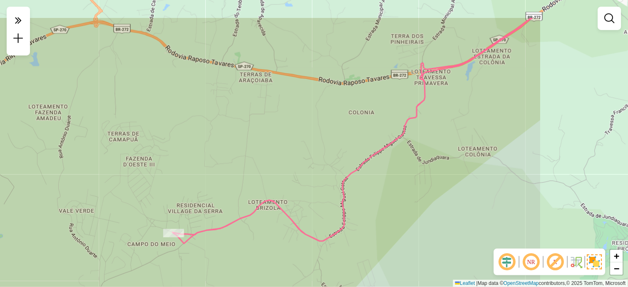
drag, startPoint x: 397, startPoint y: 151, endPoint x: 245, endPoint y: 198, distance: 159.2
click at [245, 198] on div "Janela de atendimento Grade de atendimento Capacidade Transportadoras Veículos …" at bounding box center [314, 143] width 628 height 287
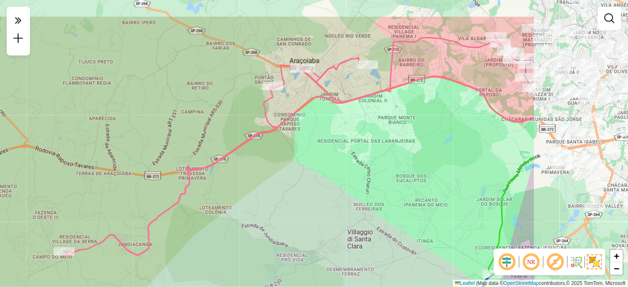
drag, startPoint x: 333, startPoint y: 145, endPoint x: 176, endPoint y: 190, distance: 163.5
click at [176, 190] on div "Janela de atendimento Grade de atendimento Capacidade Transportadoras Veículos …" at bounding box center [314, 143] width 628 height 287
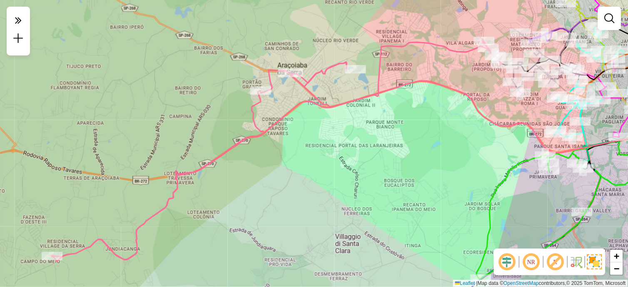
drag, startPoint x: 268, startPoint y: 171, endPoint x: 263, endPoint y: 172, distance: 5.7
click at [263, 172] on div "Janela de atendimento Grade de atendimento Capacidade Transportadoras Veículos …" at bounding box center [314, 143] width 628 height 287
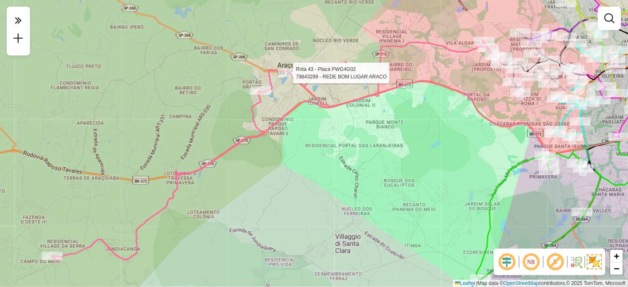
select select "**********"
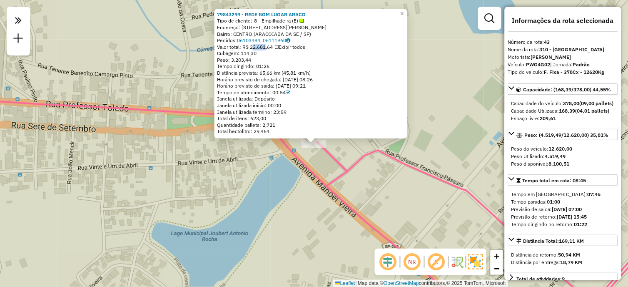
drag, startPoint x: 252, startPoint y: 46, endPoint x: 267, endPoint y: 45, distance: 14.2
click at [267, 45] on div "Valor total: R$ 22.681,64 Exibir todos" at bounding box center [311, 47] width 188 height 7
drag, startPoint x: 267, startPoint y: 45, endPoint x: 410, endPoint y: 12, distance: 146.8
click at [407, 10] on link "×" at bounding box center [402, 14] width 10 height 10
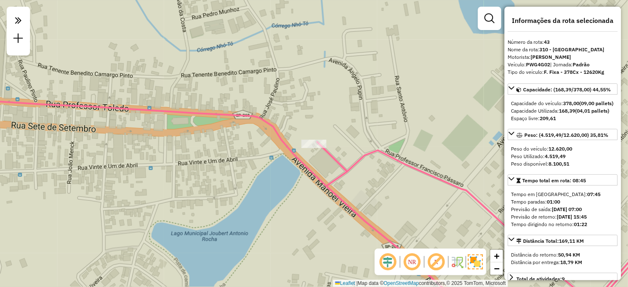
click at [414, 124] on div "Janela de atendimento Grade de atendimento Capacidade Transportadoras Veículos …" at bounding box center [314, 143] width 628 height 287
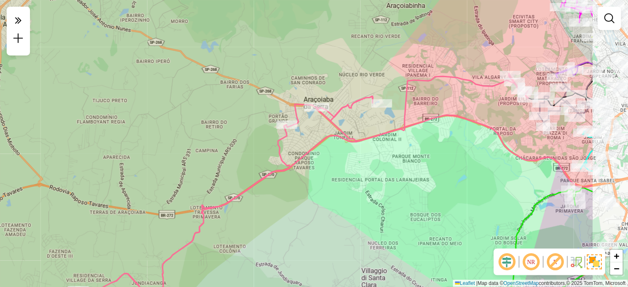
drag, startPoint x: 437, startPoint y: 130, endPoint x: 338, endPoint y: 122, distance: 98.6
click at [338, 122] on icon at bounding box center [455, 147] width 276 height 80
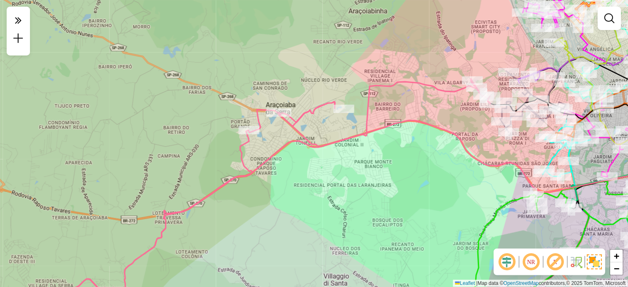
drag, startPoint x: 394, startPoint y: 152, endPoint x: 356, endPoint y: 157, distance: 38.3
click at [356, 157] on div "Janela de atendimento Grade de atendimento Capacidade Transportadoras Veículos …" at bounding box center [314, 143] width 628 height 287
click at [20, 18] on icon at bounding box center [18, 20] width 7 height 12
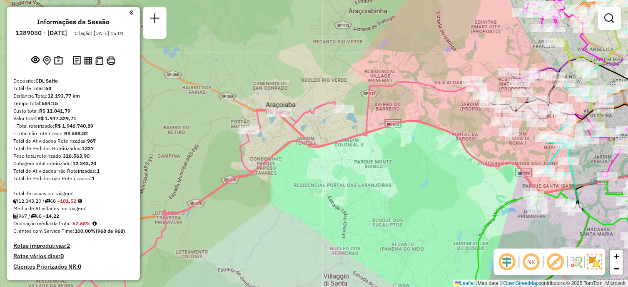
scroll to position [185, 0]
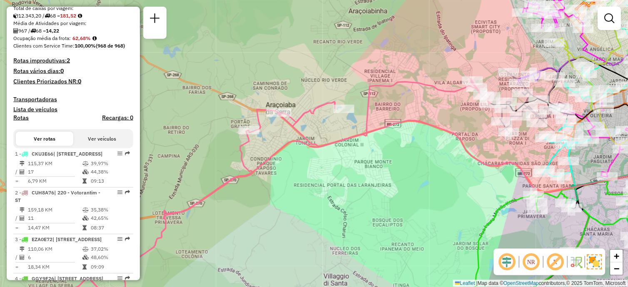
click at [63, 64] on h4 "Rotas improdutivas: 2" at bounding box center [73, 60] width 120 height 7
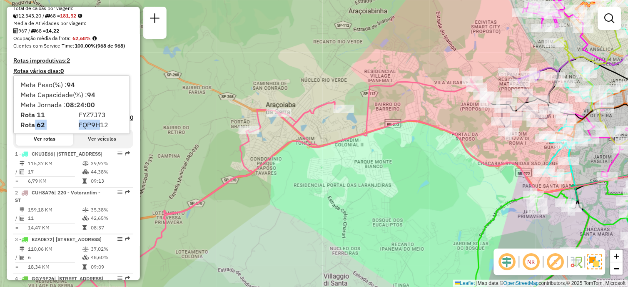
drag, startPoint x: 34, startPoint y: 124, endPoint x: 99, endPoint y: 123, distance: 65.4
click at [99, 123] on div "Rota 62 FQP9H12" at bounding box center [73, 125] width 117 height 10
click at [102, 127] on span "FQP9H12" at bounding box center [94, 124] width 30 height 8
click at [257, 85] on div "Janela de atendimento Grade de atendimento Capacidade Transportadoras Veículos …" at bounding box center [314, 143] width 628 height 287
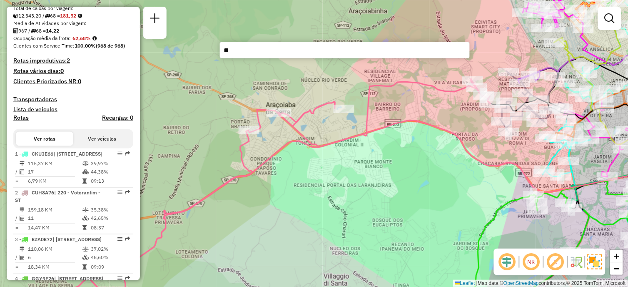
type input "***"
click at [86, 113] on h4 "Lista de veículos" at bounding box center [73, 109] width 120 height 7
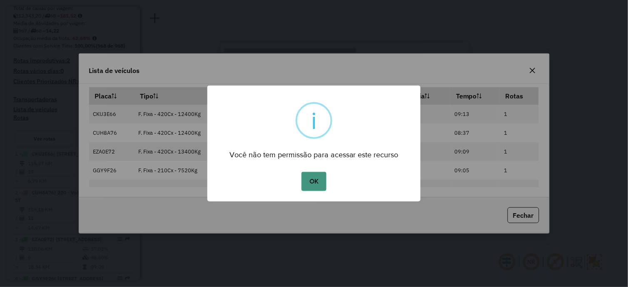
click at [305, 183] on button "OK" at bounding box center [314, 181] width 25 height 19
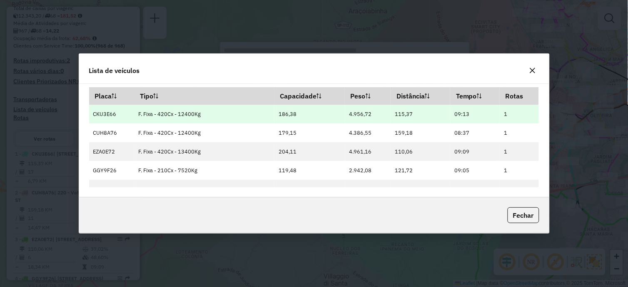
click at [376, 107] on td "4.956,72" at bounding box center [368, 114] width 46 height 19
click at [377, 114] on td "4.956,72" at bounding box center [368, 114] width 46 height 19
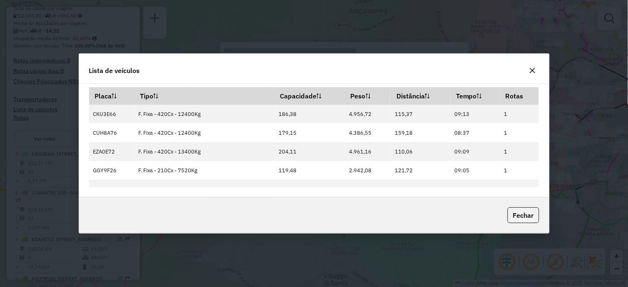
click at [530, 204] on div "Fechar" at bounding box center [314, 215] width 470 height 36
click at [529, 209] on button "Fechar" at bounding box center [524, 215] width 32 height 16
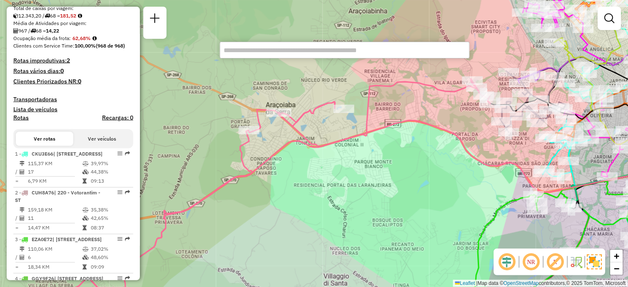
click at [94, 146] on button "Ver veículos" at bounding box center [101, 139] width 57 height 14
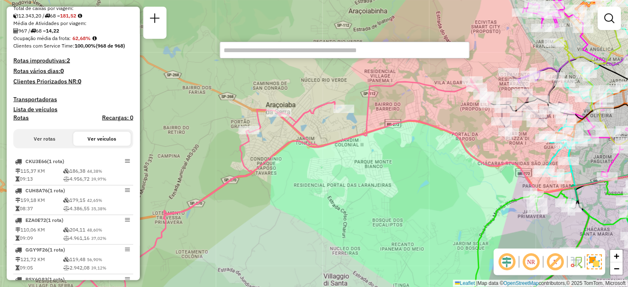
click at [85, 85] on h4 "Clientes Priorizados NR: 0" at bounding box center [73, 81] width 120 height 7
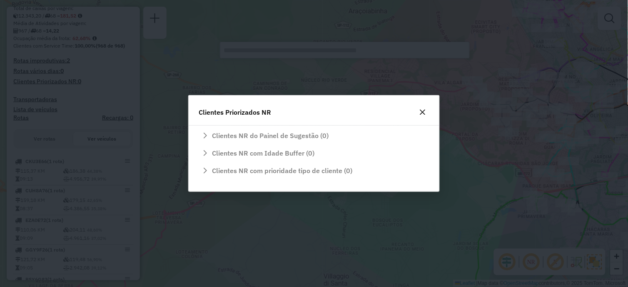
click at [423, 114] on icon "button" at bounding box center [422, 112] width 7 height 7
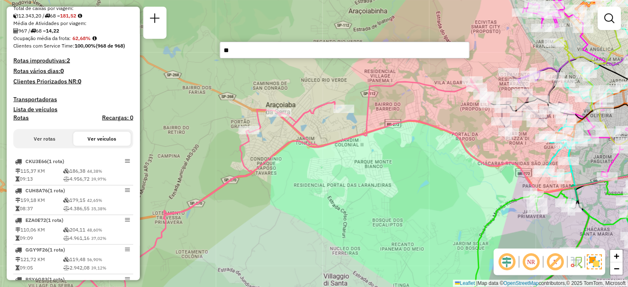
type input "***"
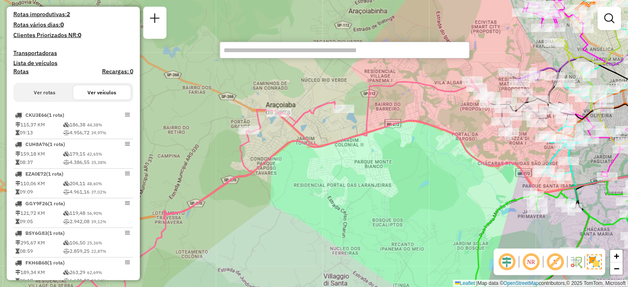
scroll to position [139, 0]
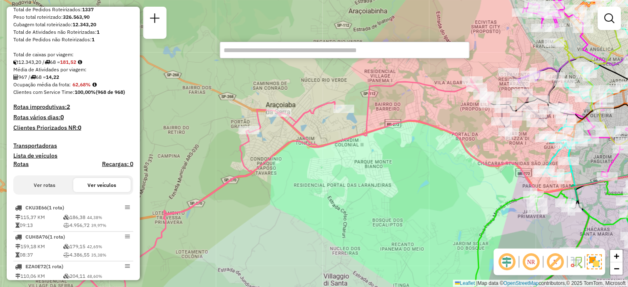
click at [58, 186] on button "Ver rotas" at bounding box center [44, 185] width 57 height 14
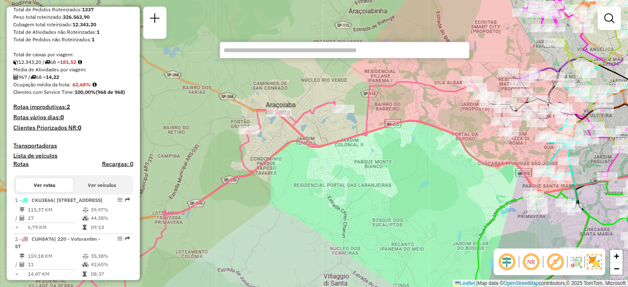
click at [88, 188] on button "Ver veículos" at bounding box center [101, 185] width 57 height 14
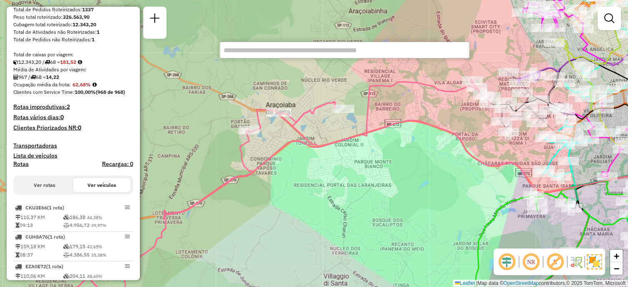
click at [57, 110] on h4 "Rotas improdutivas: 2" at bounding box center [73, 106] width 120 height 7
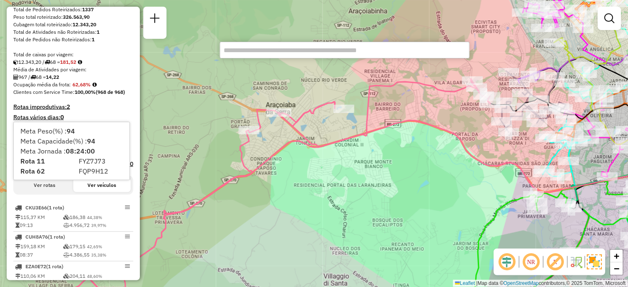
click at [84, 192] on button "Ver veículos" at bounding box center [101, 185] width 57 height 14
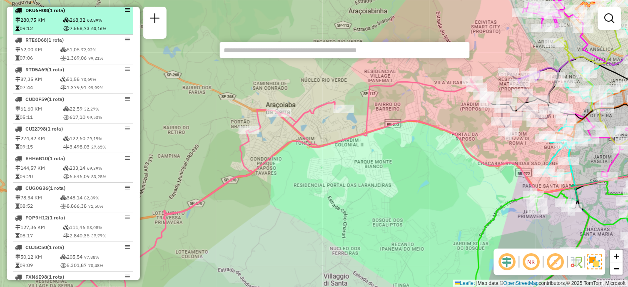
scroll to position [1747, 0]
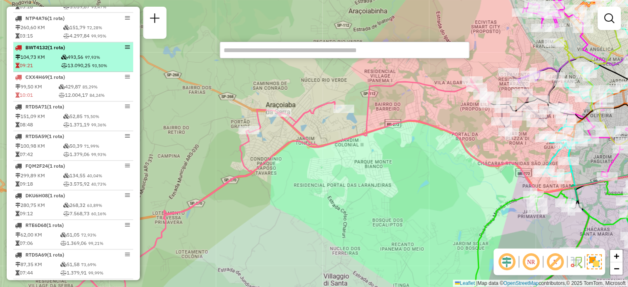
click at [94, 69] on td "13.090,25 93,50%" at bounding box center [96, 66] width 71 height 8
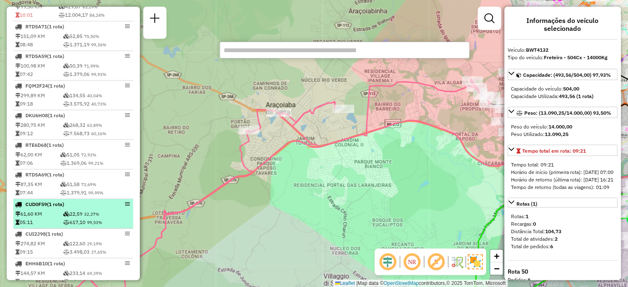
scroll to position [1643, 0]
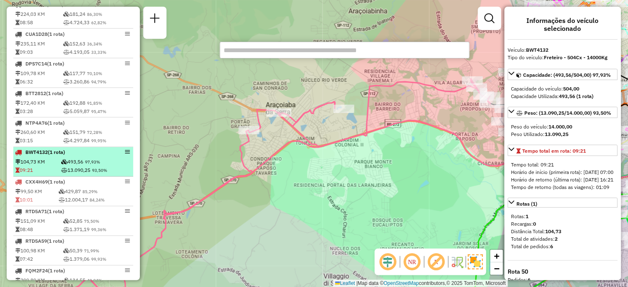
click at [100, 173] on span "93,50%" at bounding box center [99, 170] width 15 height 5
